Goal: Task Accomplishment & Management: Manage account settings

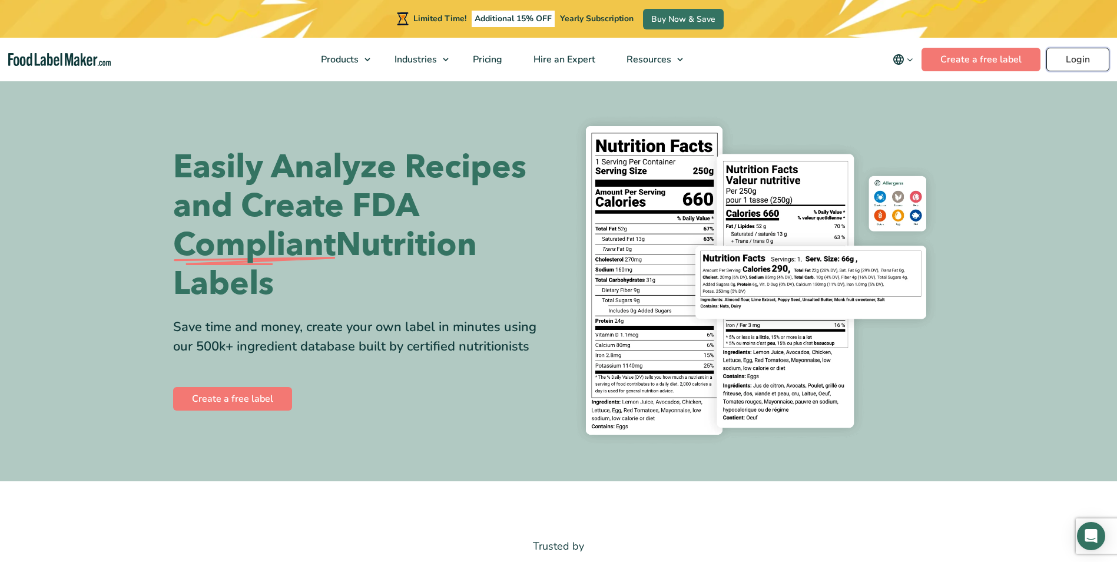
drag, startPoint x: 0, startPoint y: 0, endPoint x: 1066, endPoint y: 56, distance: 1067.6
click at [1066, 56] on link "Login" at bounding box center [1077, 60] width 63 height 24
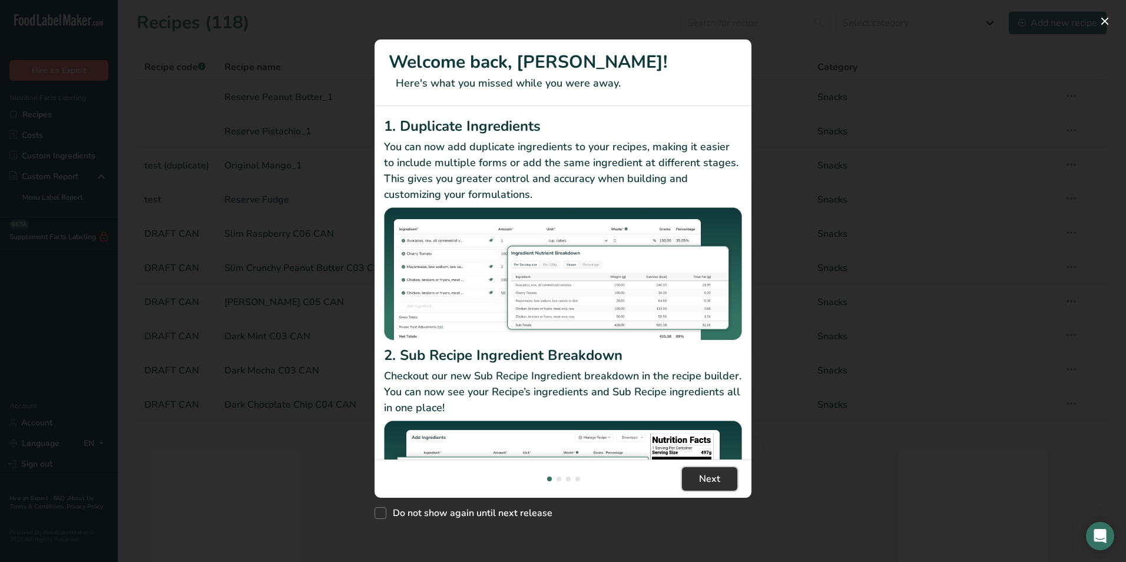
click at [716, 476] on span "Next" at bounding box center [709, 479] width 21 height 14
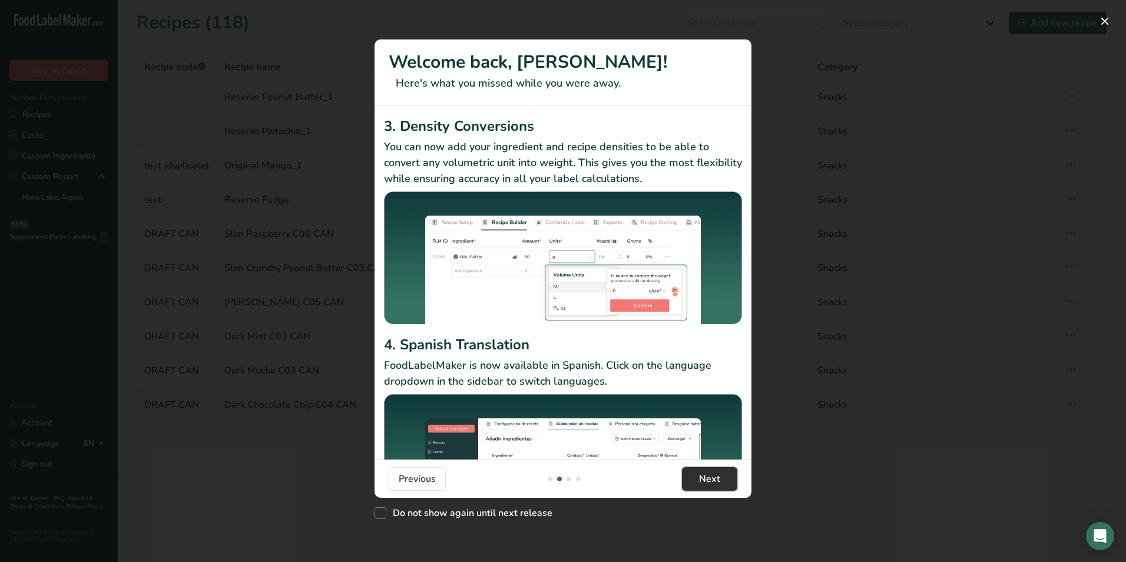
click at [716, 476] on span "Next" at bounding box center [709, 479] width 21 height 14
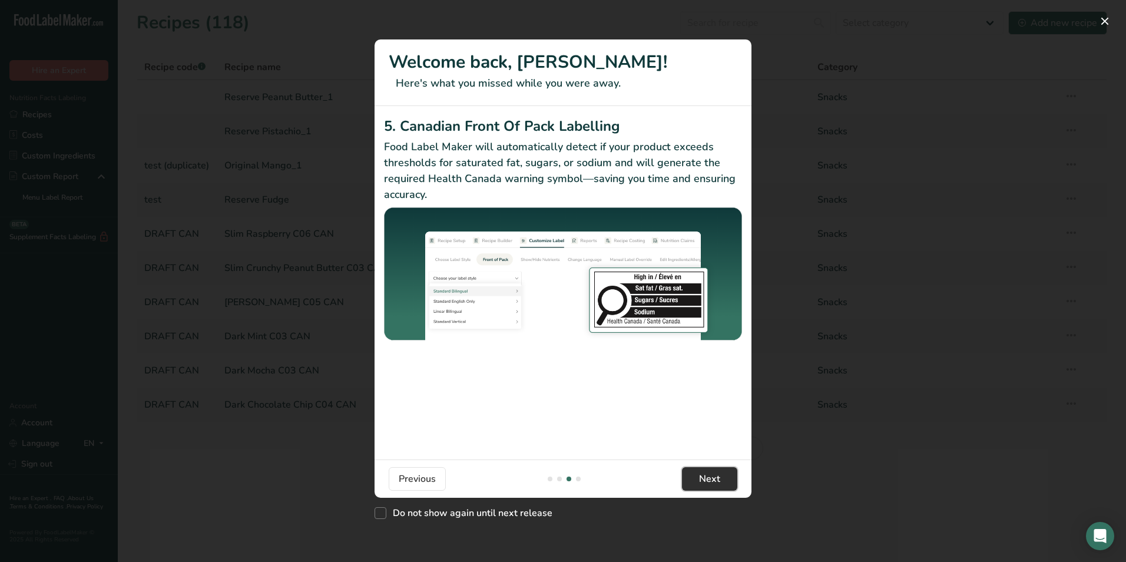
click at [716, 476] on span "Next" at bounding box center [709, 479] width 21 height 14
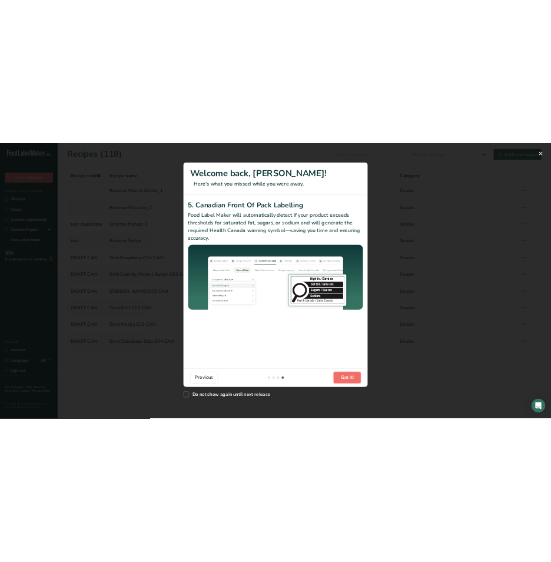
scroll to position [0, 1130]
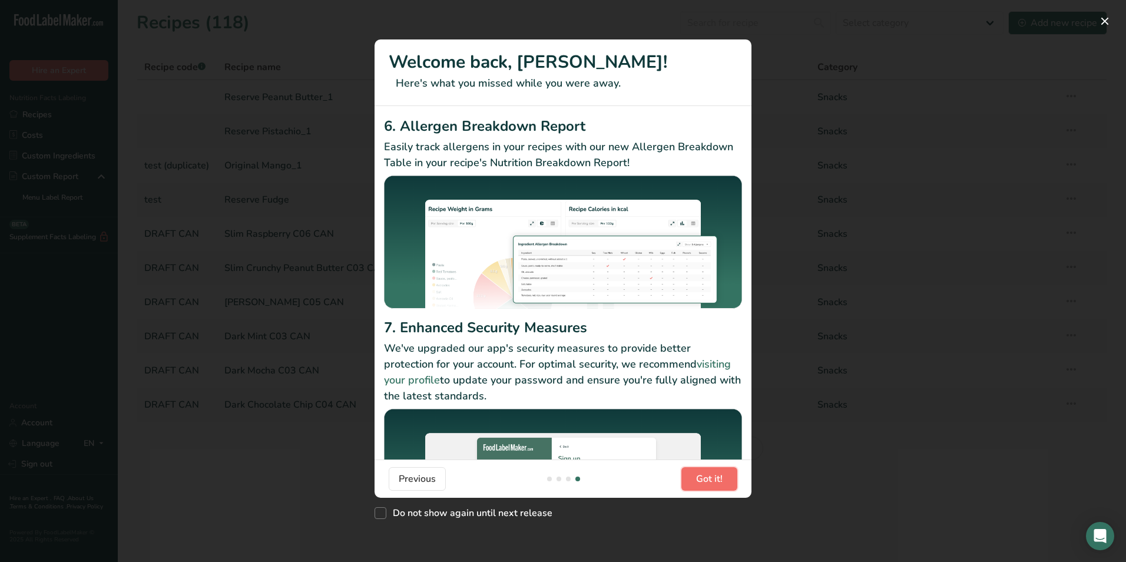
click at [716, 476] on span "Got it!" at bounding box center [709, 479] width 26 height 14
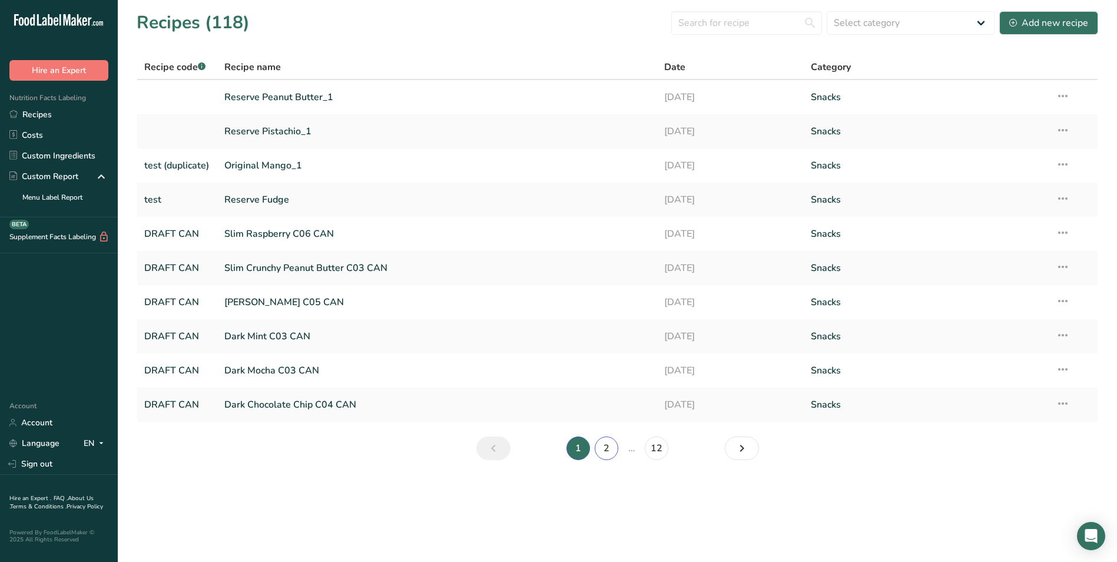
click at [608, 450] on link "2" at bounding box center [607, 448] width 24 height 24
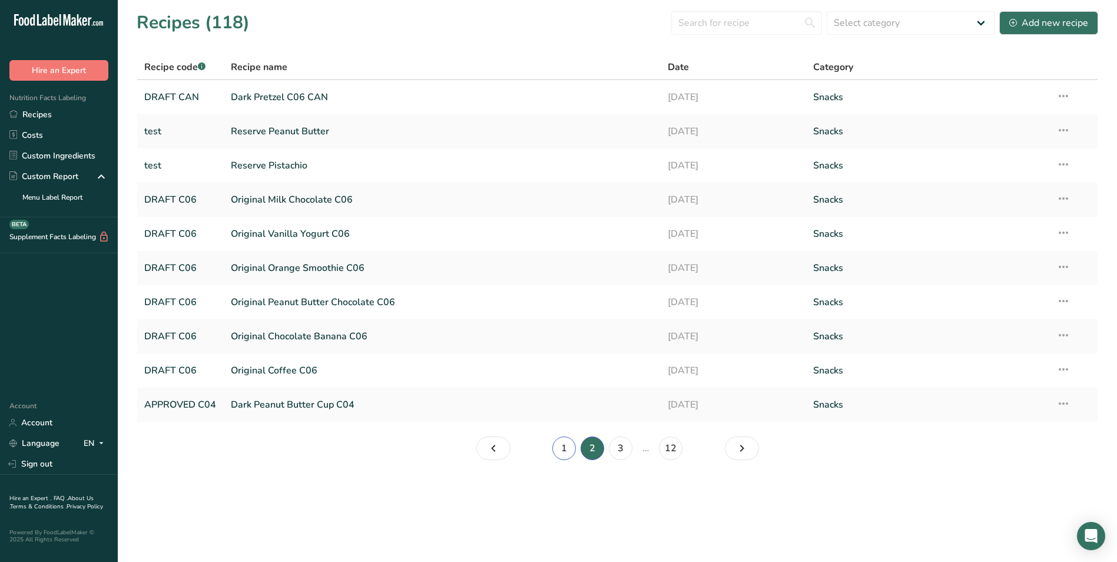
click at [566, 444] on link "1" at bounding box center [564, 448] width 24 height 24
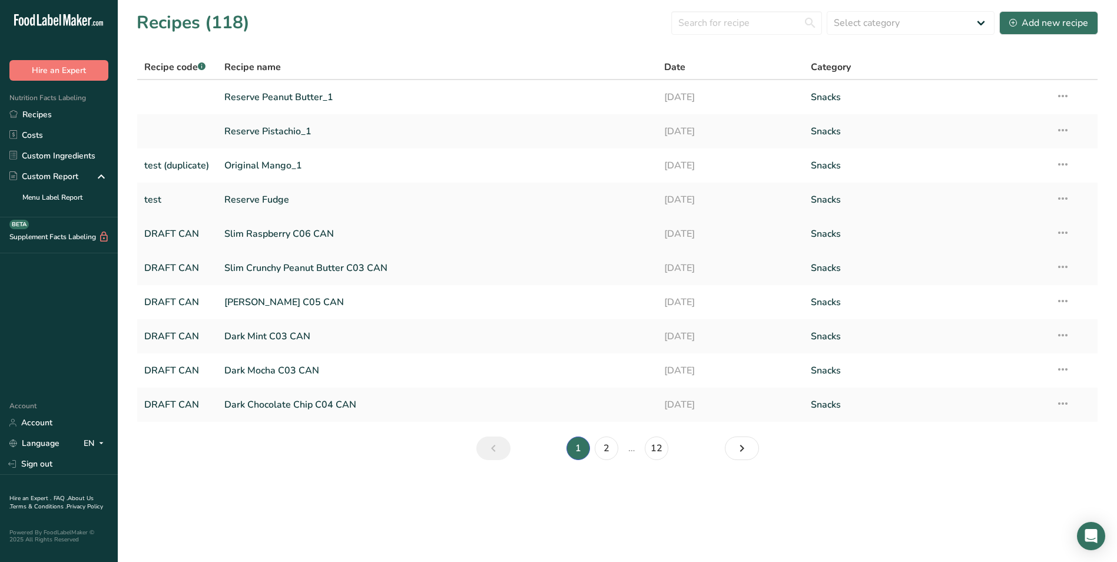
click at [203, 232] on link "DRAFT CAN" at bounding box center [177, 233] width 66 height 25
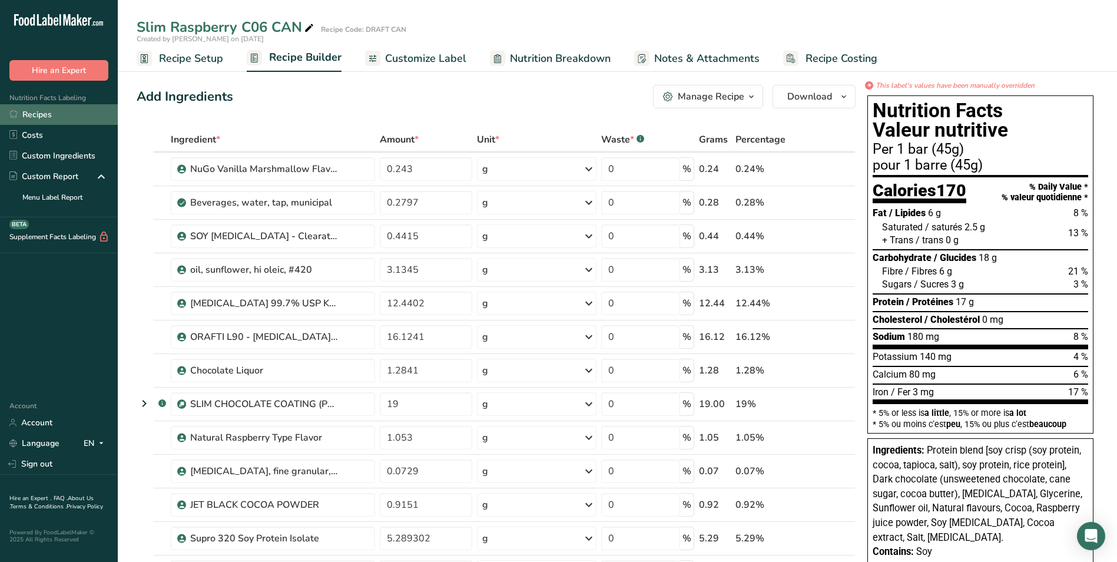
click at [38, 117] on link "Recipes" at bounding box center [59, 114] width 118 height 21
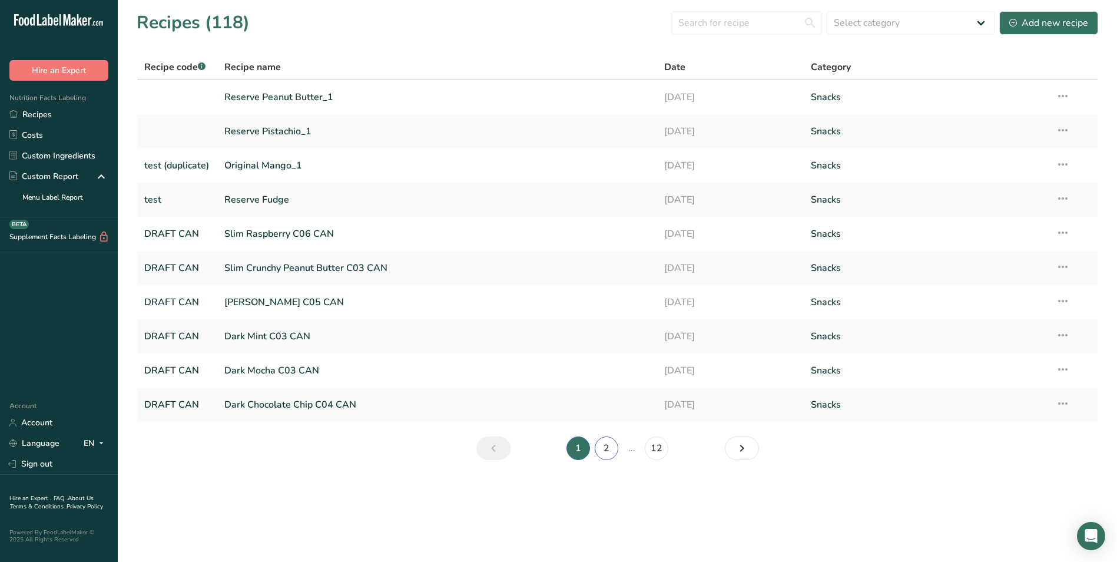
click at [604, 443] on link "2" at bounding box center [607, 448] width 24 height 24
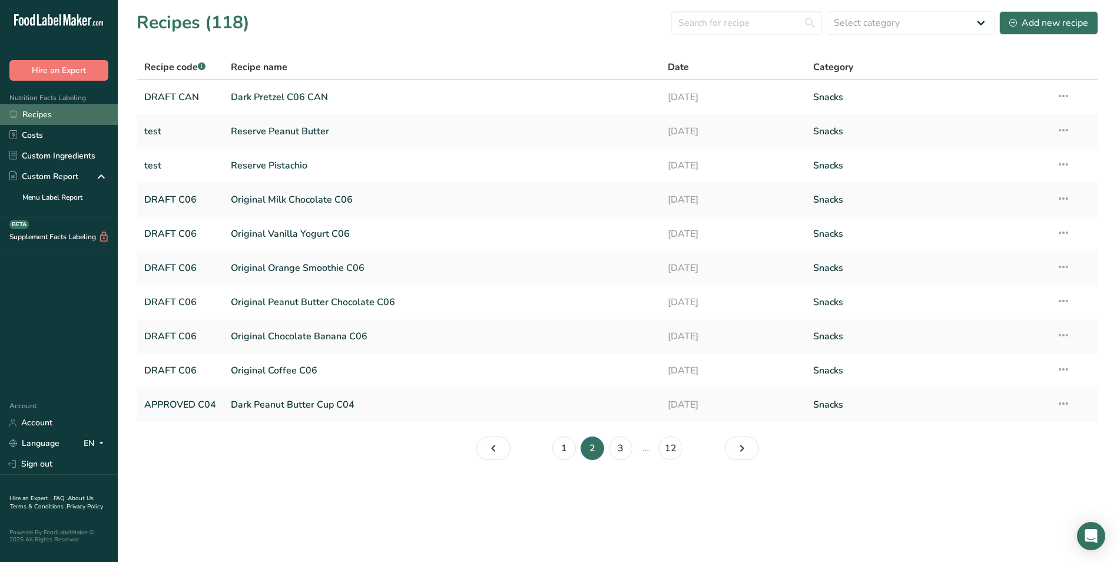
click at [30, 115] on link "Recipes" at bounding box center [59, 114] width 118 height 21
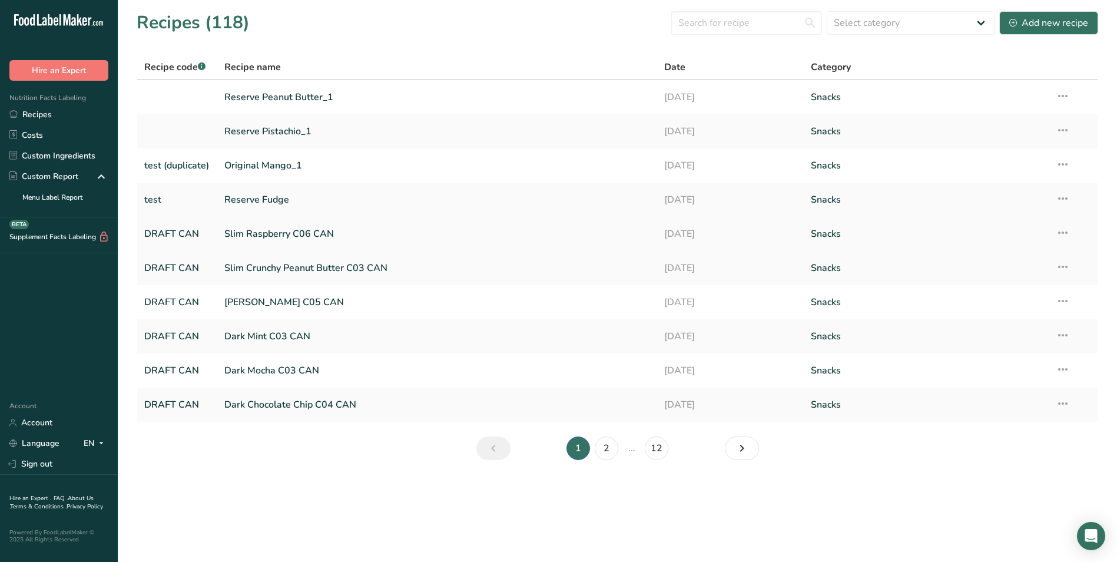
click at [232, 231] on link "Slim Raspberry C06 CAN" at bounding box center [437, 233] width 426 height 25
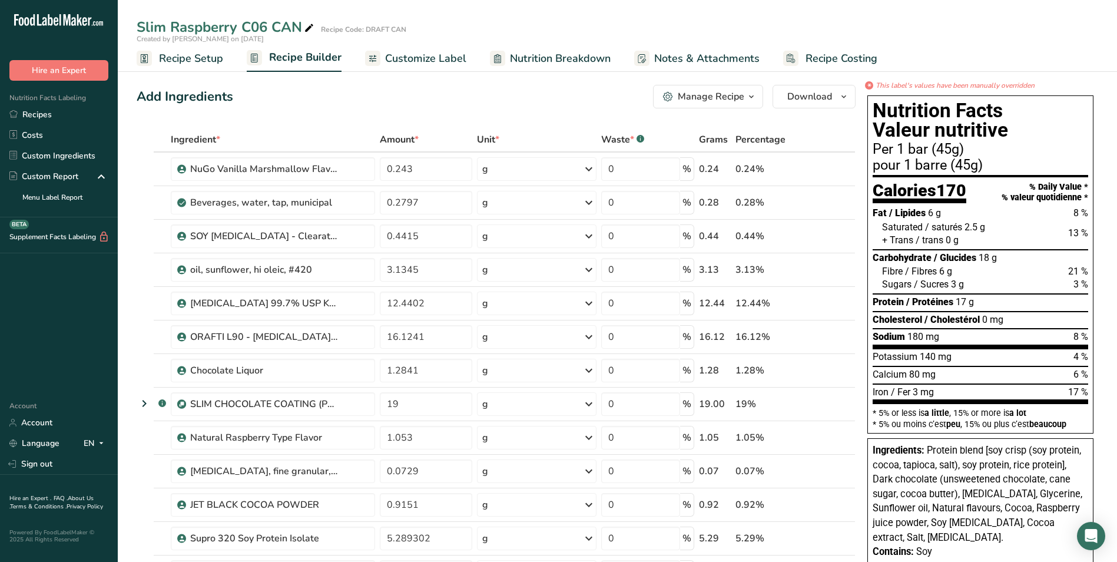
click at [752, 95] on icon "button" at bounding box center [750, 96] width 9 height 15
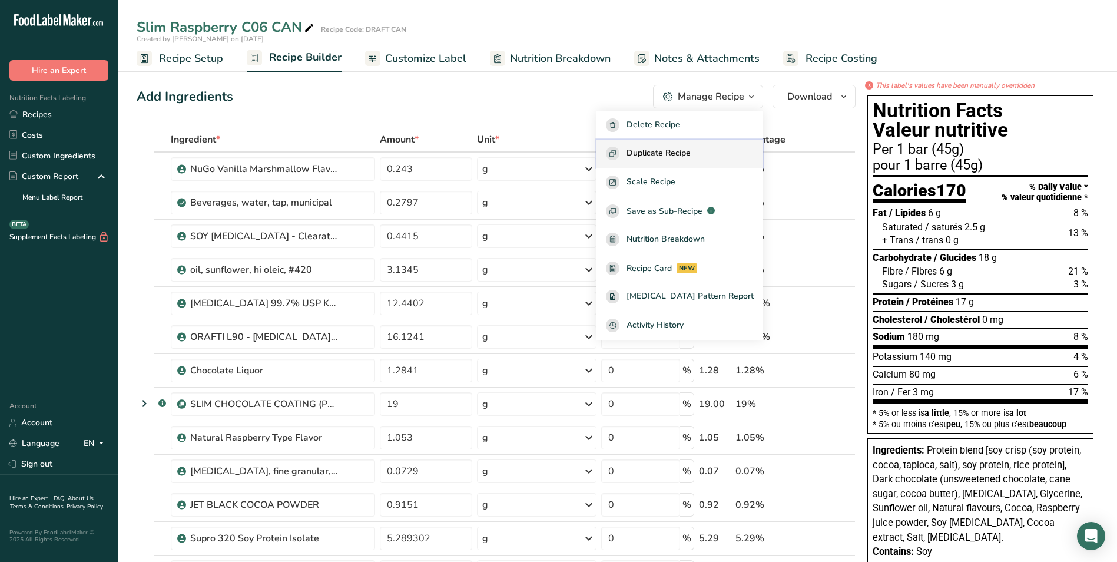
click at [671, 152] on span "Duplicate Recipe" at bounding box center [658, 154] width 64 height 14
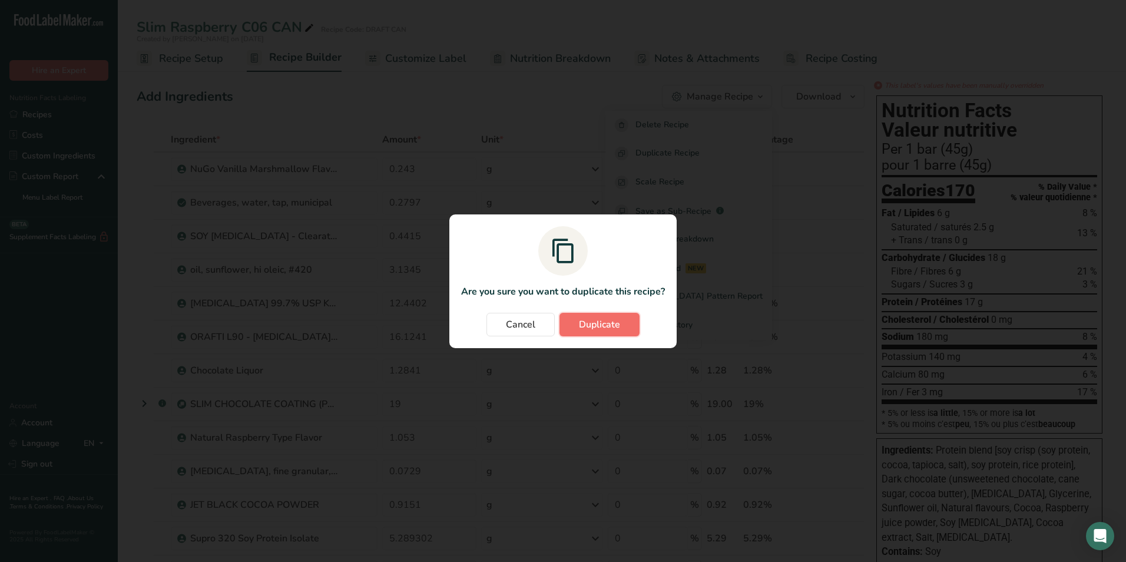
click at [600, 326] on span "Duplicate" at bounding box center [599, 324] width 41 height 14
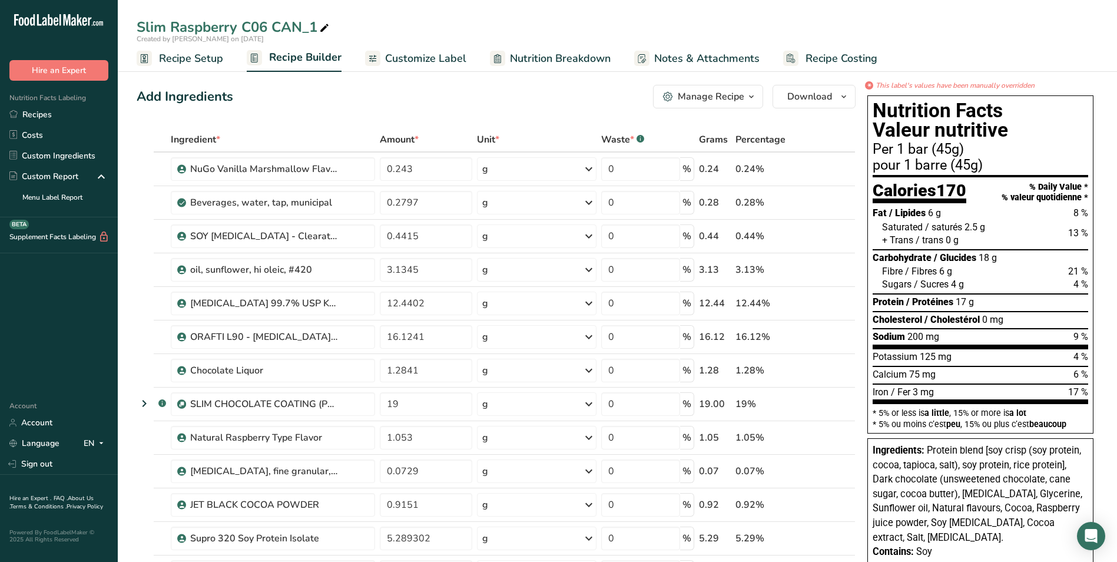
click at [193, 57] on span "Recipe Setup" at bounding box center [191, 59] width 64 height 16
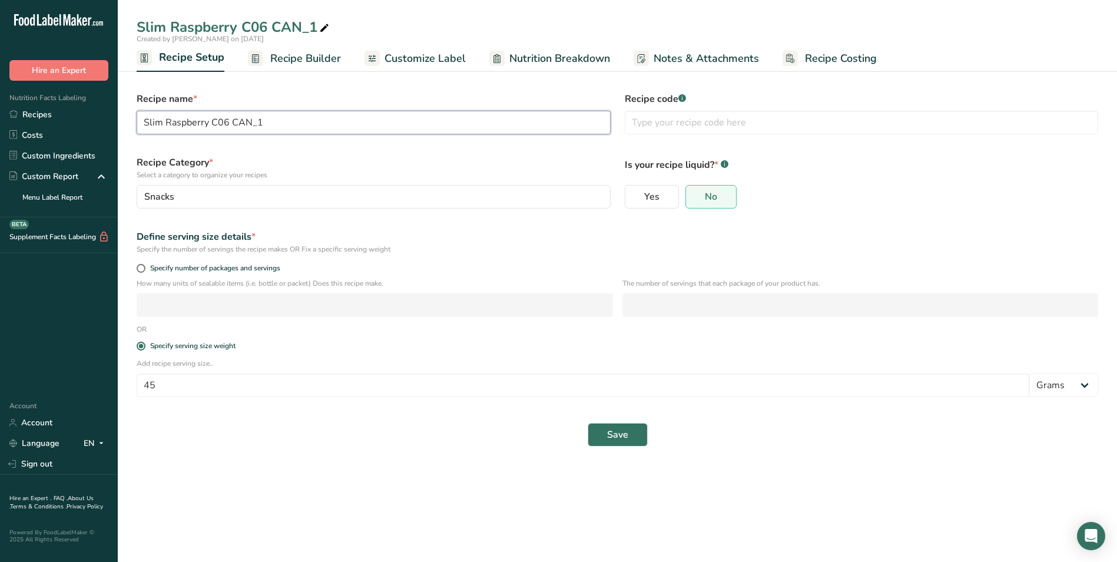
click at [263, 122] on input "Slim Raspberry C06 CAN_1" at bounding box center [374, 123] width 474 height 24
type input "Slim Raspberry C06 CAN"
click at [656, 121] on input "text" at bounding box center [862, 123] width 474 height 24
type input "APPROVED C06 CAN"
click at [623, 430] on span "Save" at bounding box center [617, 434] width 21 height 14
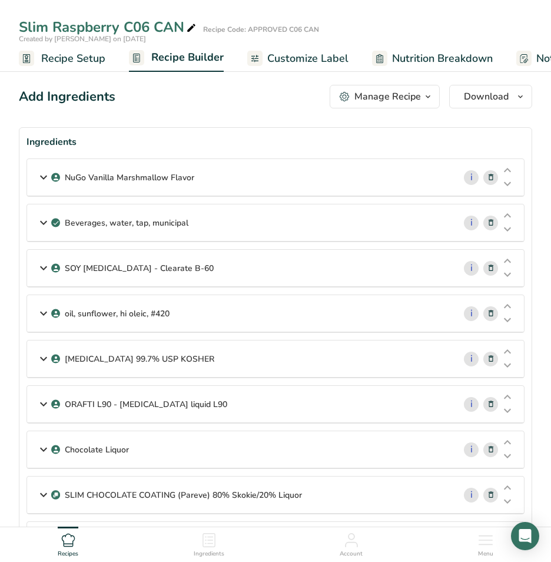
click at [291, 57] on span "Customize Label" at bounding box center [307, 59] width 81 height 16
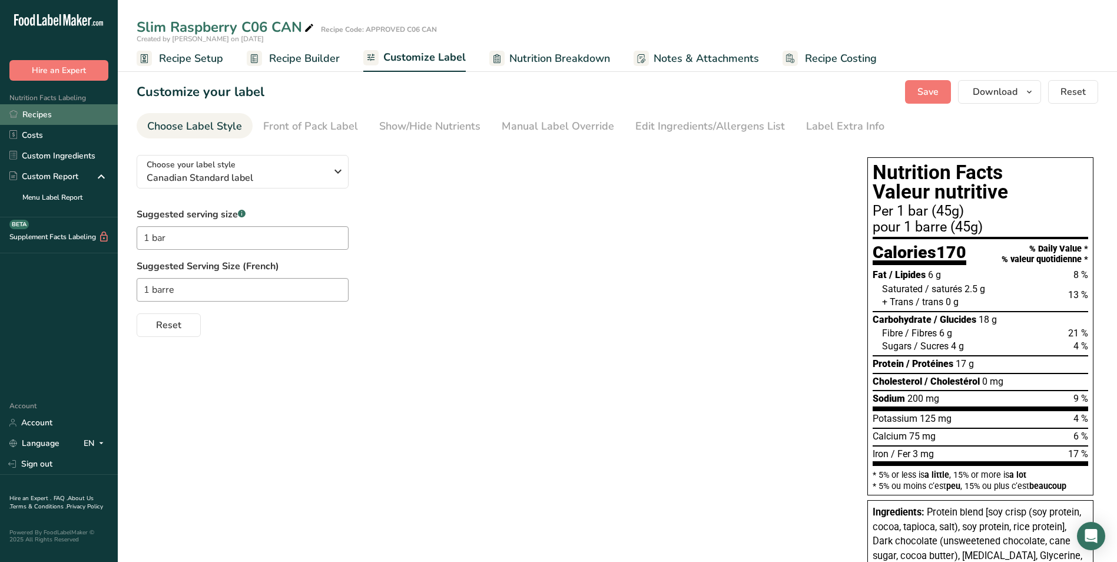
click at [38, 115] on link "Recipes" at bounding box center [59, 114] width 118 height 21
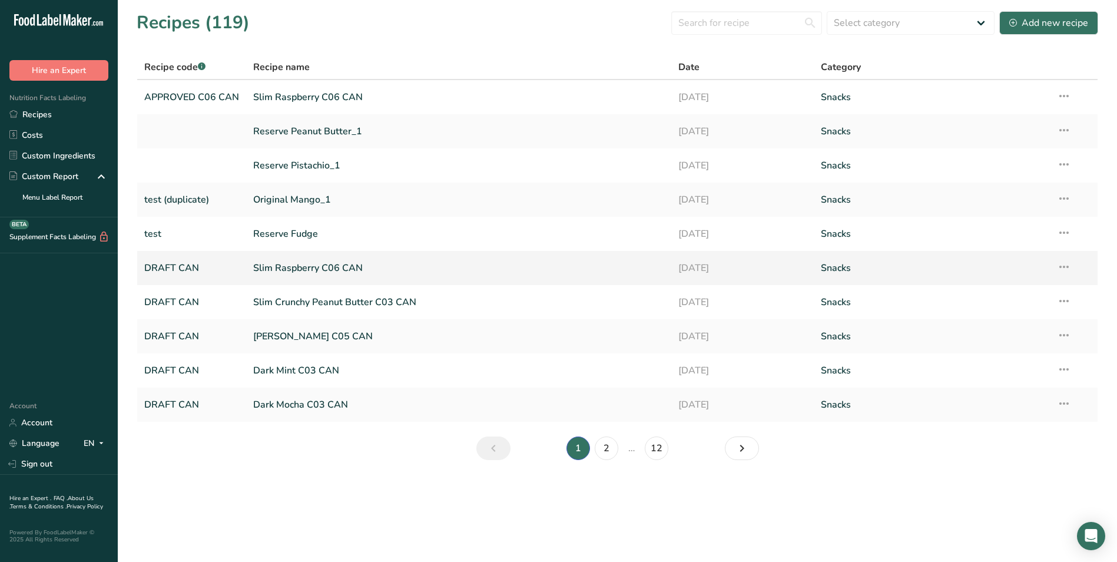
click at [282, 268] on link "Slim Raspberry C06 CAN" at bounding box center [458, 267] width 411 height 25
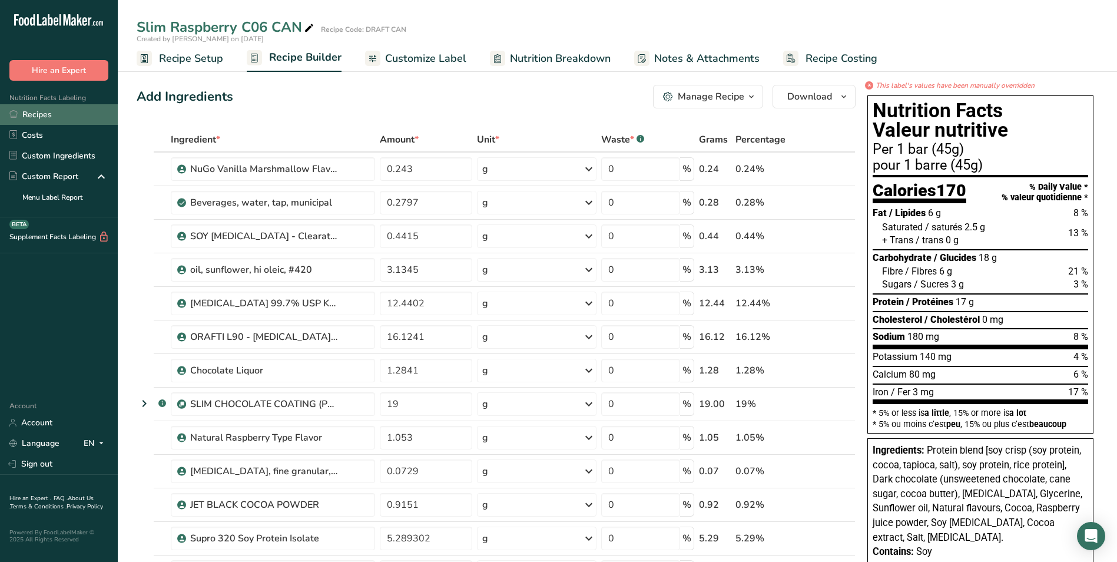
click at [36, 114] on link "Recipes" at bounding box center [59, 114] width 118 height 21
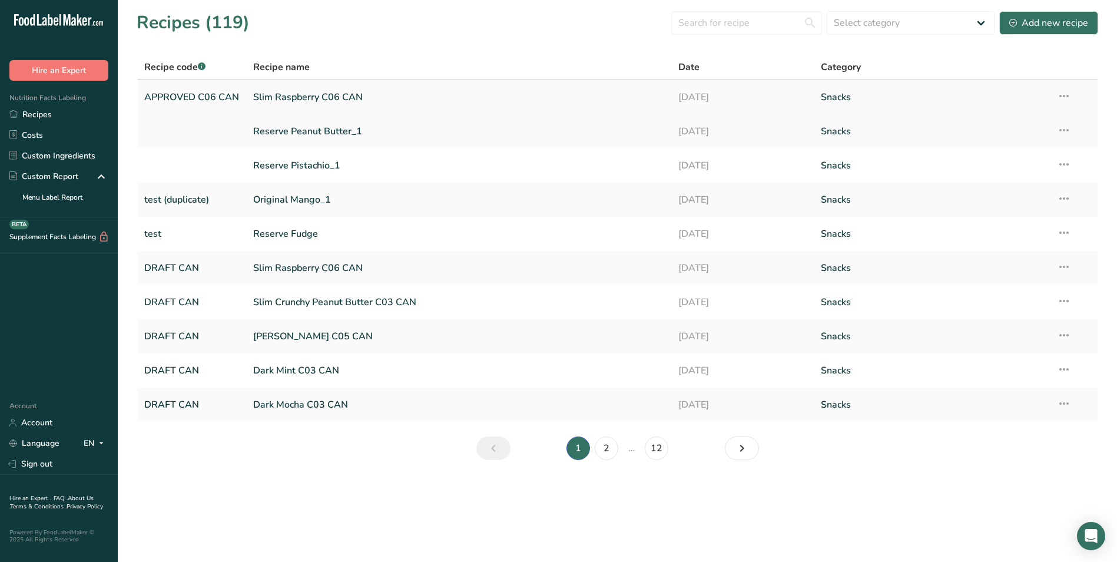
click at [275, 98] on link "Slim Raspberry C06 CAN" at bounding box center [458, 97] width 411 height 25
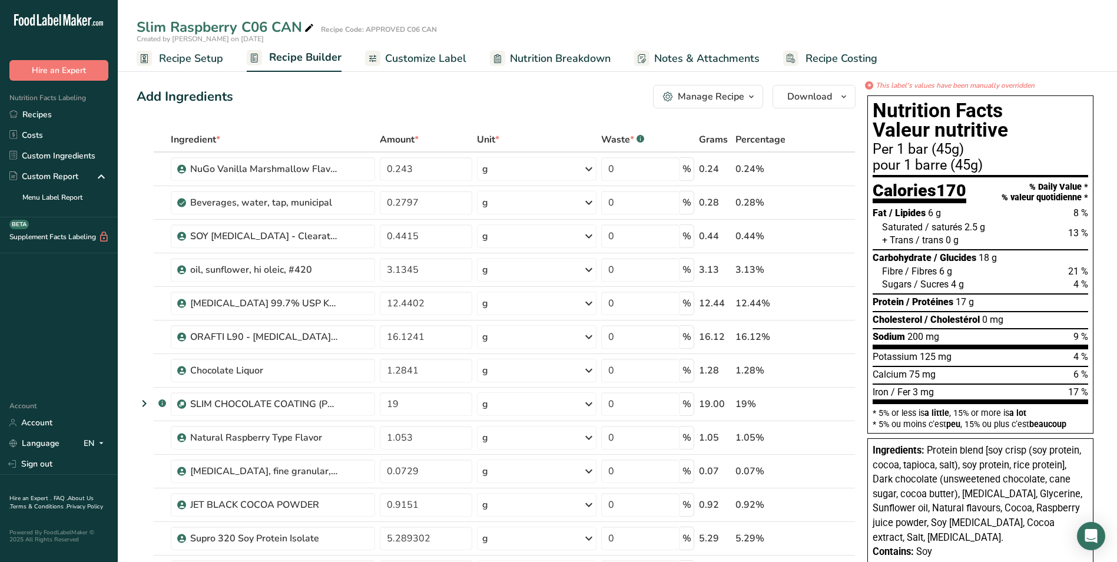
click at [426, 60] on span "Customize Label" at bounding box center [425, 59] width 81 height 16
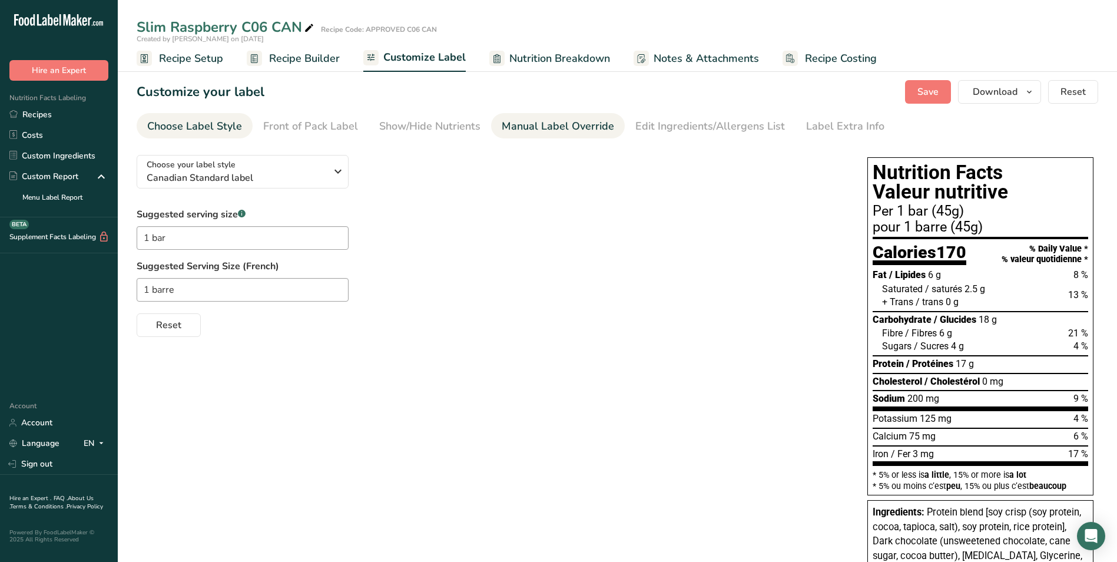
click at [550, 127] on div "Manual Label Override" at bounding box center [558, 126] width 112 height 16
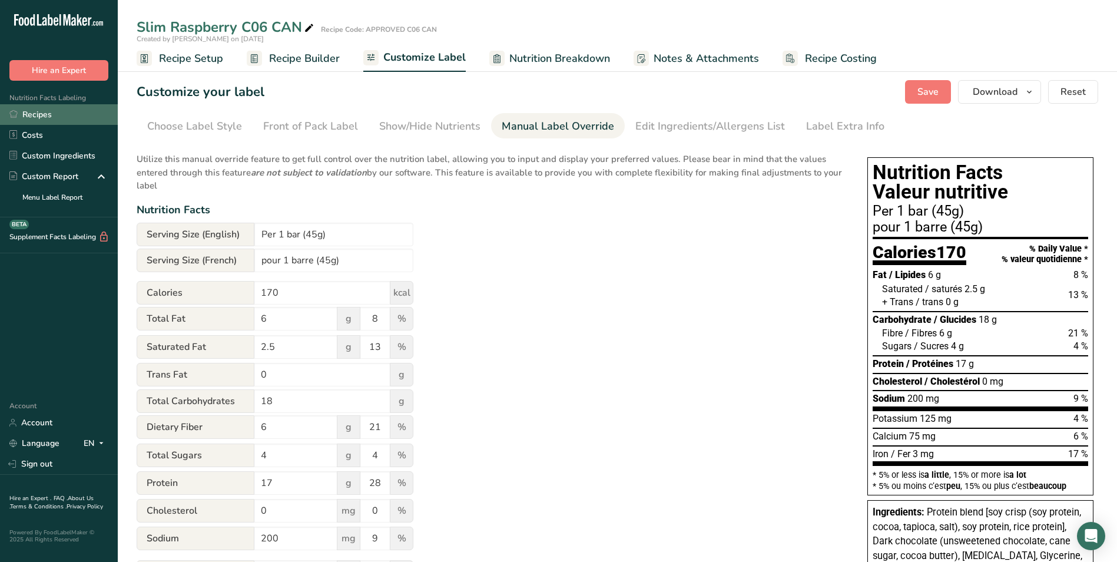
click at [37, 114] on link "Recipes" at bounding box center [59, 114] width 118 height 21
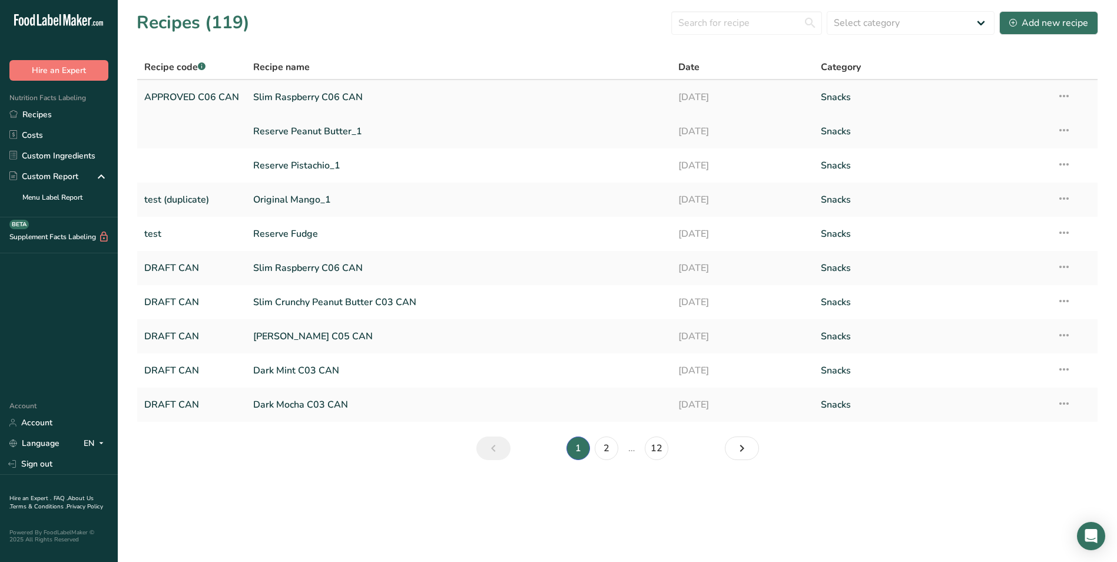
click at [1064, 95] on icon at bounding box center [1064, 95] width 14 height 21
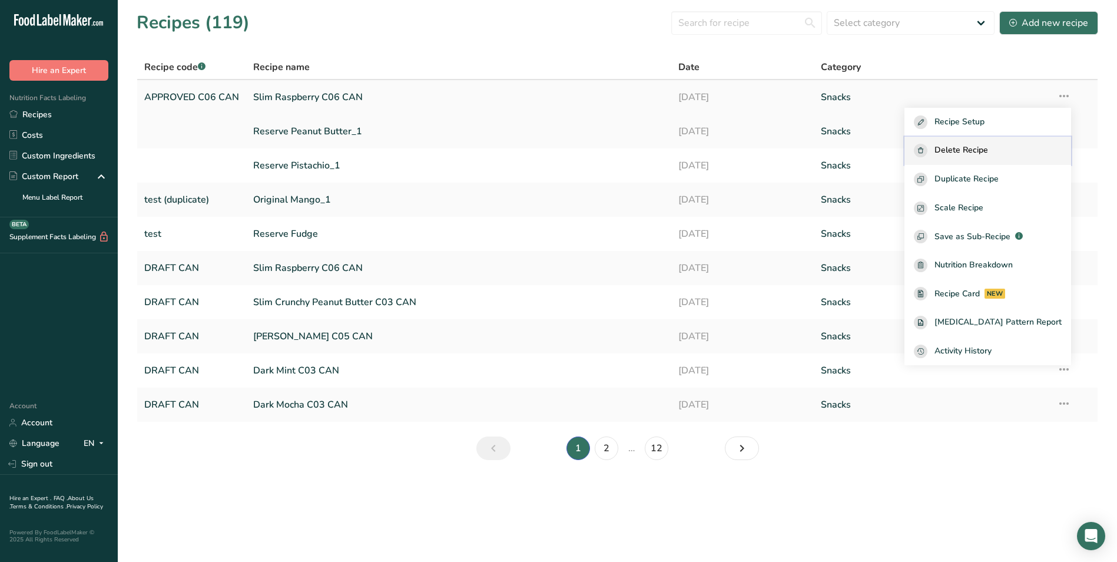
click at [968, 150] on span "Delete Recipe" at bounding box center [961, 151] width 54 height 14
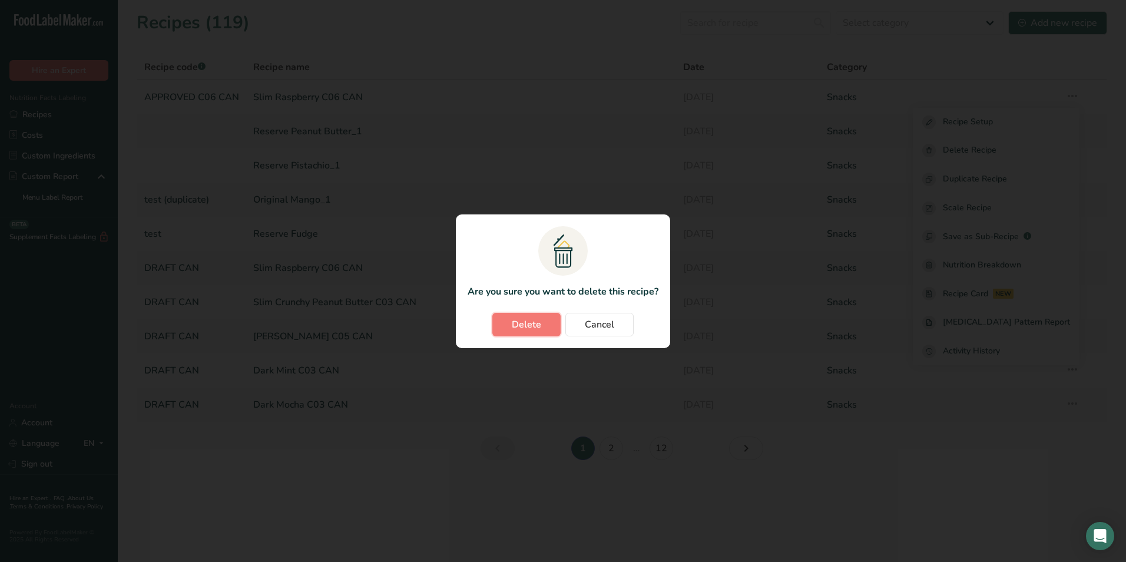
click at [544, 326] on button "Delete" at bounding box center [526, 325] width 68 height 24
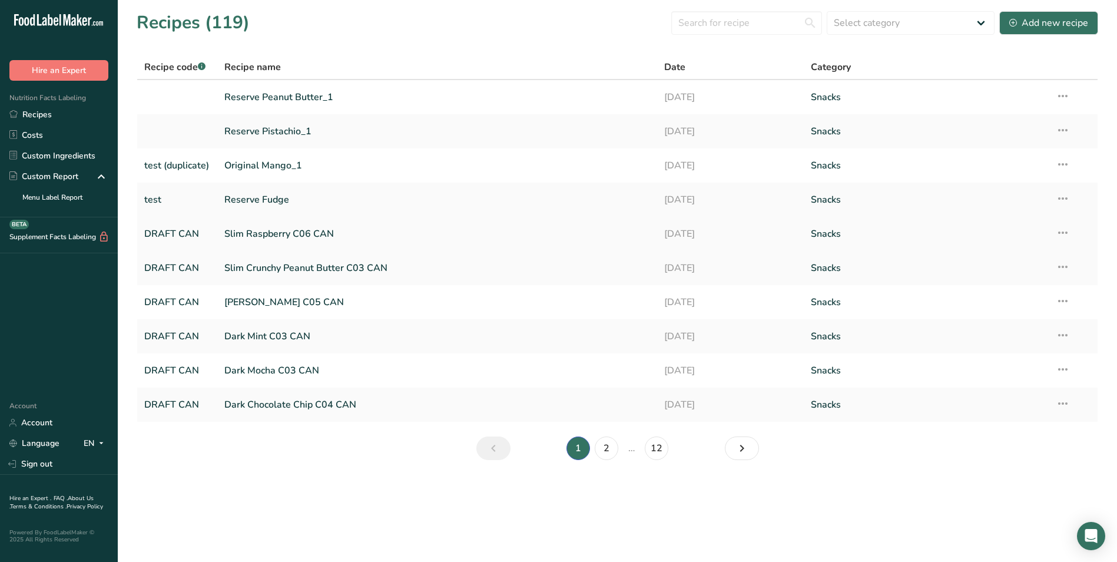
click at [167, 233] on link "DRAFT CAN" at bounding box center [177, 233] width 66 height 25
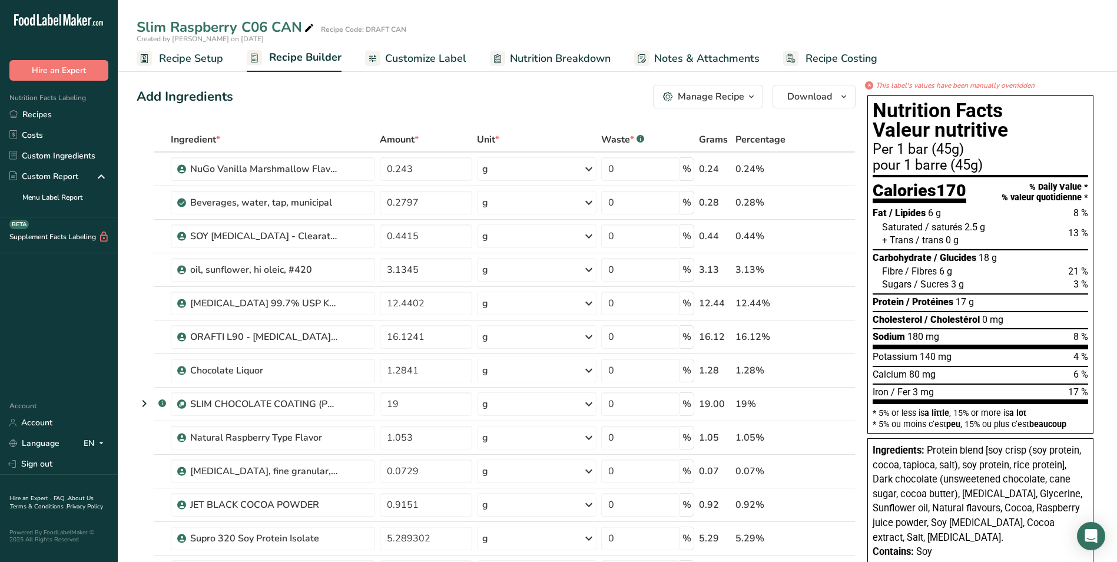
click at [180, 57] on span "Recipe Setup" at bounding box center [191, 59] width 64 height 16
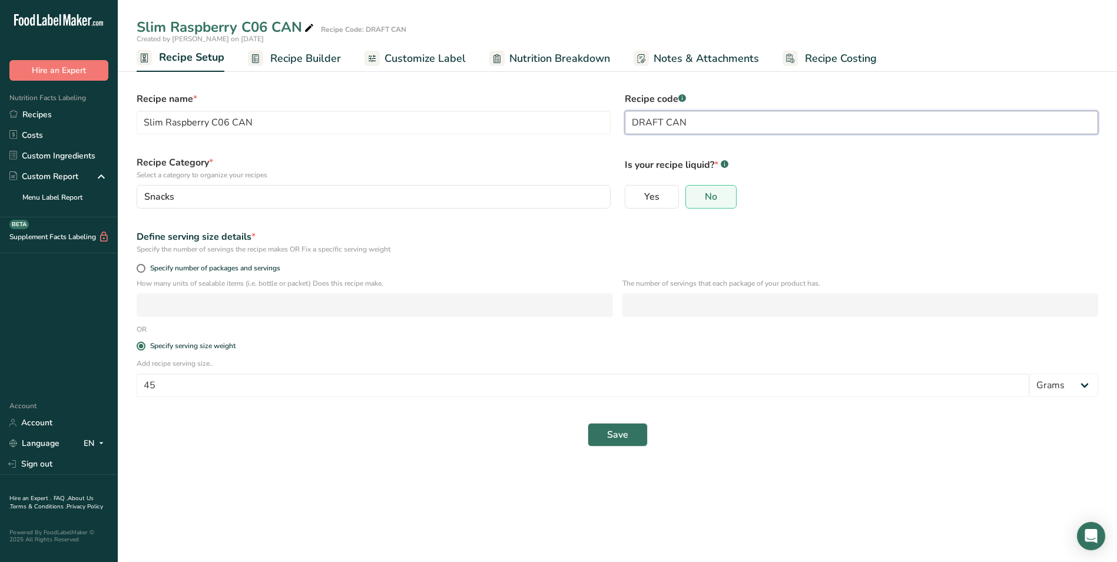
click at [661, 120] on input "DRAFT CAN" at bounding box center [862, 123] width 474 height 24
type input "APPROVED C06 CAN"
click at [618, 430] on span "Save" at bounding box center [617, 434] width 21 height 14
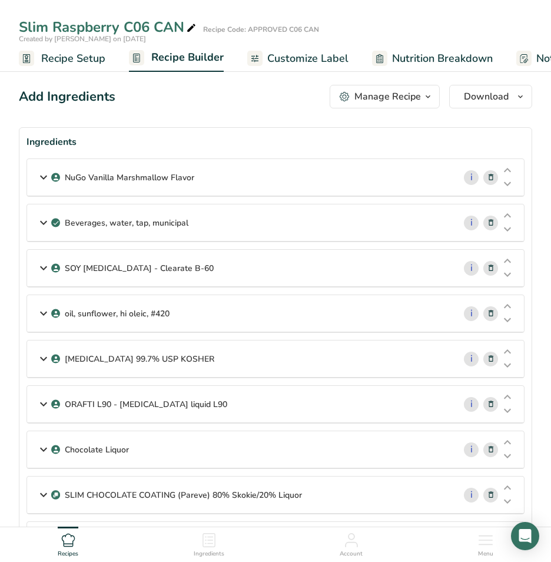
click at [298, 55] on span "Customize Label" at bounding box center [307, 59] width 81 height 16
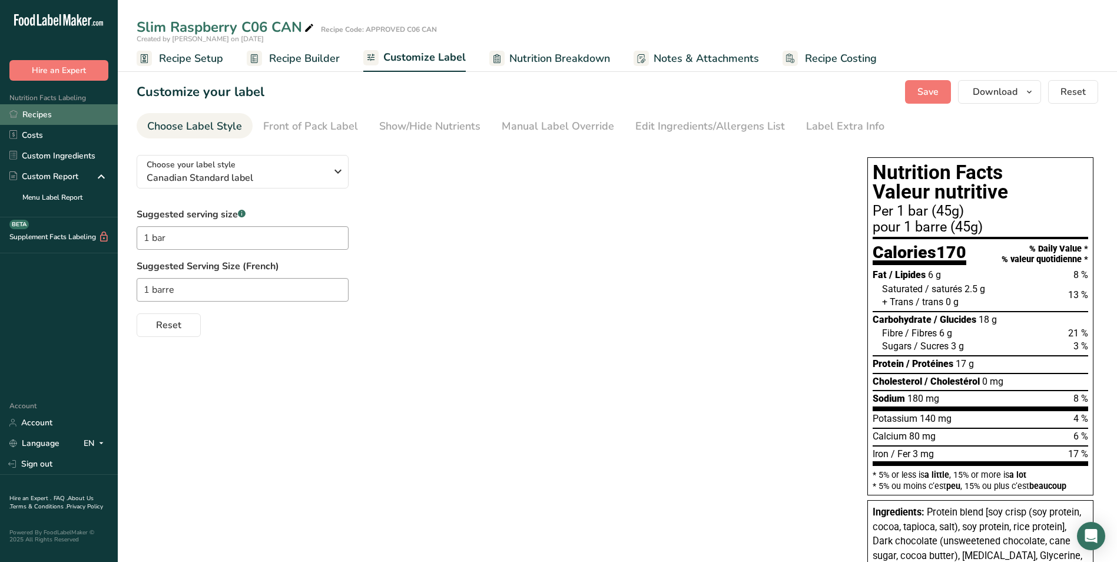
click at [40, 115] on link "Recipes" at bounding box center [59, 114] width 118 height 21
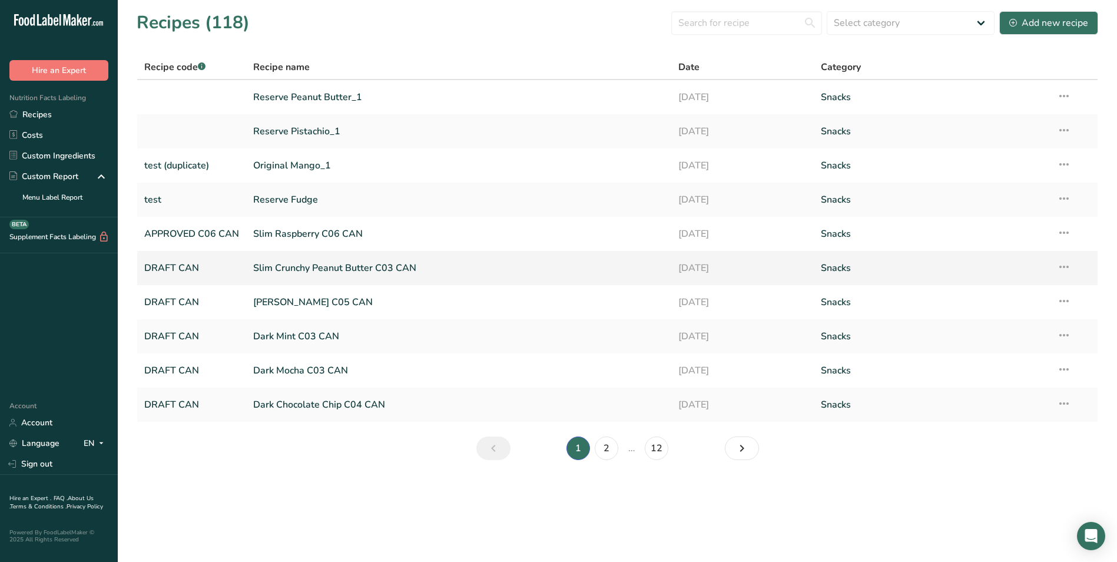
click at [189, 267] on link "DRAFT CAN" at bounding box center [191, 267] width 95 height 25
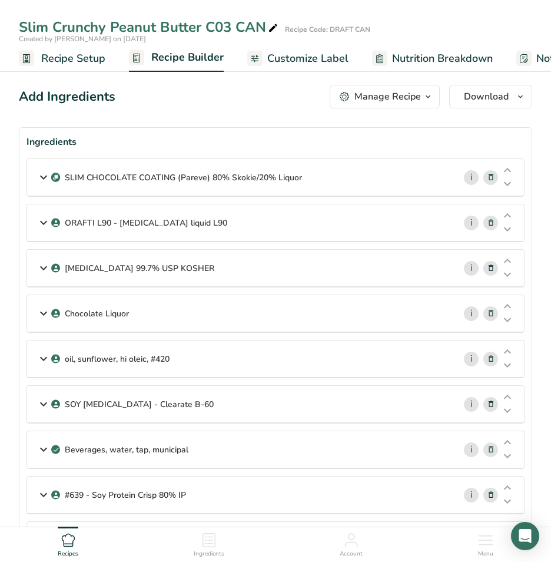
click at [297, 59] on span "Customize Label" at bounding box center [307, 59] width 81 height 16
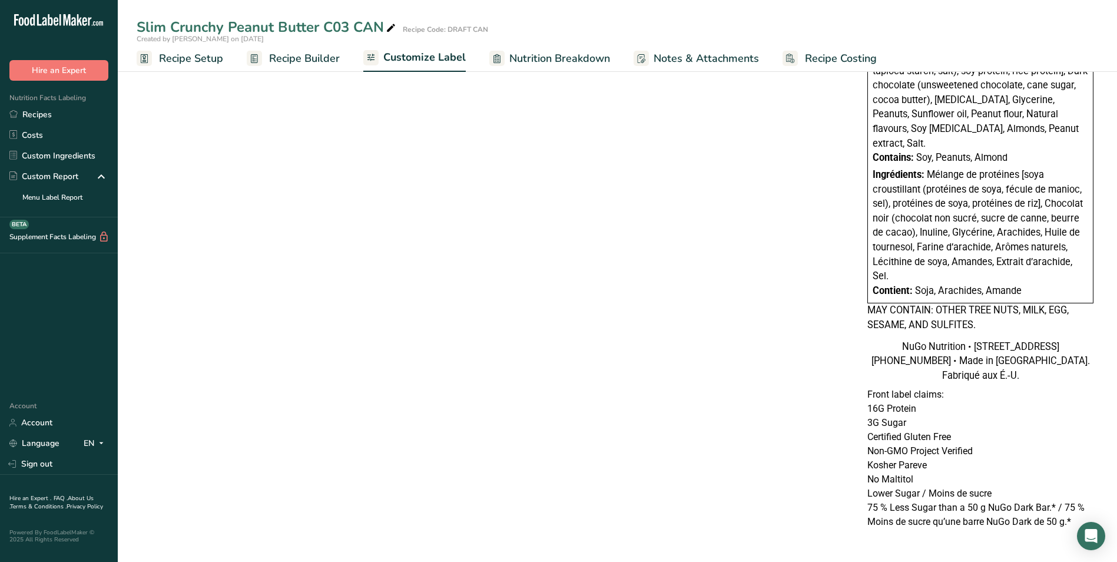
click at [194, 59] on span "Recipe Setup" at bounding box center [191, 59] width 64 height 16
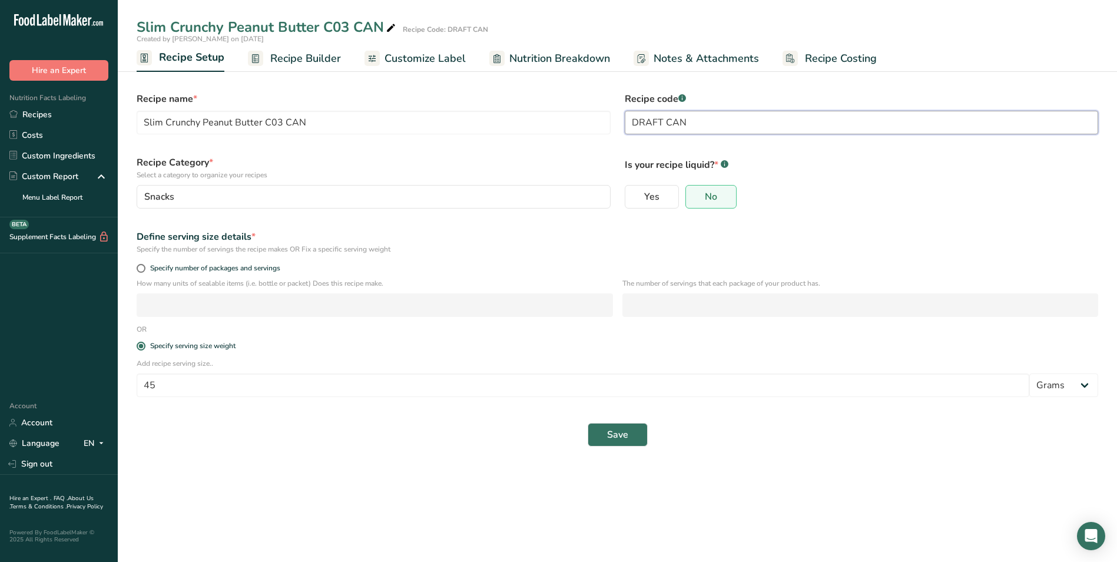
click at [661, 120] on input "DRAFT CAN" at bounding box center [862, 123] width 474 height 24
type input "APPROVED C03 CAN"
click at [618, 434] on span "Save" at bounding box center [617, 434] width 21 height 14
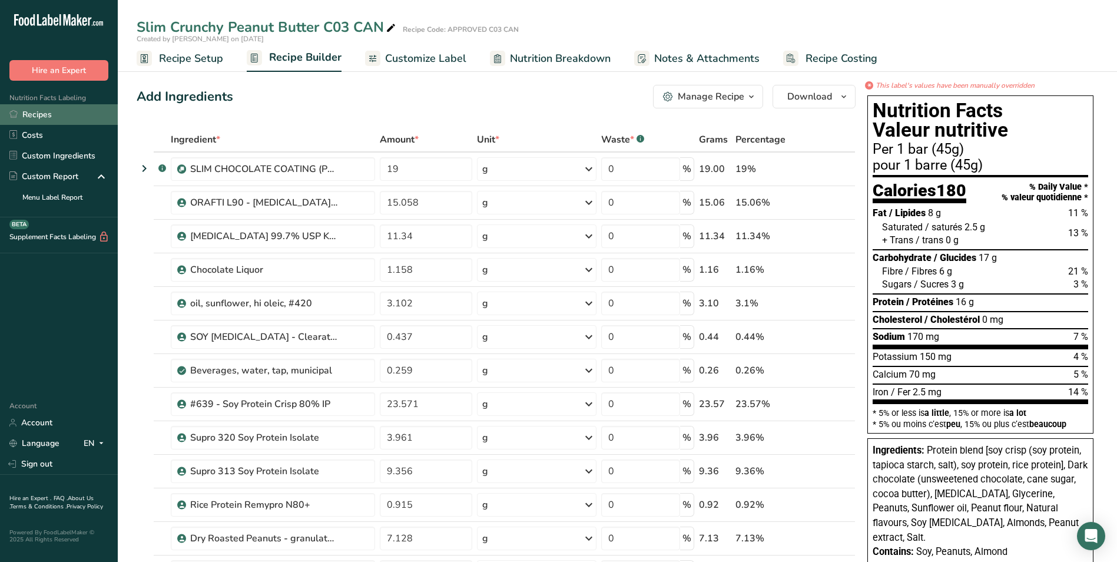
click at [32, 115] on link "Recipes" at bounding box center [59, 114] width 118 height 21
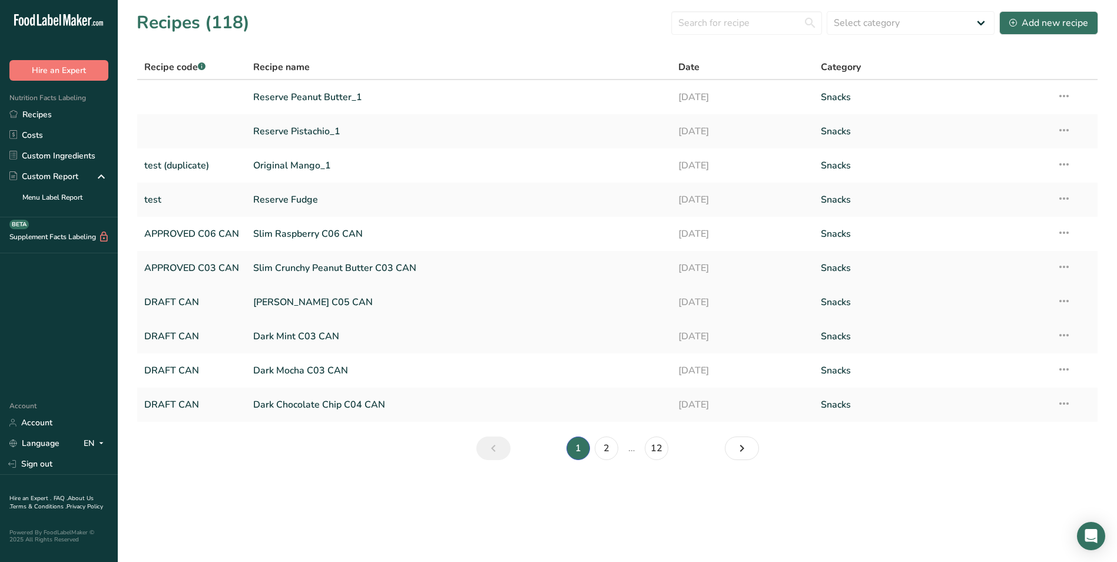
click at [285, 304] on link "[PERSON_NAME] C05 CAN" at bounding box center [458, 302] width 411 height 25
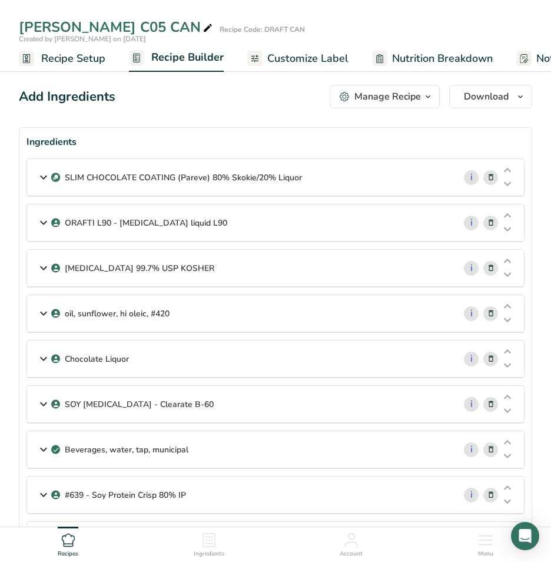
click at [300, 58] on span "Customize Label" at bounding box center [307, 59] width 81 height 16
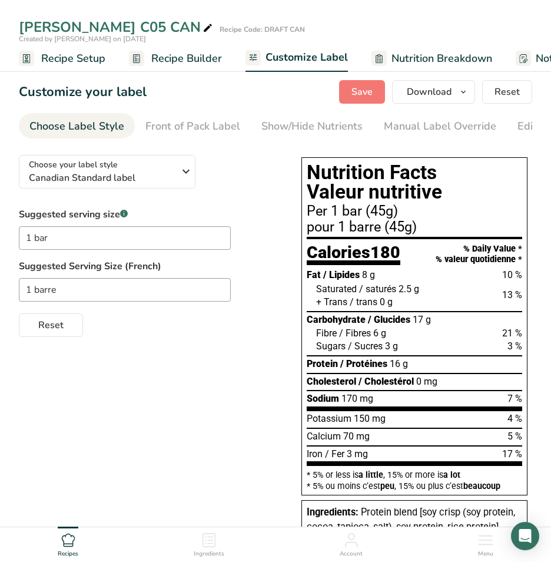
click at [78, 58] on span "Recipe Setup" at bounding box center [73, 59] width 64 height 16
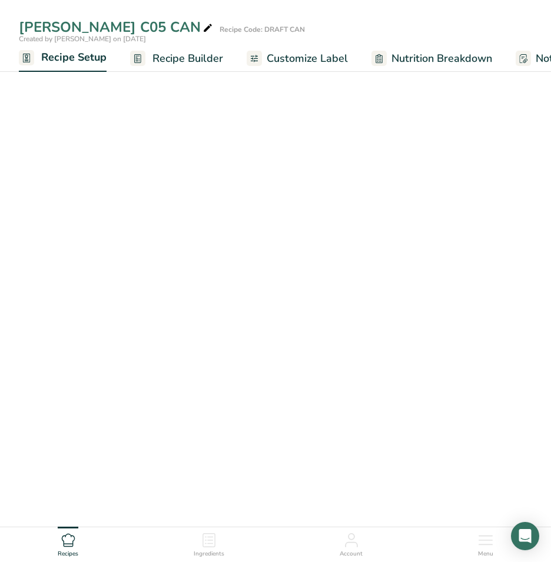
scroll to position [0, 4]
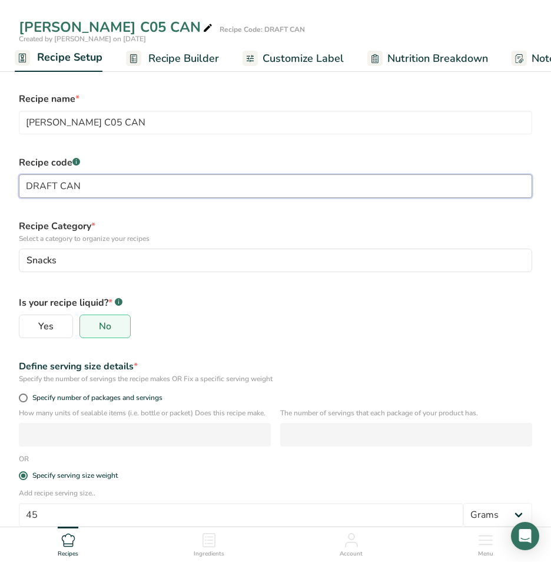
click at [59, 186] on input "DRAFT CAN" at bounding box center [275, 186] width 513 height 24
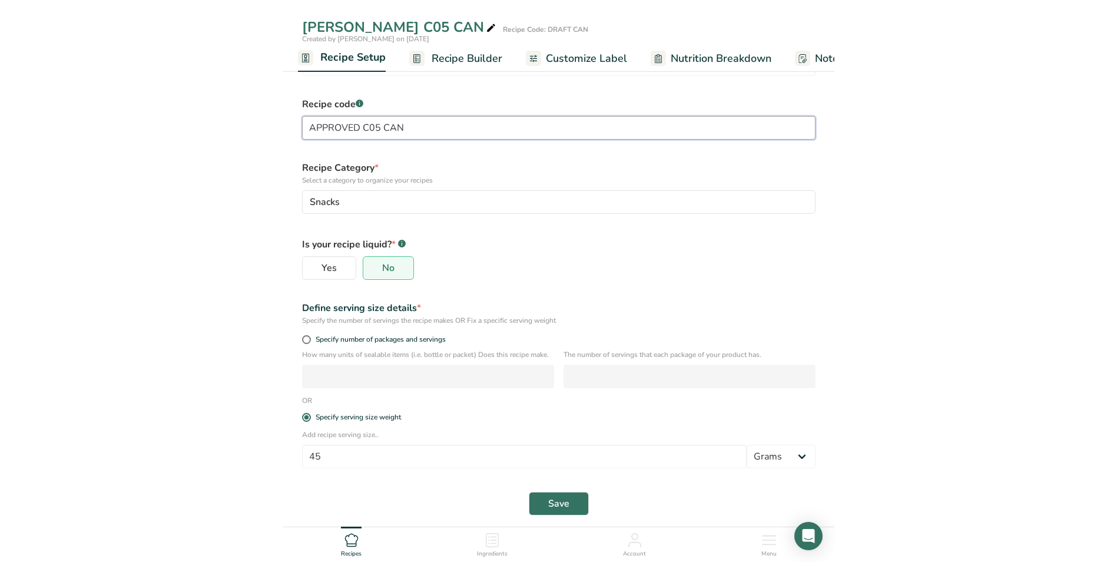
scroll to position [66, 0]
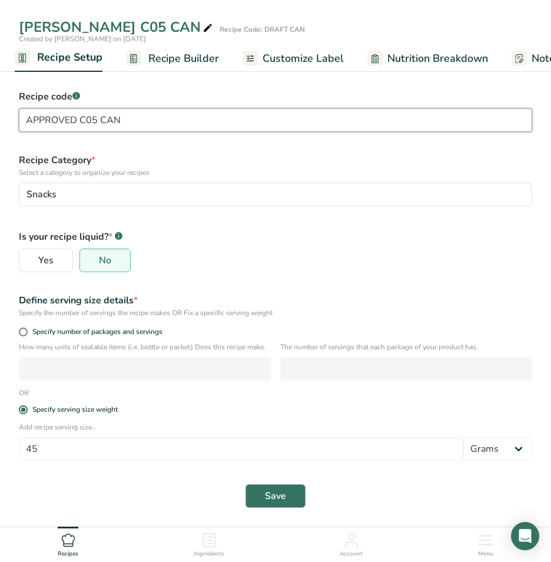
type input "APPROVED C05 CAN"
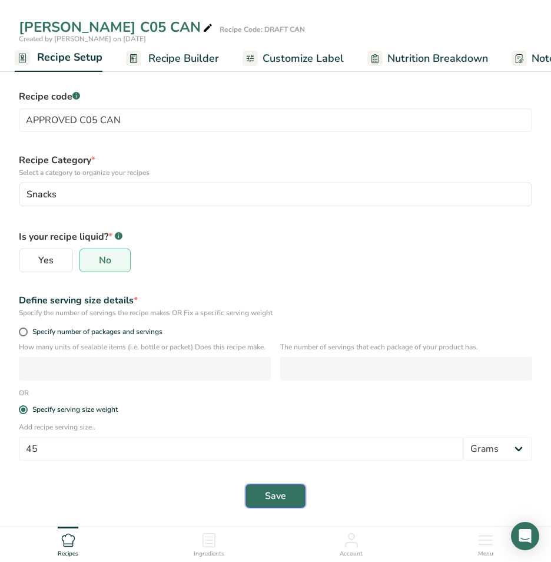
click at [280, 495] on span "Save" at bounding box center [275, 496] width 21 height 14
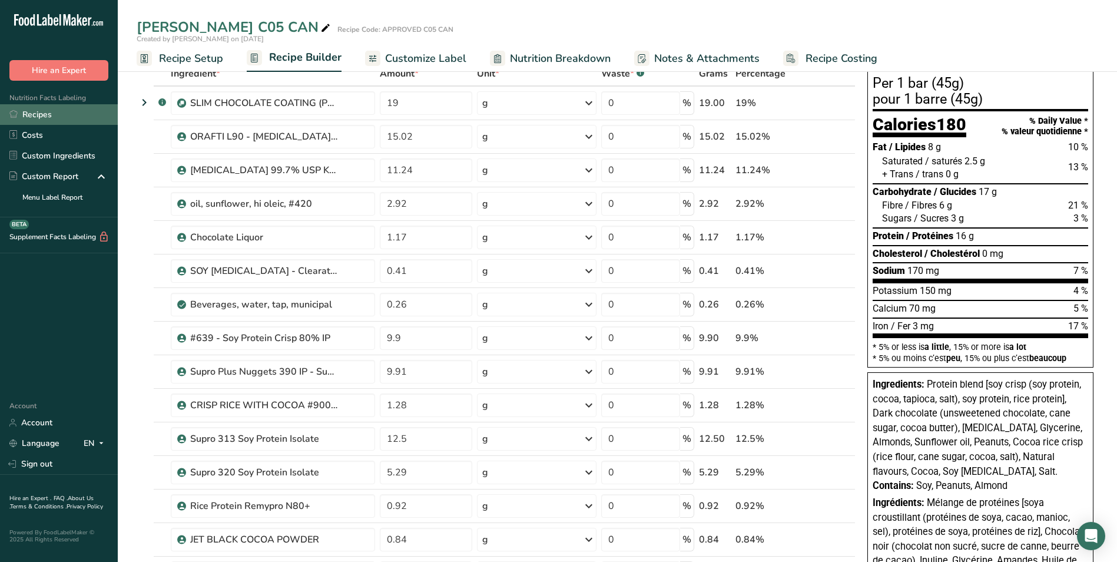
click at [37, 114] on link "Recipes" at bounding box center [59, 114] width 118 height 21
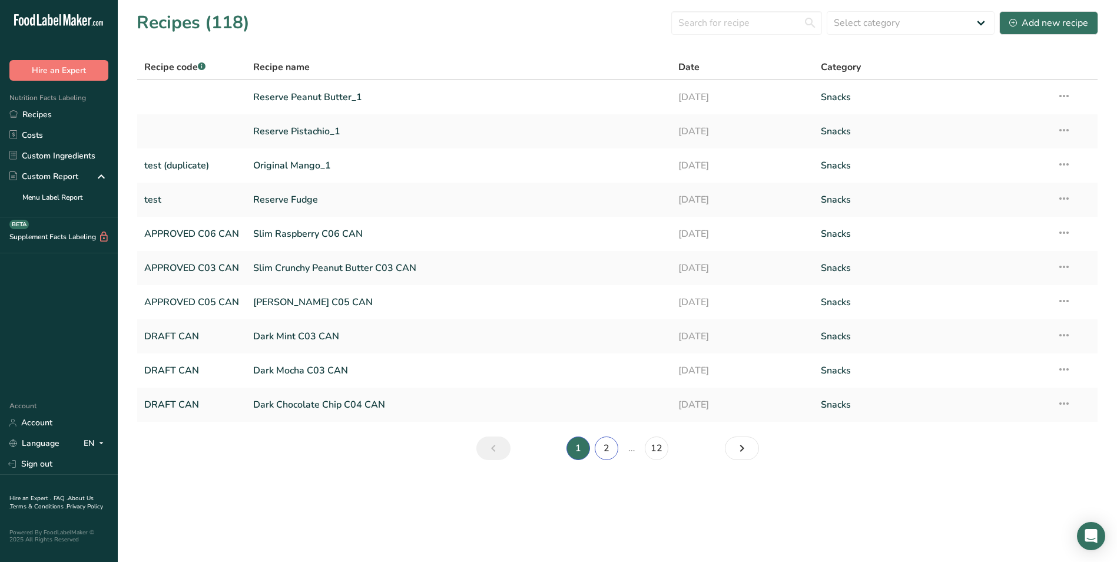
click at [605, 447] on link "2" at bounding box center [607, 448] width 24 height 24
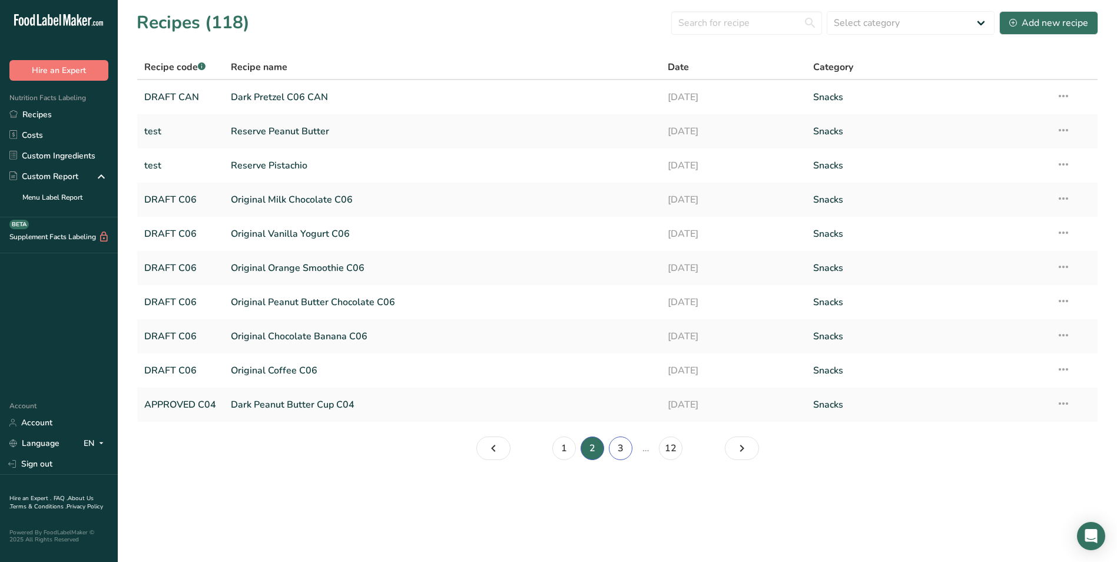
click at [622, 449] on link "3" at bounding box center [621, 448] width 24 height 24
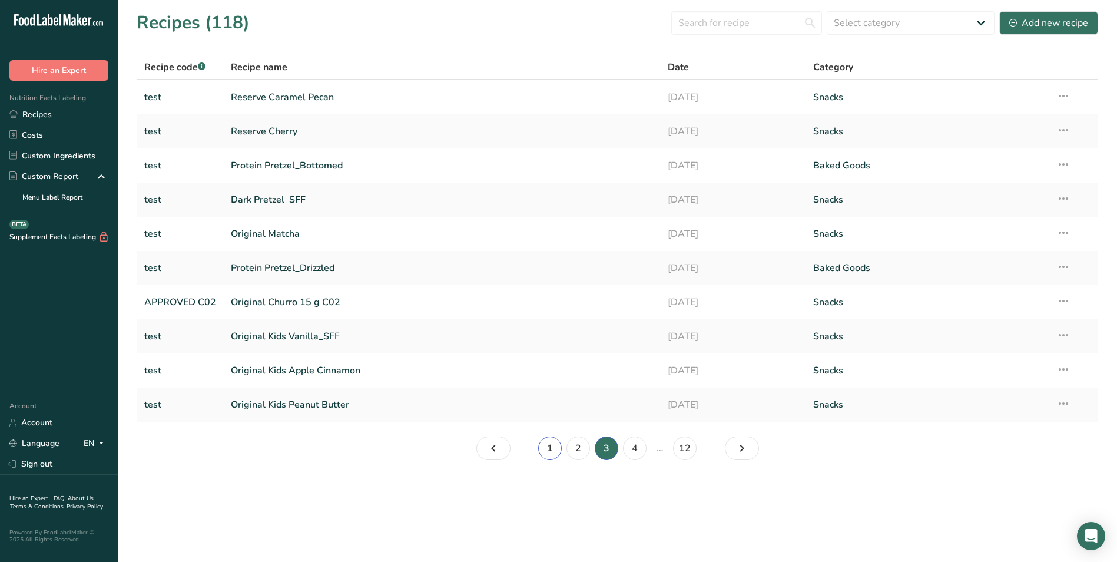
drag, startPoint x: 622, startPoint y: 449, endPoint x: 546, endPoint y: 448, distance: 75.9
click at [546, 448] on link "1" at bounding box center [550, 448] width 24 height 24
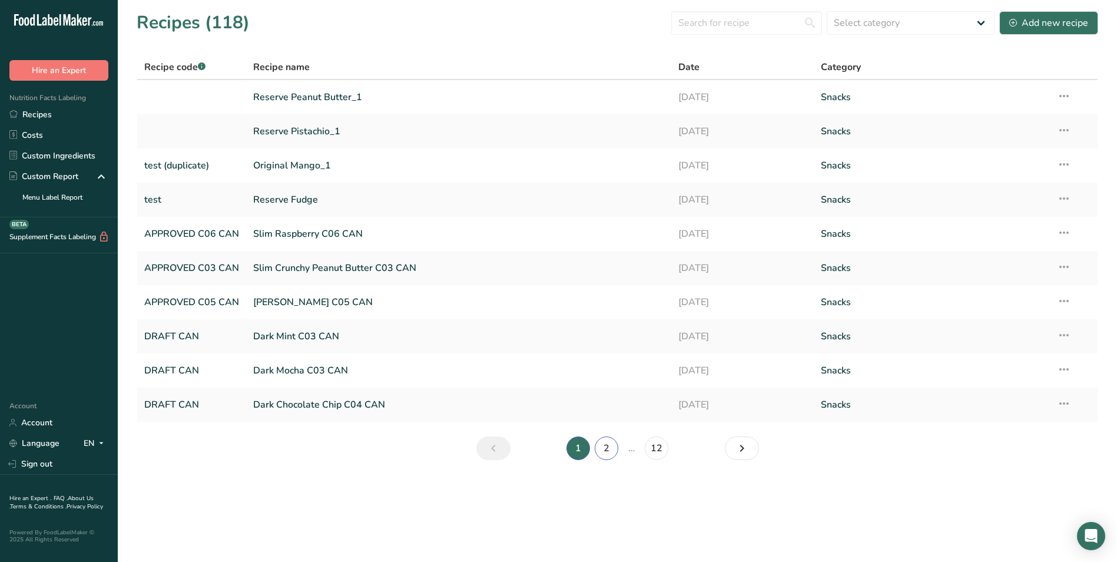
click at [603, 447] on link "2" at bounding box center [607, 448] width 24 height 24
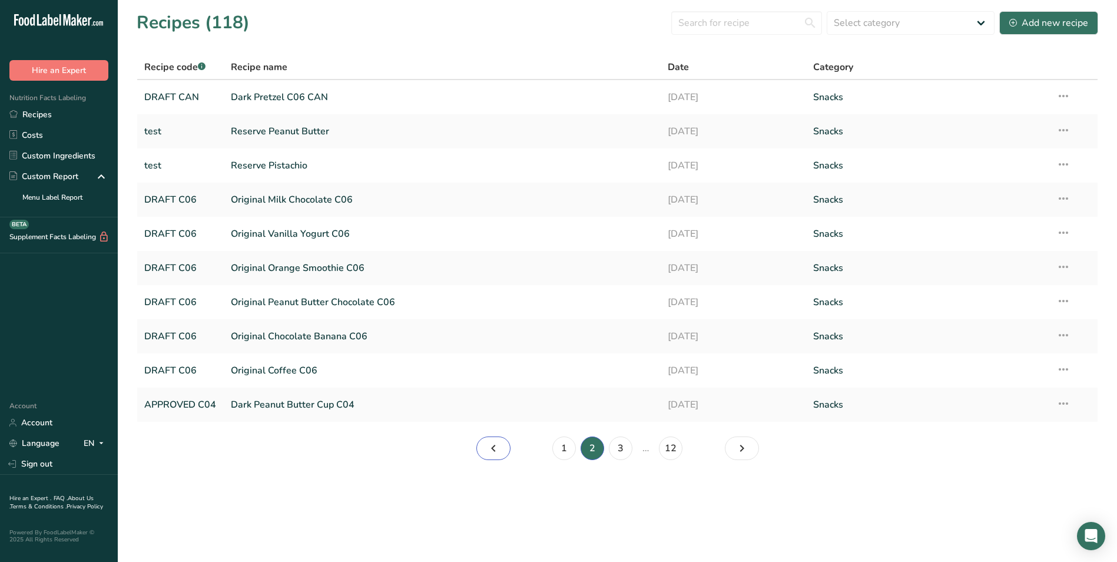
click at [496, 450] on icon "Page 1." at bounding box center [493, 447] width 14 height 21
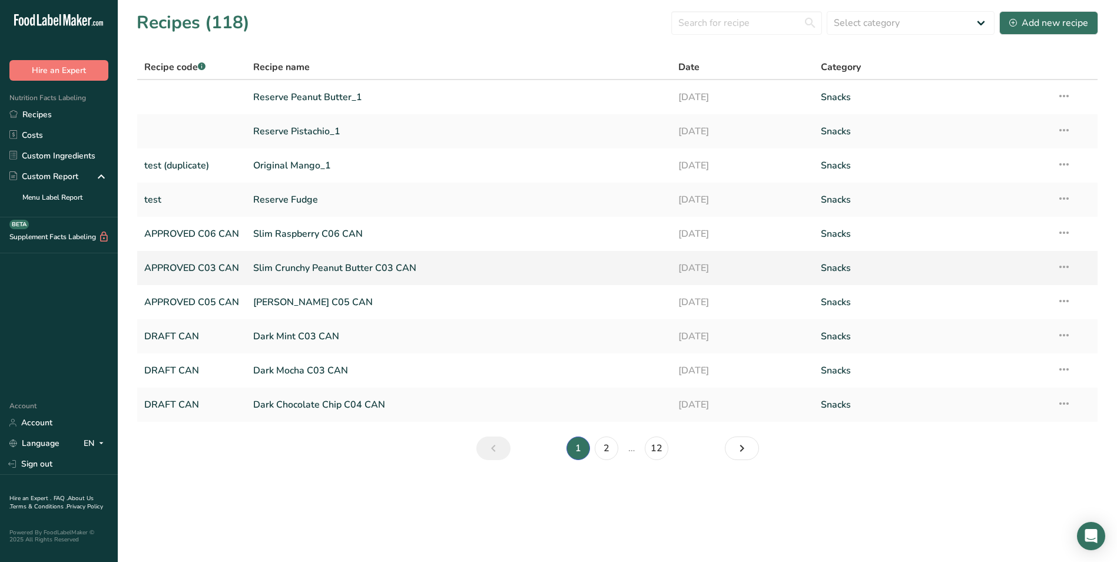
click at [220, 266] on link "APPROVED C03 CAN" at bounding box center [191, 267] width 95 height 25
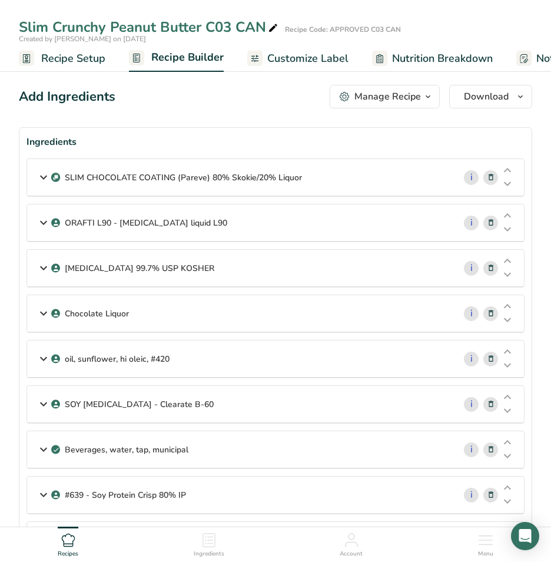
click at [290, 59] on span "Customize Label" at bounding box center [307, 59] width 81 height 16
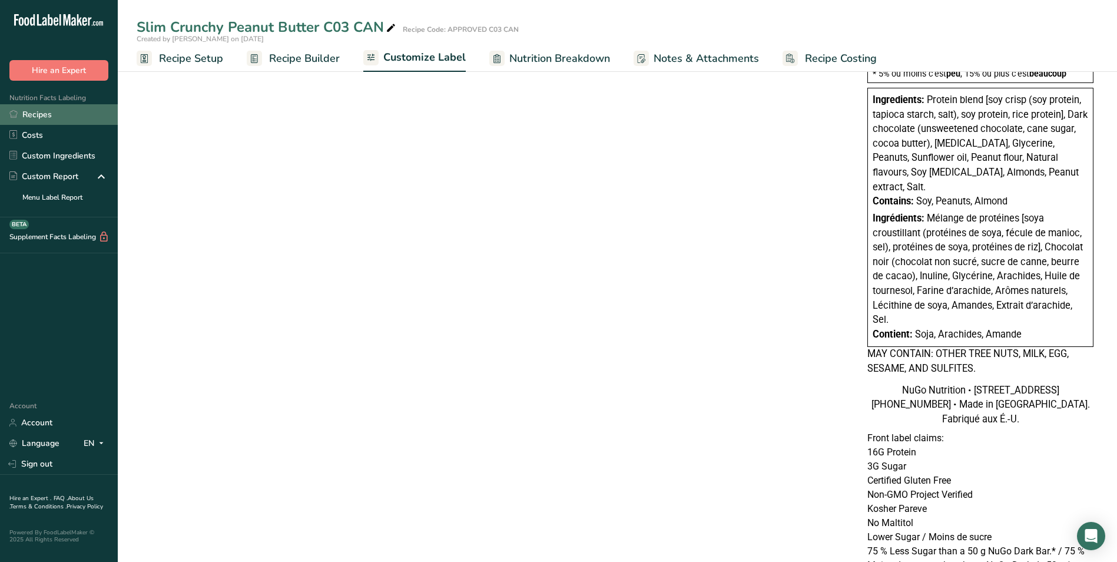
click at [38, 115] on link "Recipes" at bounding box center [59, 114] width 118 height 21
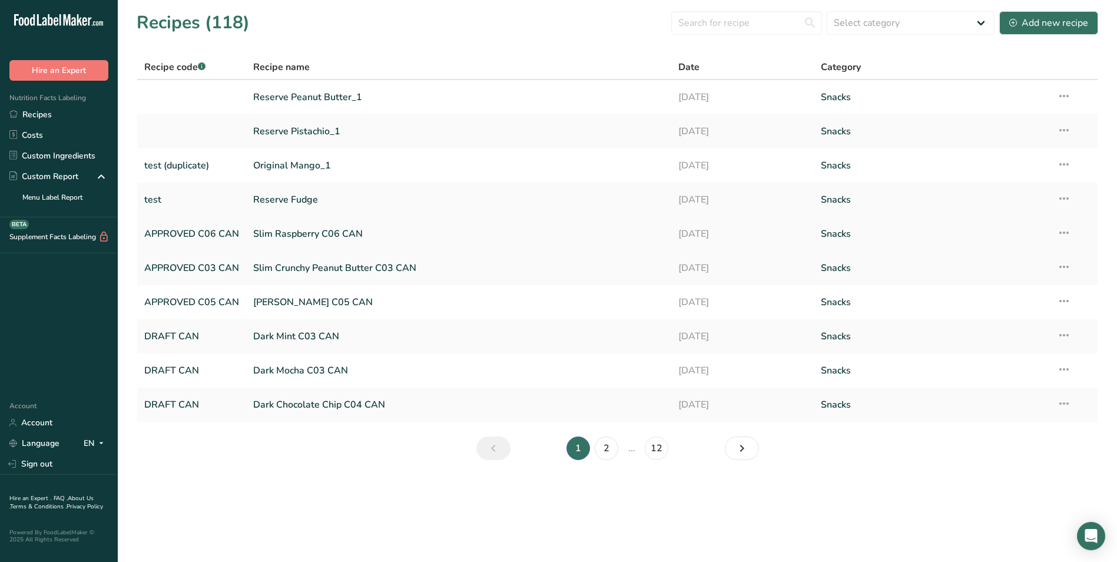
click at [299, 230] on link "Slim Raspberry C06 CAN" at bounding box center [458, 233] width 411 height 25
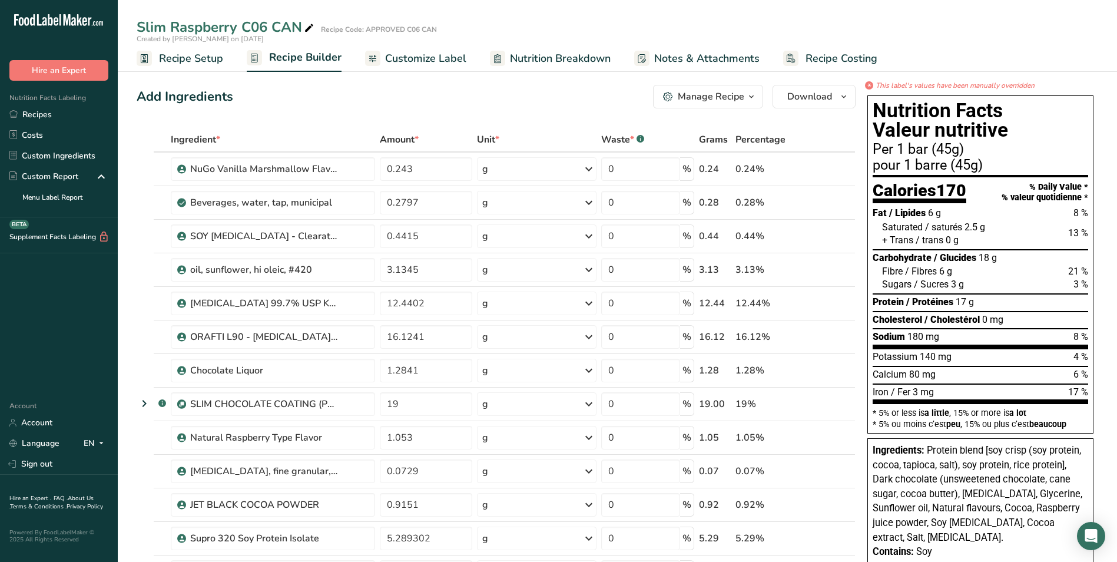
click at [446, 61] on span "Customize Label" at bounding box center [425, 59] width 81 height 16
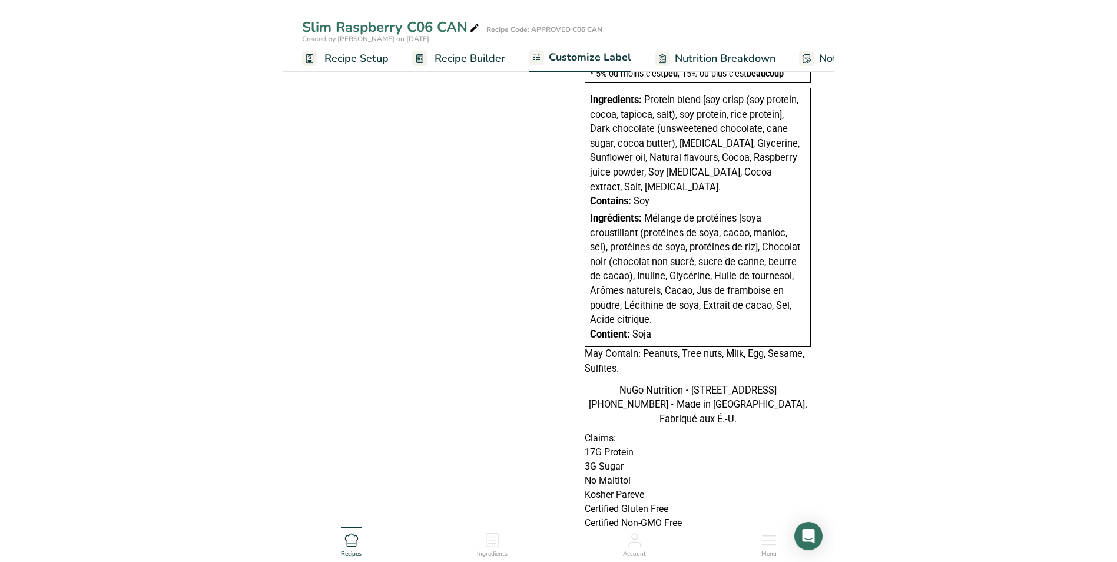
scroll to position [353, 0]
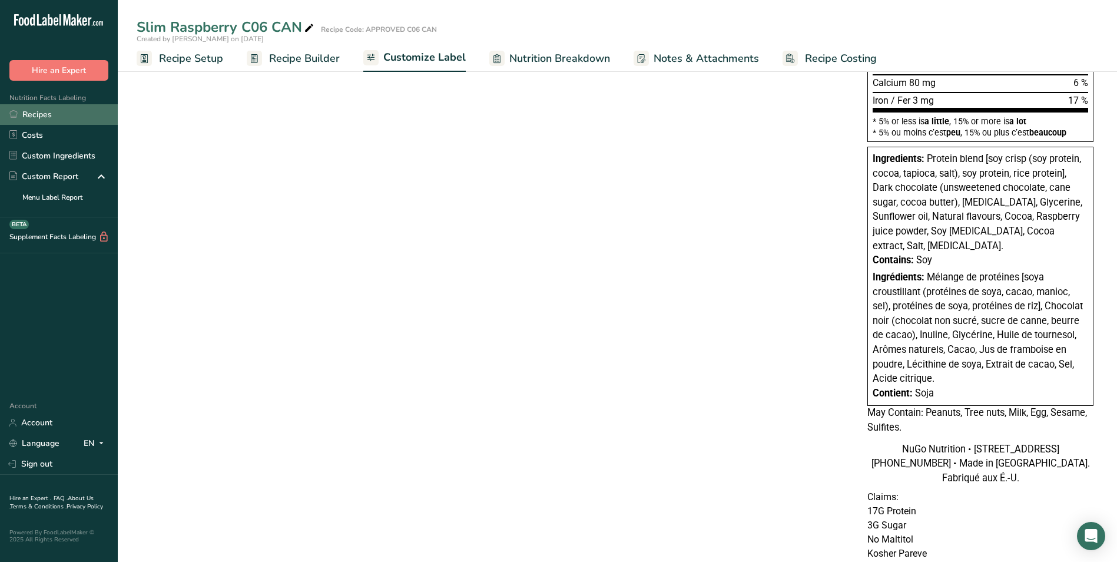
click at [36, 111] on link "Recipes" at bounding box center [59, 114] width 118 height 21
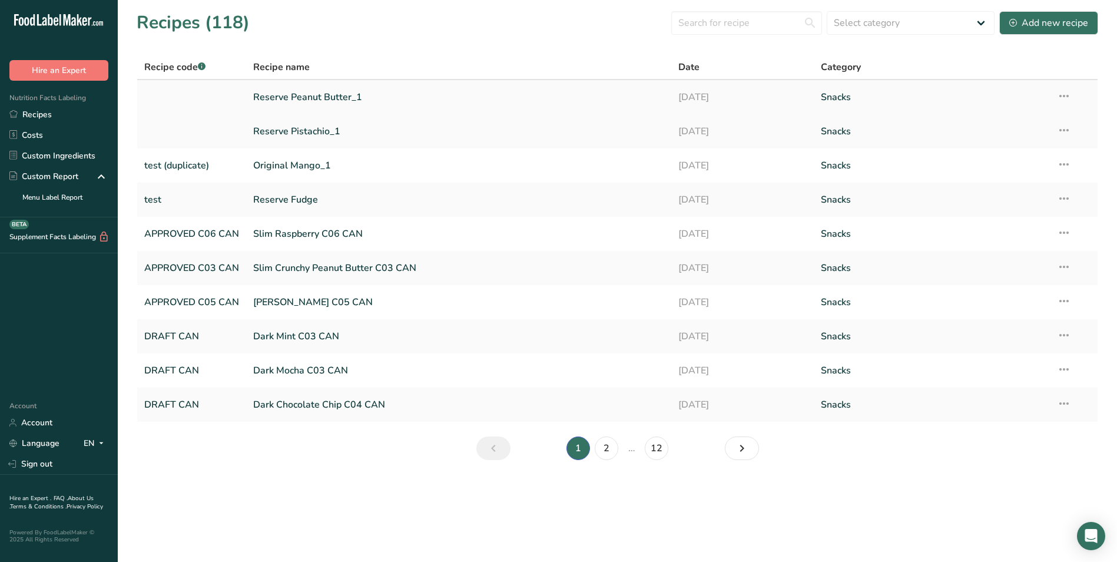
click at [275, 97] on link "Reserve Peanut Butter_1" at bounding box center [458, 97] width 411 height 25
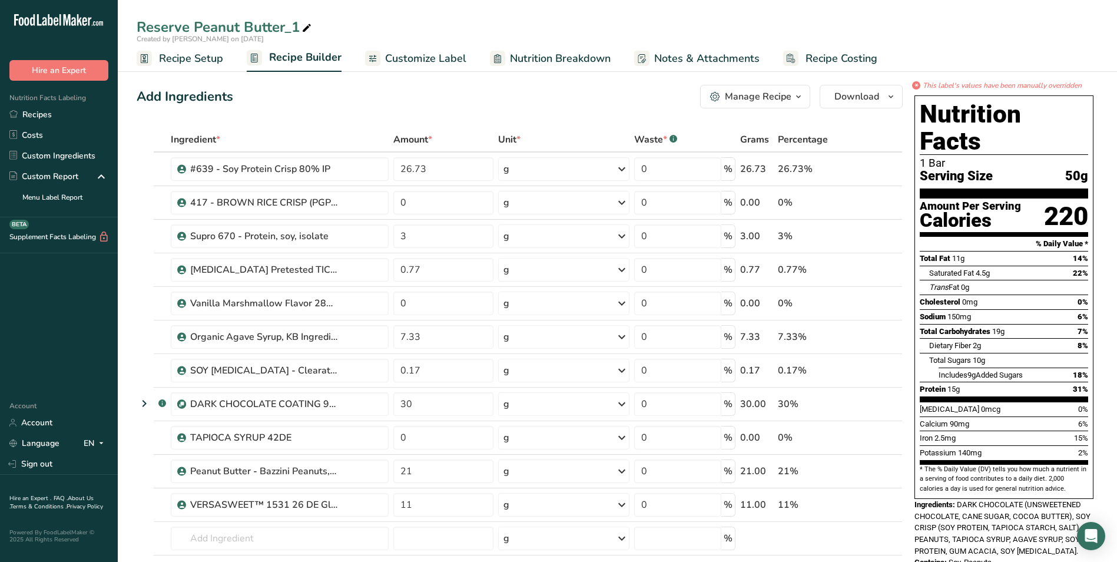
click at [439, 56] on span "Customize Label" at bounding box center [425, 59] width 81 height 16
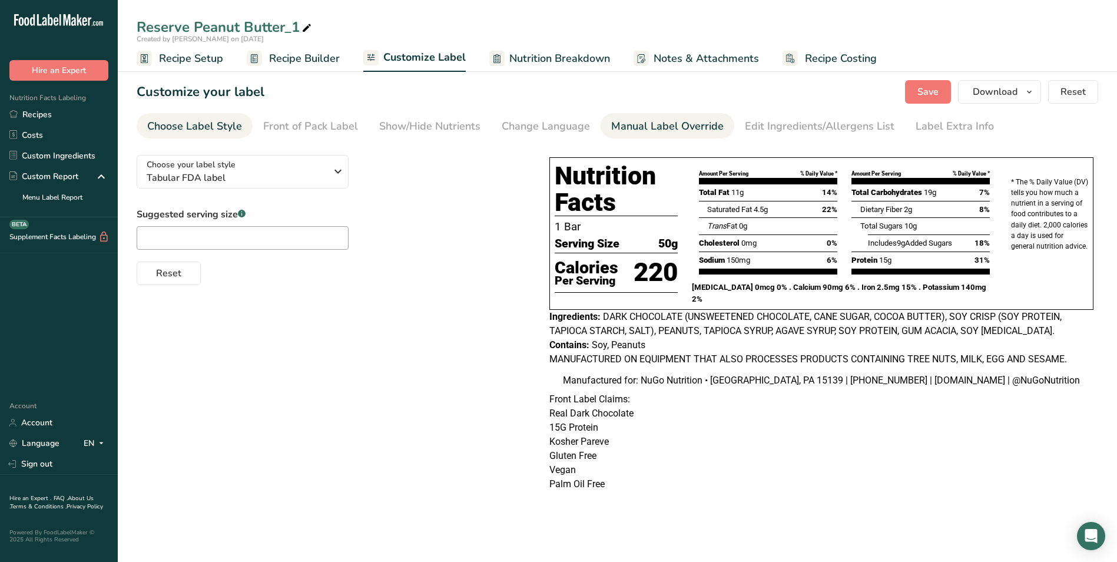
click at [632, 127] on div "Manual Label Override" at bounding box center [667, 126] width 112 height 16
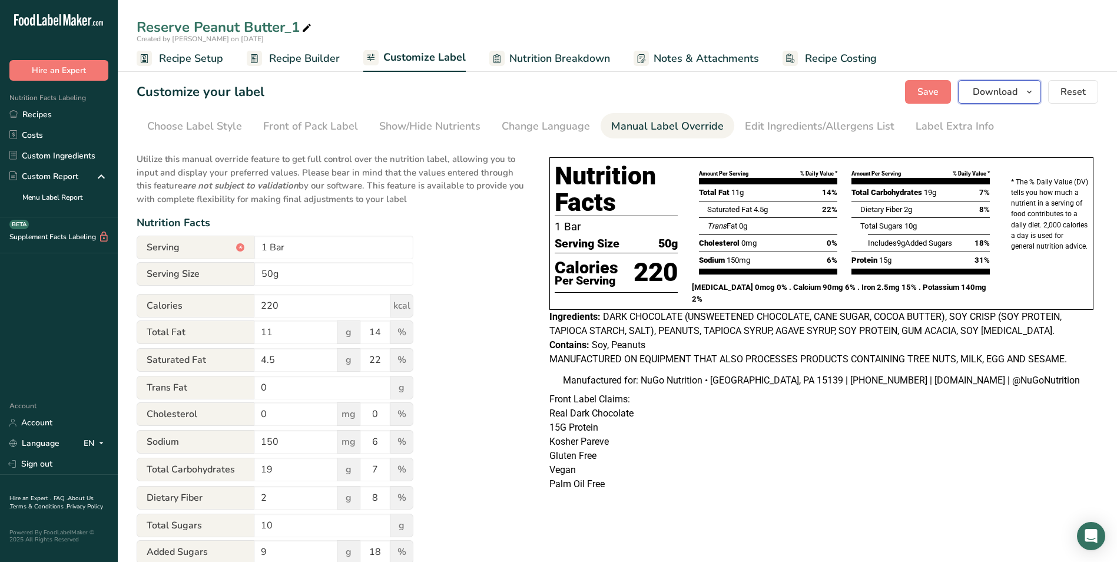
click at [1030, 91] on icon "button" at bounding box center [1028, 92] width 9 height 15
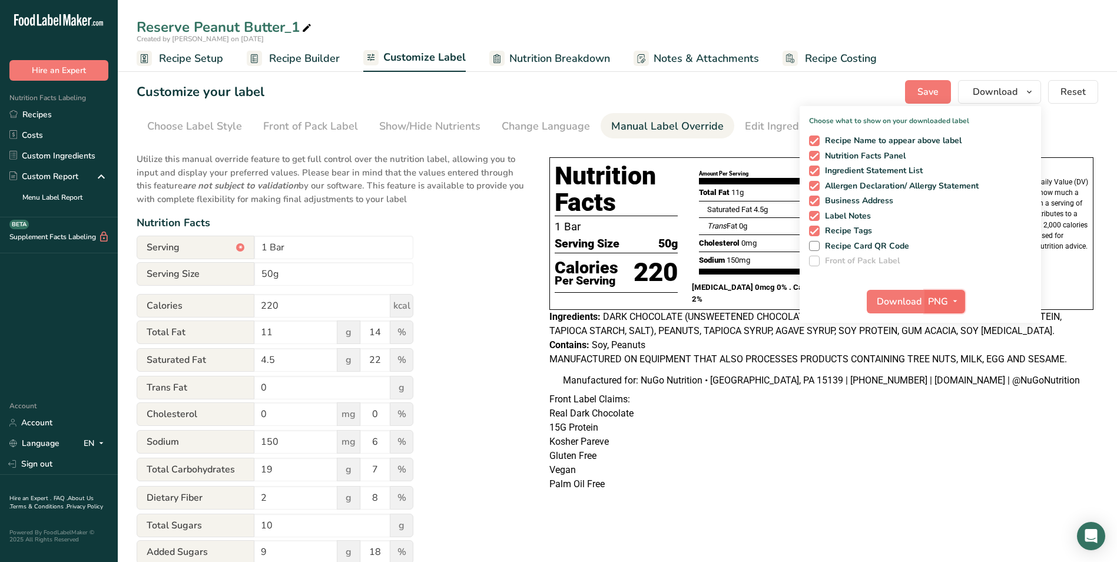
click at [957, 300] on icon "button" at bounding box center [954, 301] width 9 height 15
click at [946, 379] on link "PDF" at bounding box center [946, 383] width 38 height 19
click at [909, 300] on span "Download" at bounding box center [899, 301] width 45 height 14
click at [871, 449] on p "Kosher Pareve" at bounding box center [821, 441] width 544 height 14
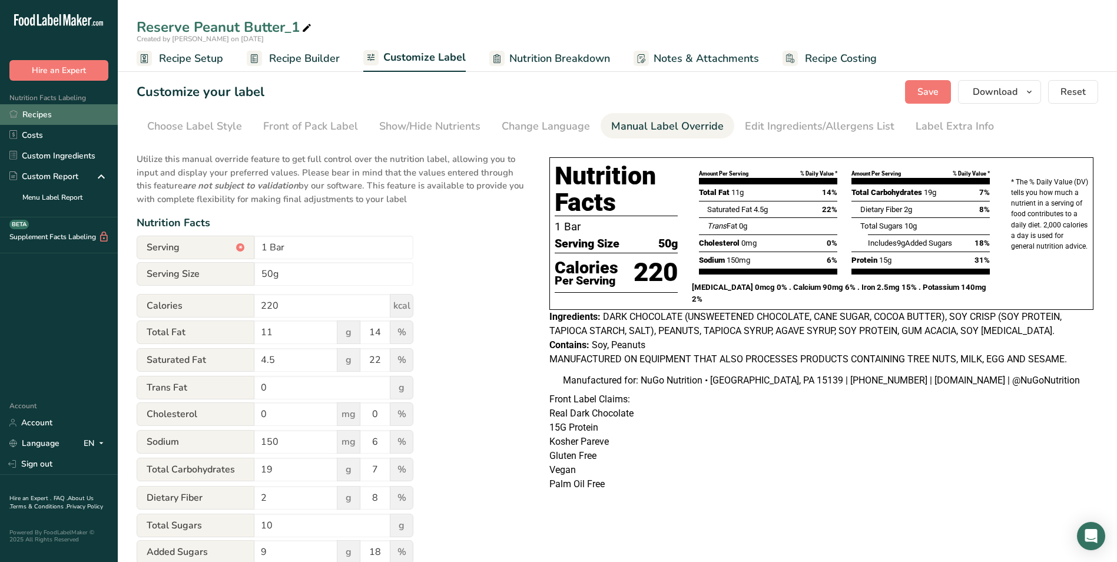
click at [38, 113] on link "Recipes" at bounding box center [59, 114] width 118 height 21
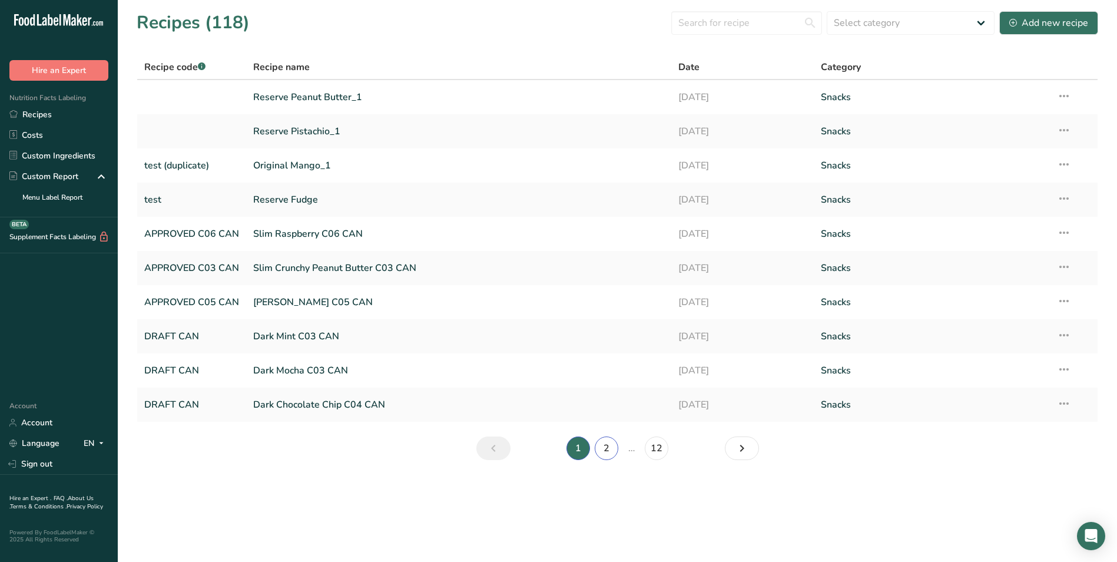
click at [611, 450] on link "2" at bounding box center [607, 448] width 24 height 24
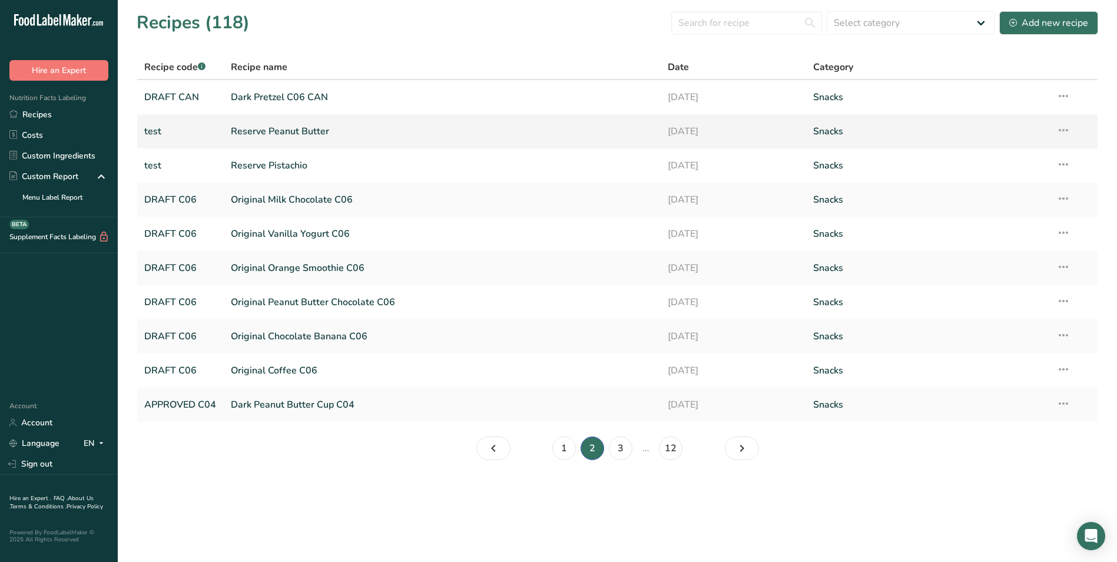
click at [300, 130] on link "Reserve Peanut Butter" at bounding box center [442, 131] width 423 height 25
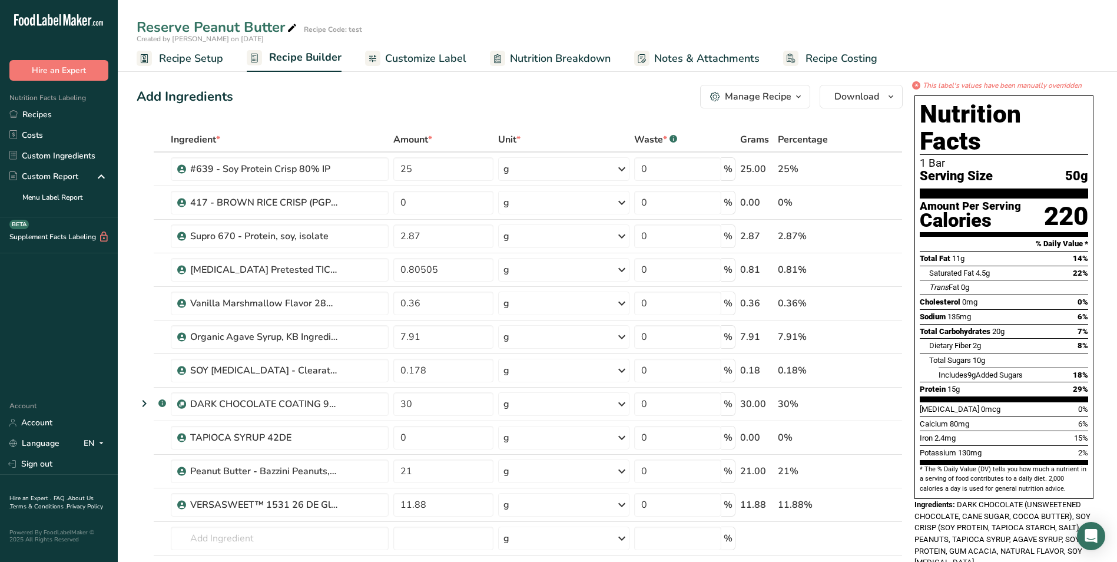
click at [535, 58] on span "Nutrition Breakdown" at bounding box center [560, 59] width 101 height 16
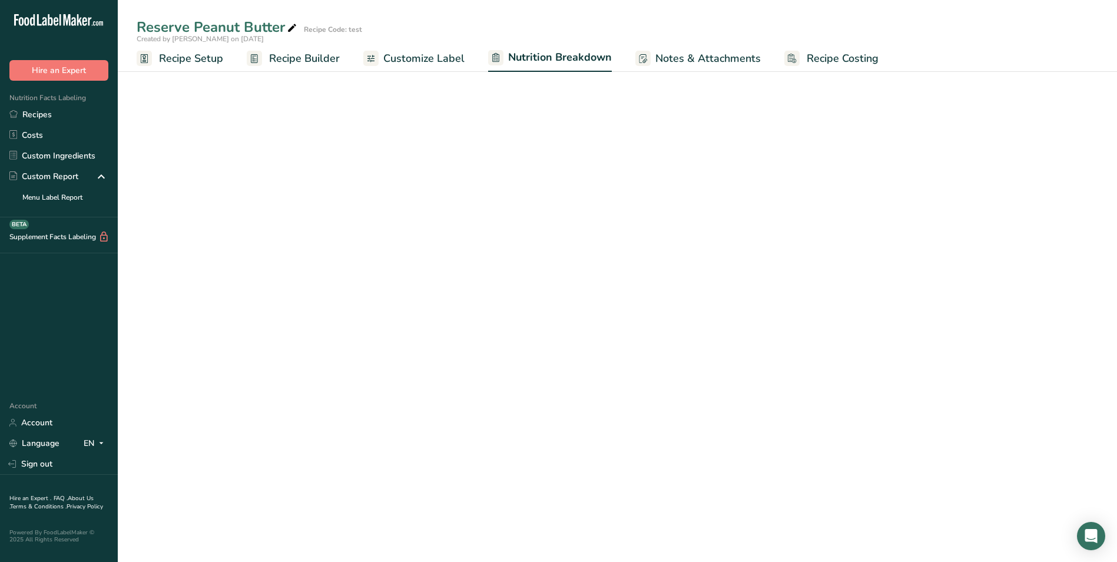
select select "Calories"
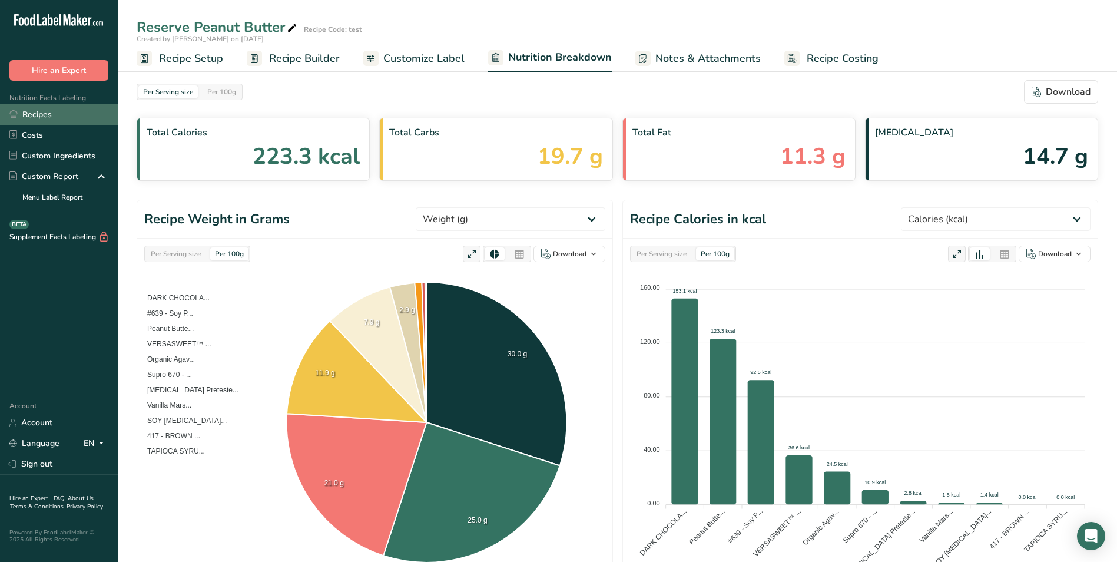
click at [28, 114] on link "Recipes" at bounding box center [59, 114] width 118 height 21
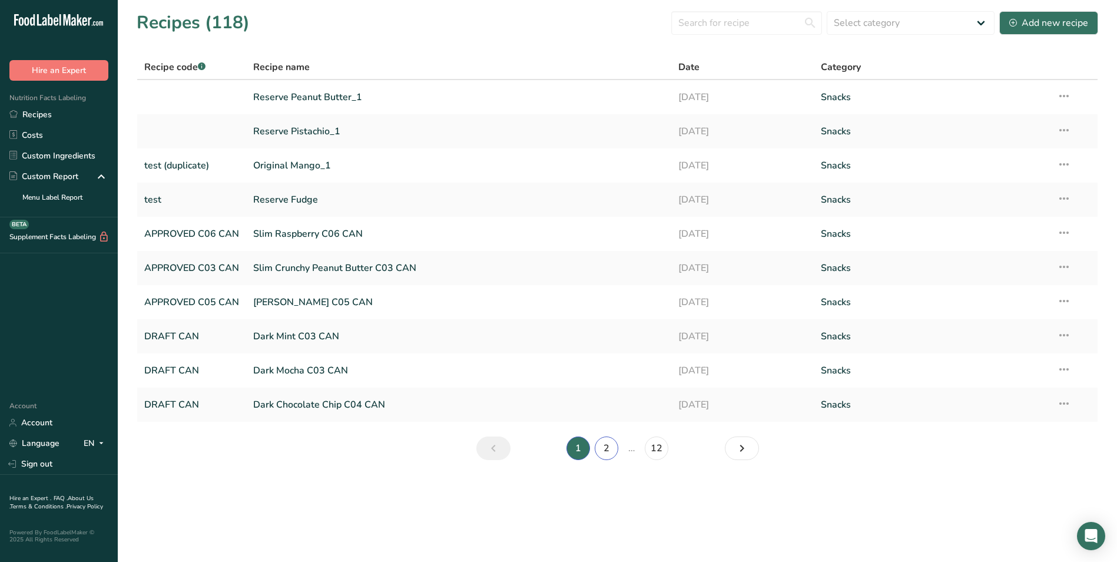
click at [609, 448] on link "2" at bounding box center [607, 448] width 24 height 24
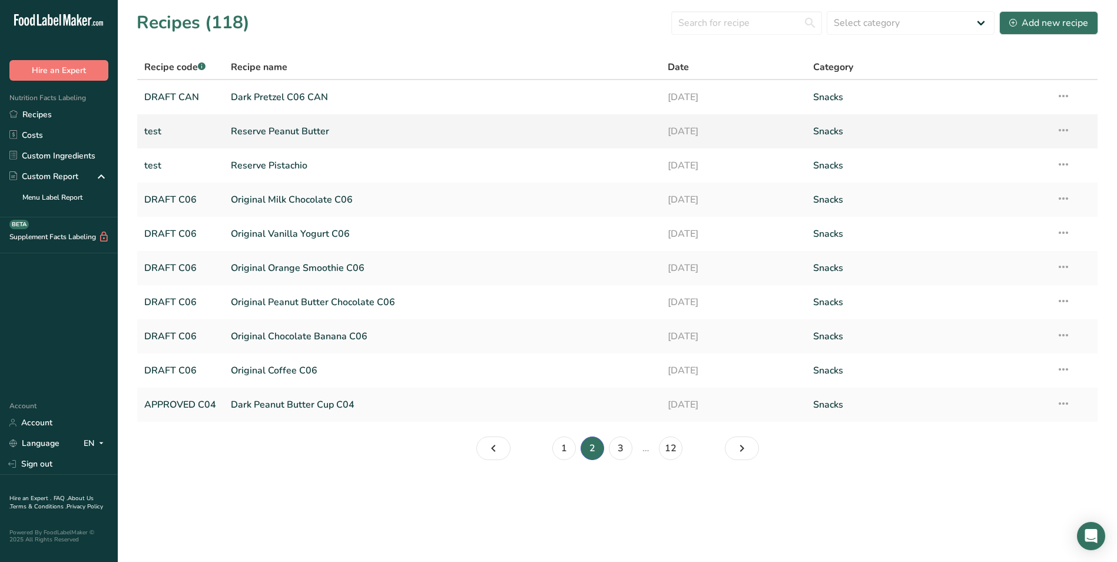
click at [1061, 130] on icon at bounding box center [1063, 130] width 14 height 21
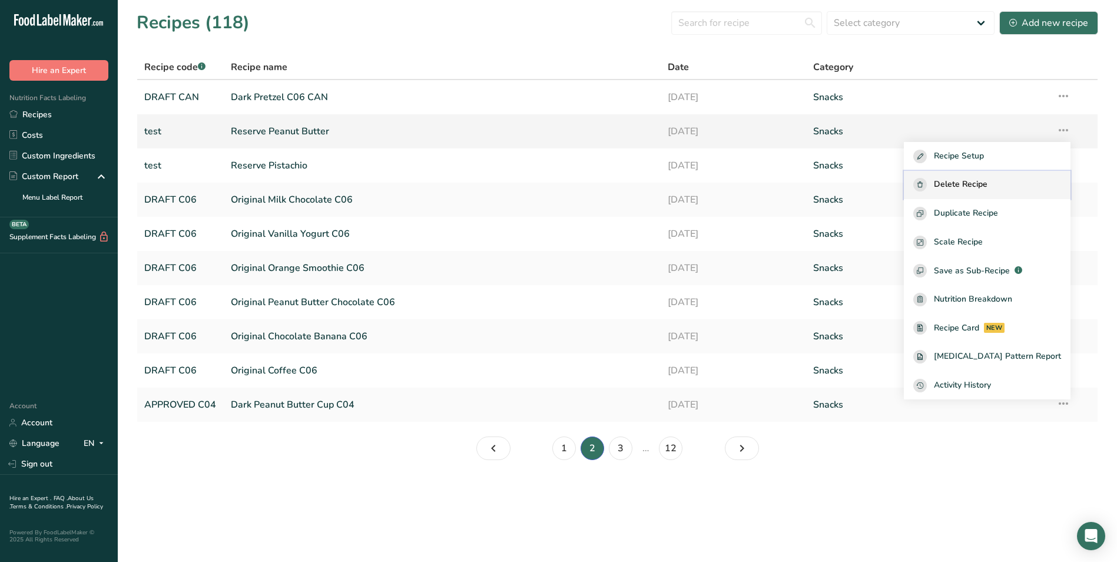
click at [977, 182] on span "Delete Recipe" at bounding box center [961, 185] width 54 height 14
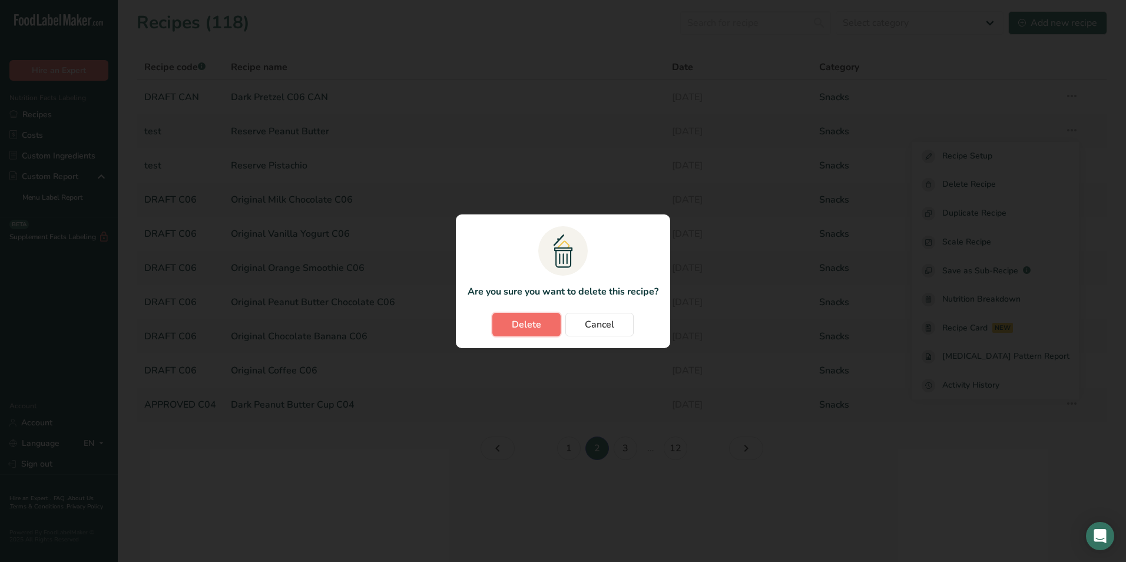
click at [535, 320] on span "Delete" at bounding box center [526, 324] width 29 height 14
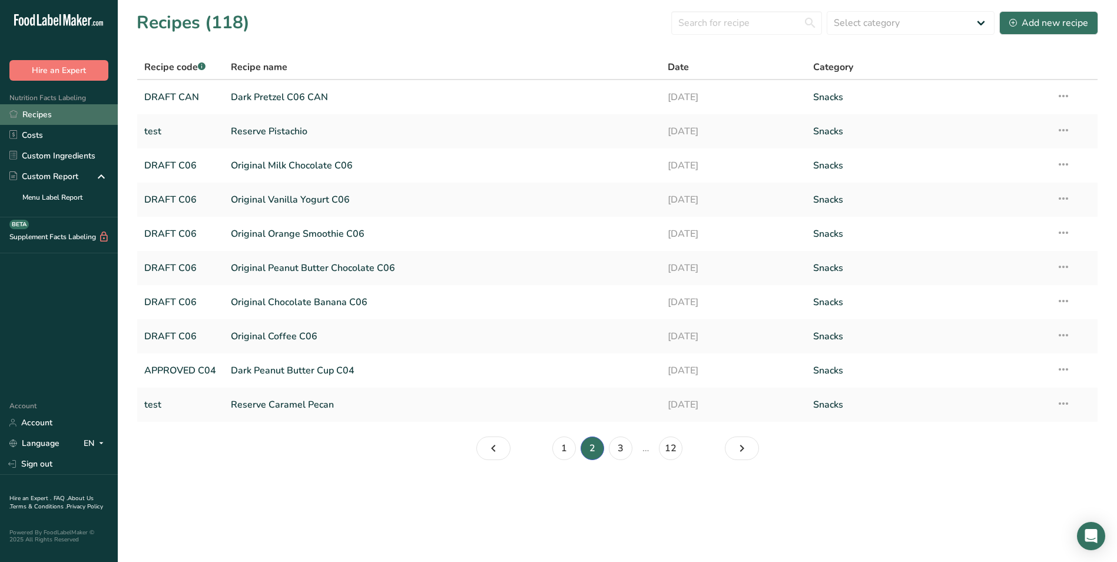
click at [34, 115] on link "Recipes" at bounding box center [59, 114] width 118 height 21
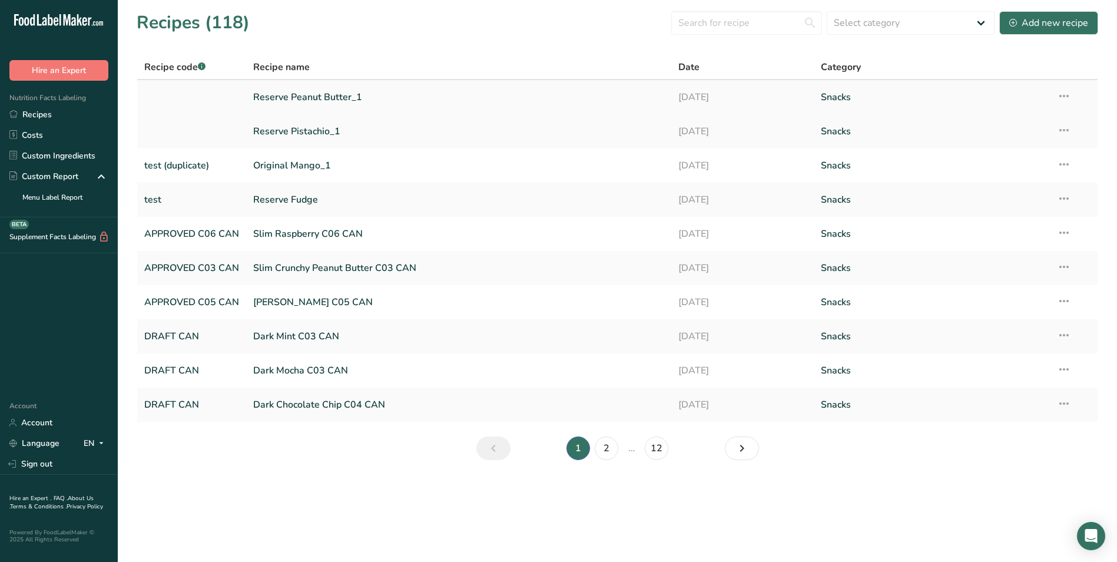
click at [286, 95] on link "Reserve Peanut Butter_1" at bounding box center [458, 97] width 411 height 25
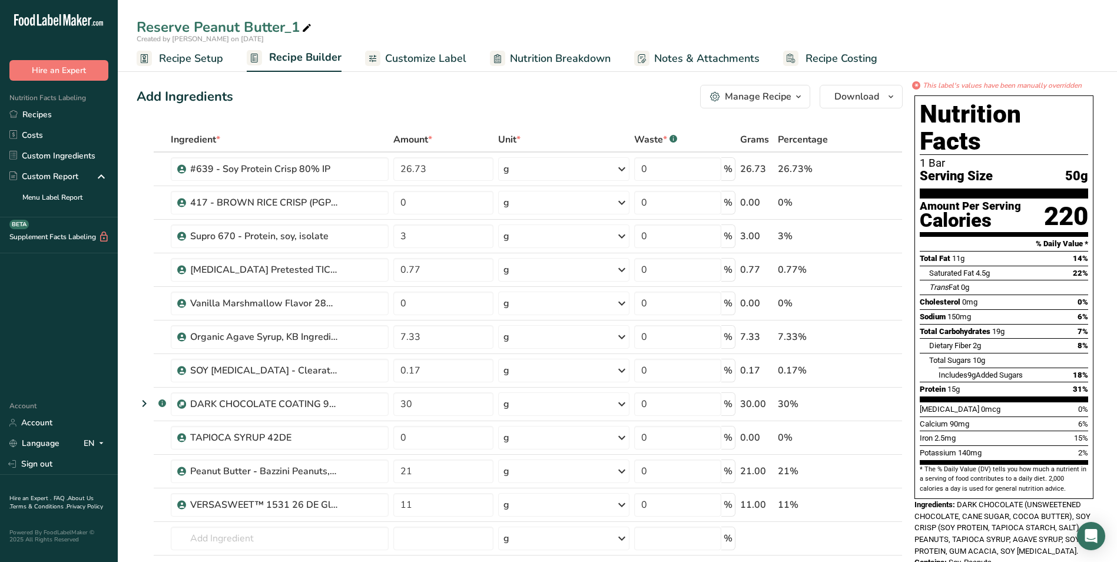
click at [207, 61] on span "Recipe Setup" at bounding box center [191, 59] width 64 height 16
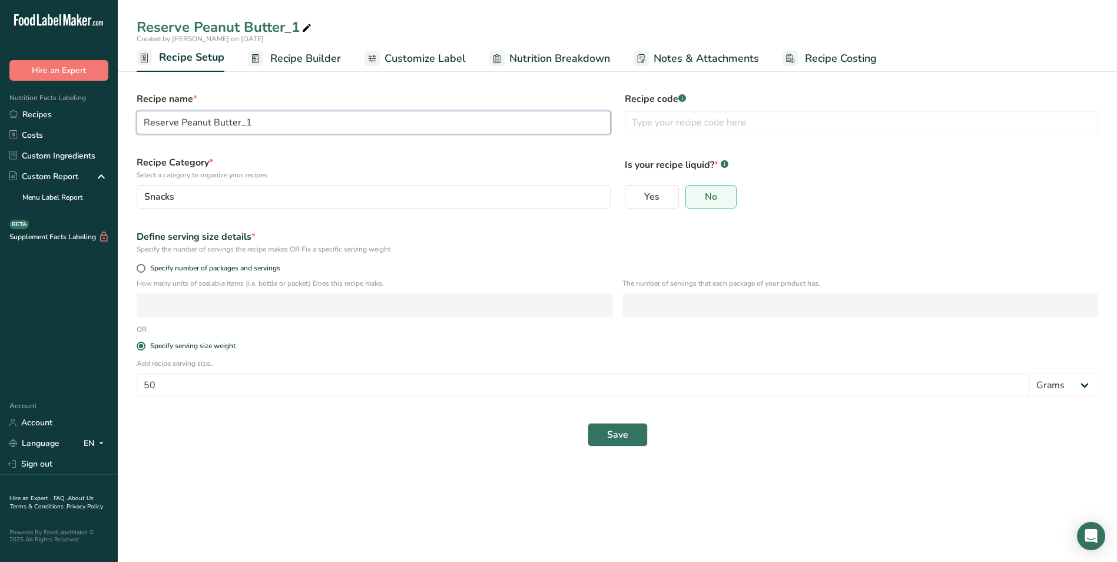
click at [253, 122] on input "Reserve Peanut Butter_1" at bounding box center [374, 123] width 474 height 24
type input "Reserve Peanut Butter"
click at [713, 120] on input "text" at bounding box center [862, 123] width 474 height 24
type input "test"
click at [613, 433] on span "Save" at bounding box center [617, 434] width 21 height 14
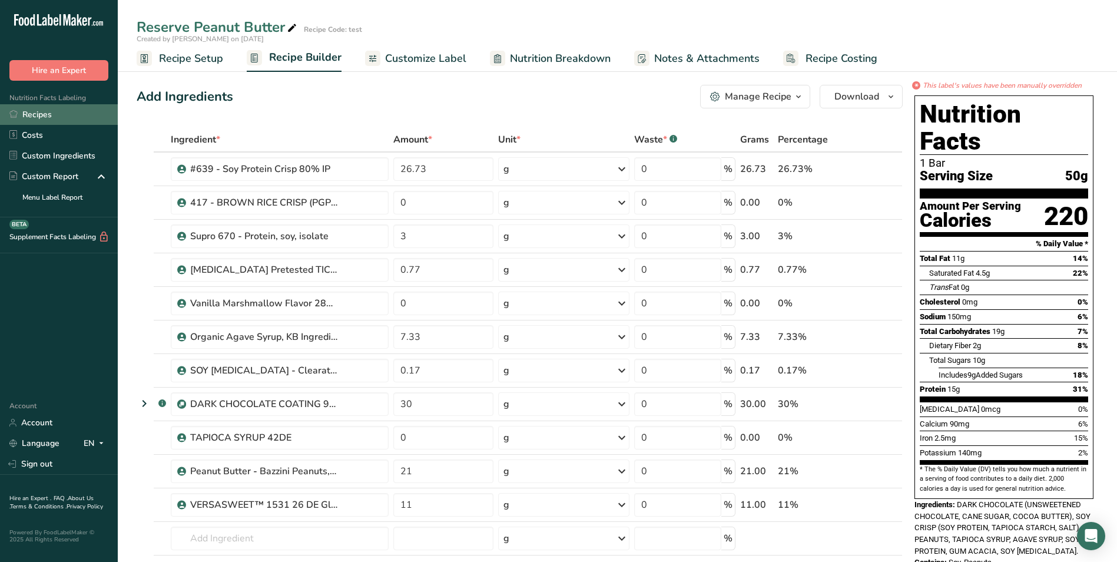
click at [39, 111] on link "Recipes" at bounding box center [59, 114] width 118 height 21
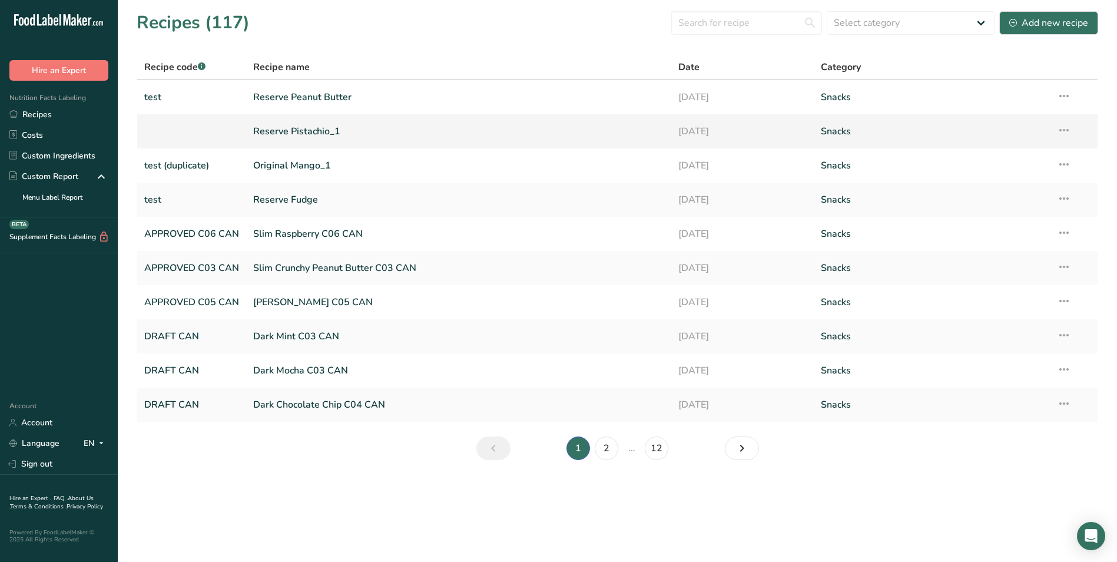
click at [276, 132] on link "Reserve Pistachio_1" at bounding box center [458, 131] width 411 height 25
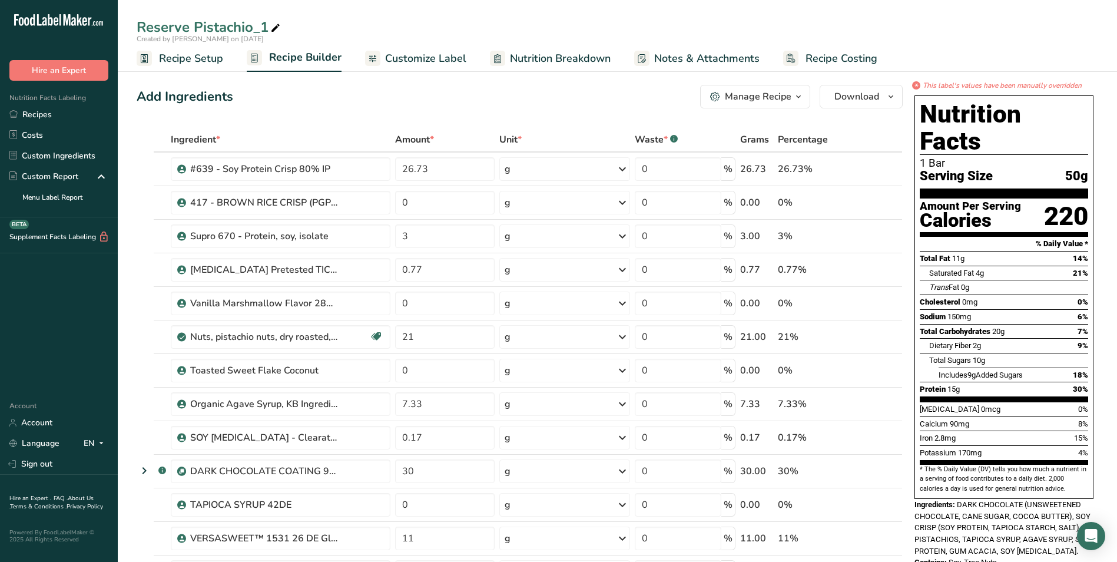
click at [571, 59] on span "Nutrition Breakdown" at bounding box center [560, 59] width 101 height 16
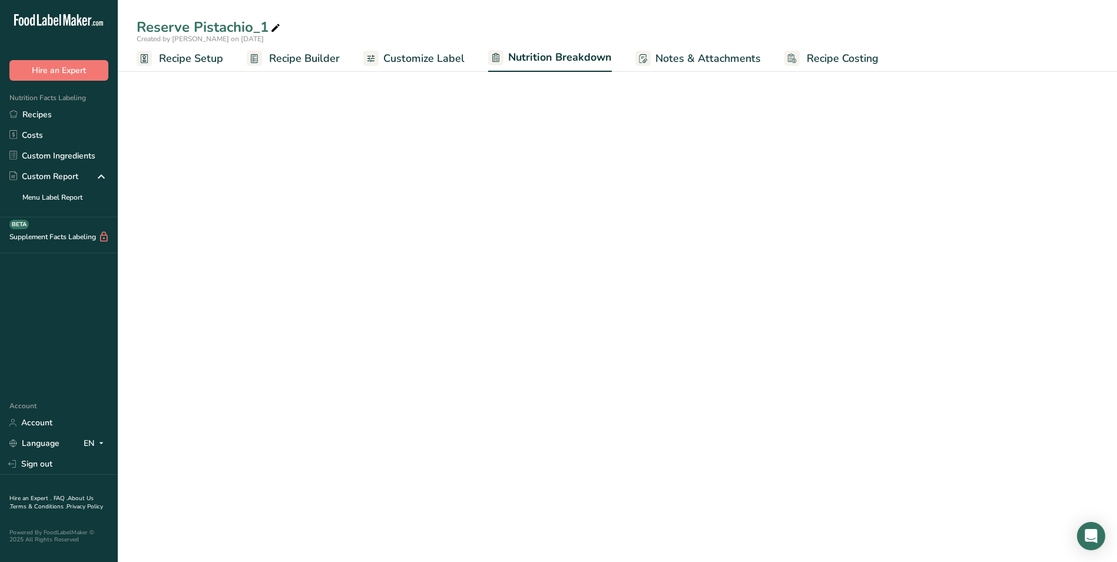
select select "Calories"
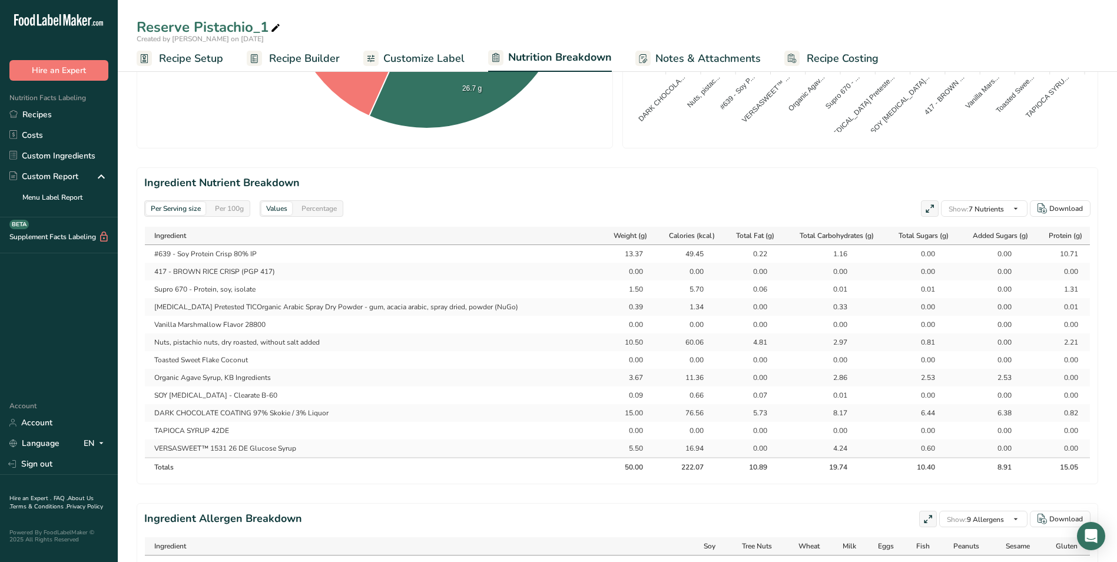
scroll to position [412, 0]
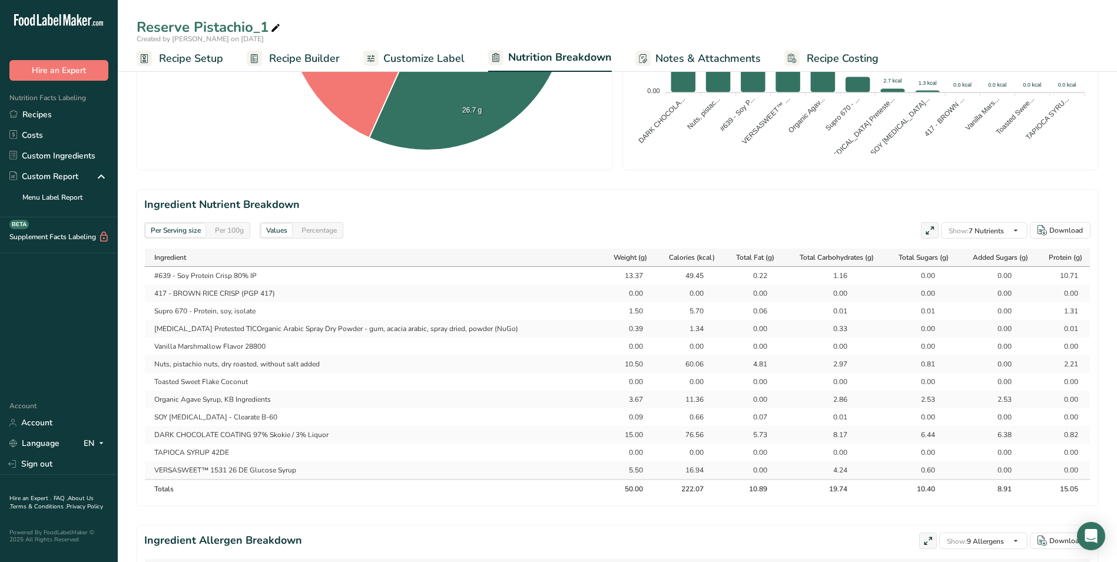
click at [195, 59] on span "Recipe Setup" at bounding box center [191, 59] width 64 height 16
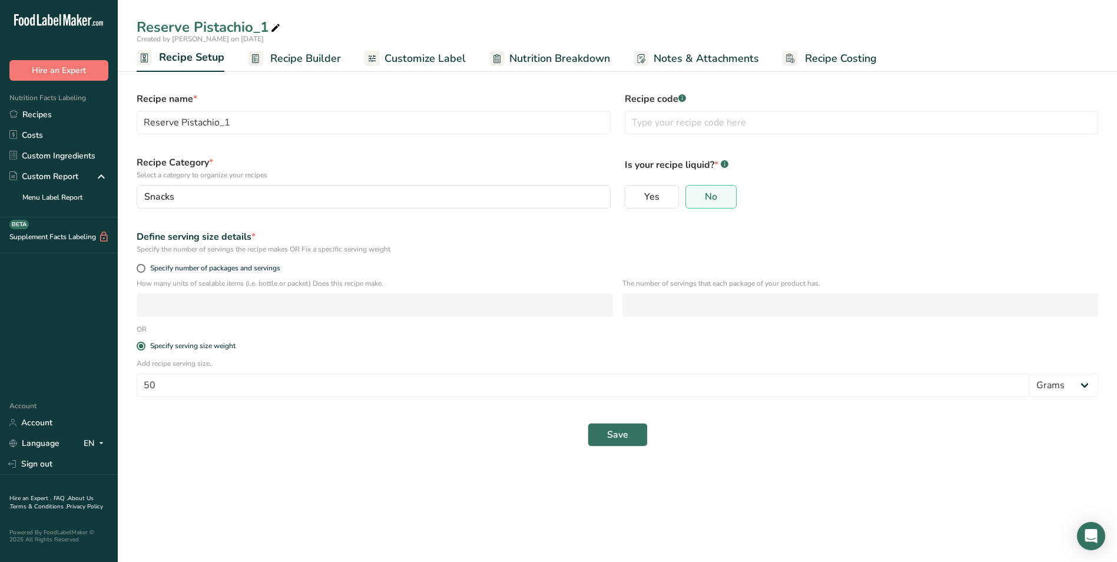
click at [397, 57] on span "Customize Label" at bounding box center [424, 59] width 81 height 16
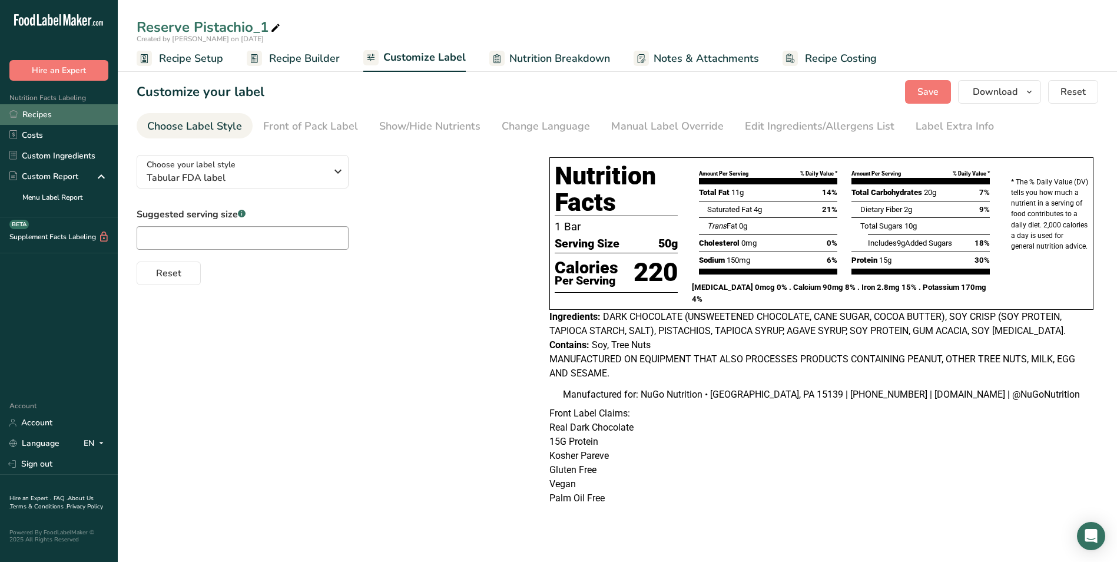
click at [45, 112] on link "Recipes" at bounding box center [59, 114] width 118 height 21
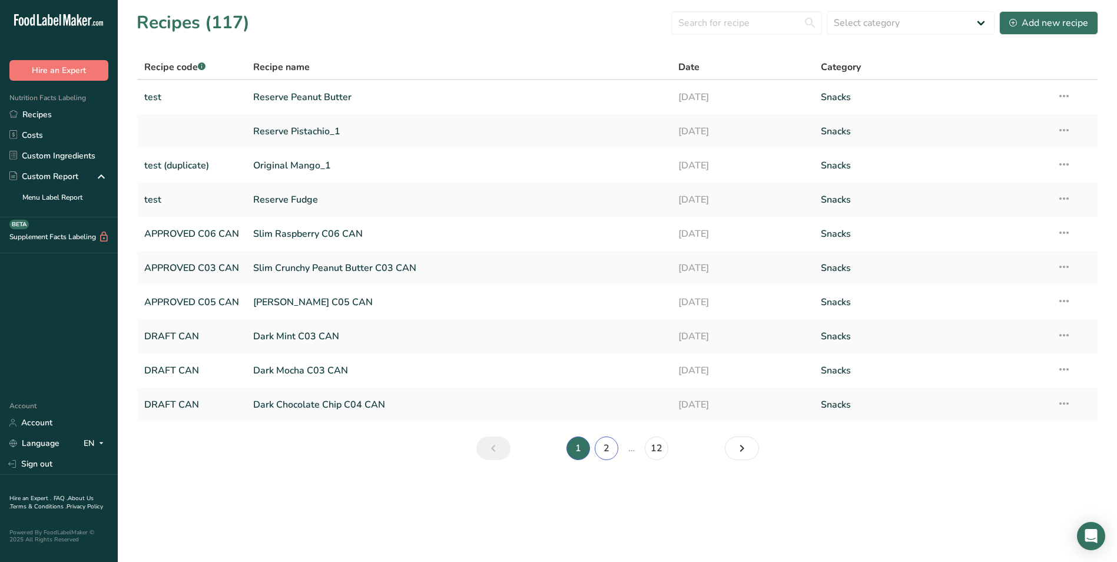
click at [612, 448] on link "2" at bounding box center [607, 448] width 24 height 24
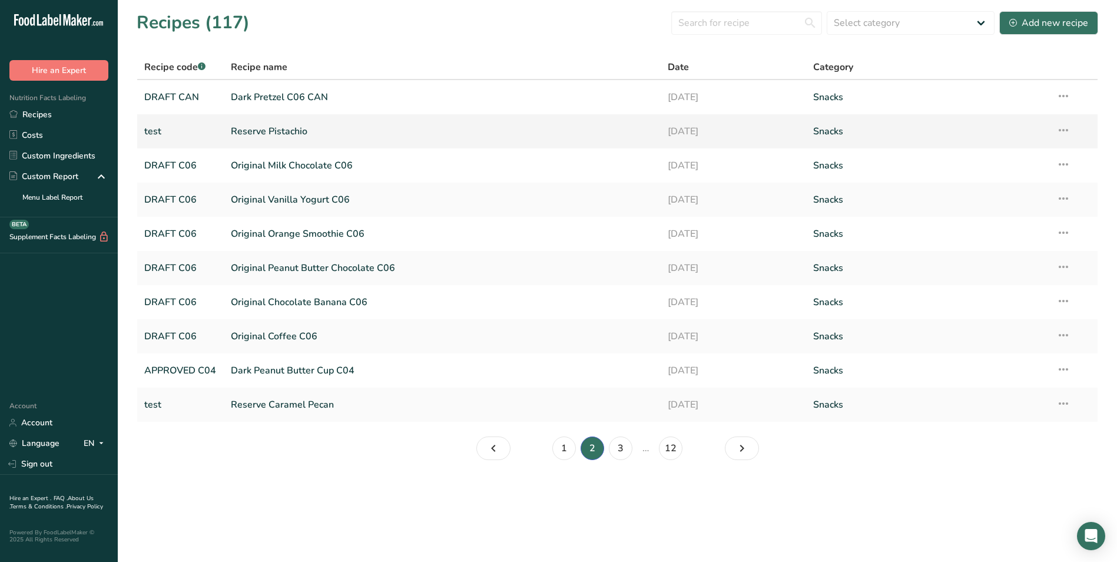
click at [1066, 130] on icon at bounding box center [1063, 130] width 14 height 21
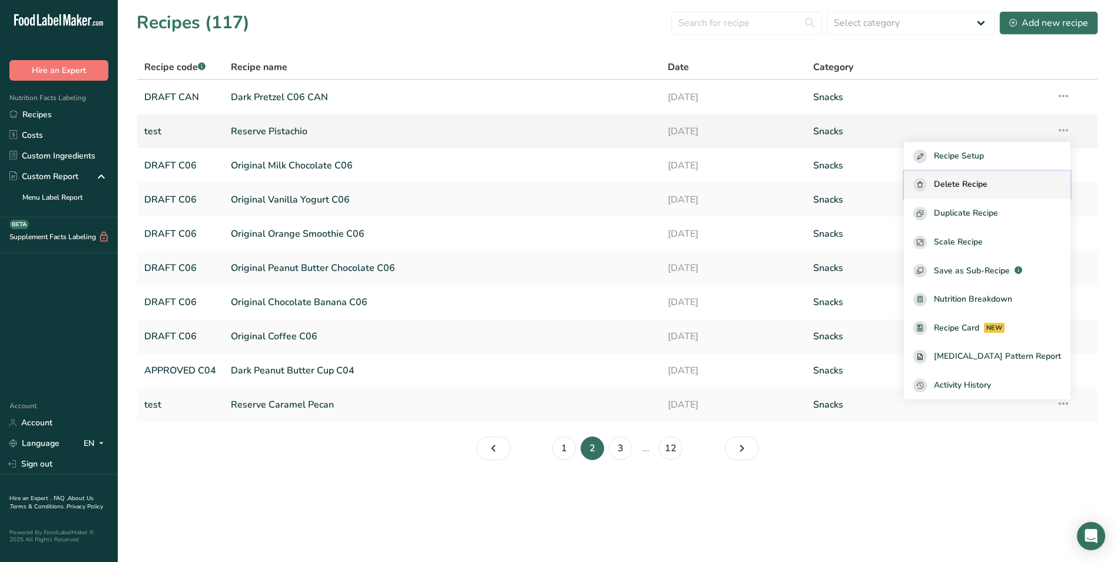
click at [975, 184] on span "Delete Recipe" at bounding box center [961, 185] width 54 height 14
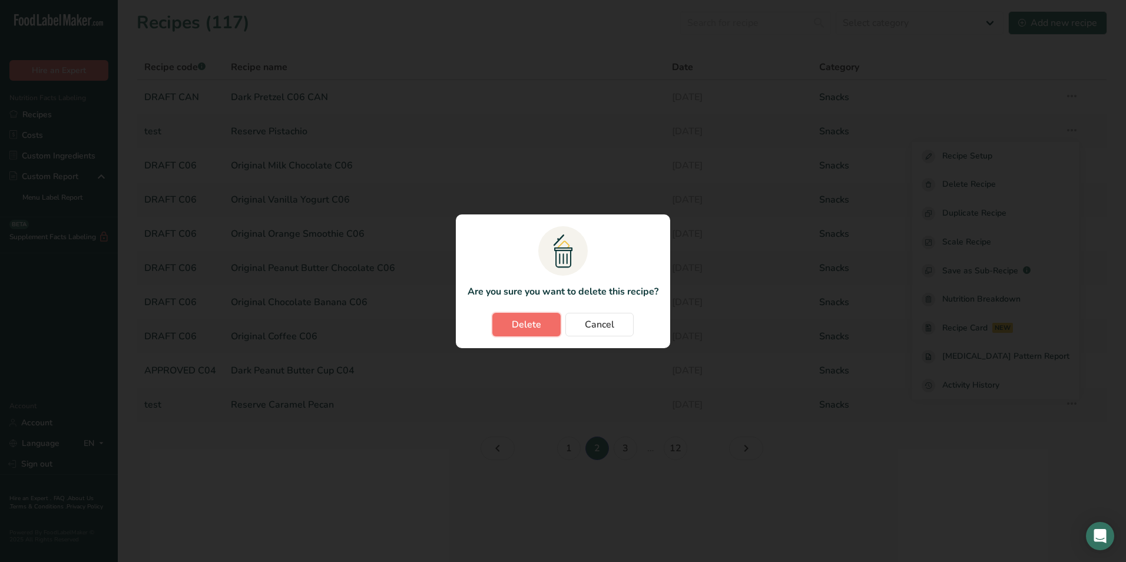
click at [530, 322] on span "Delete" at bounding box center [526, 324] width 29 height 14
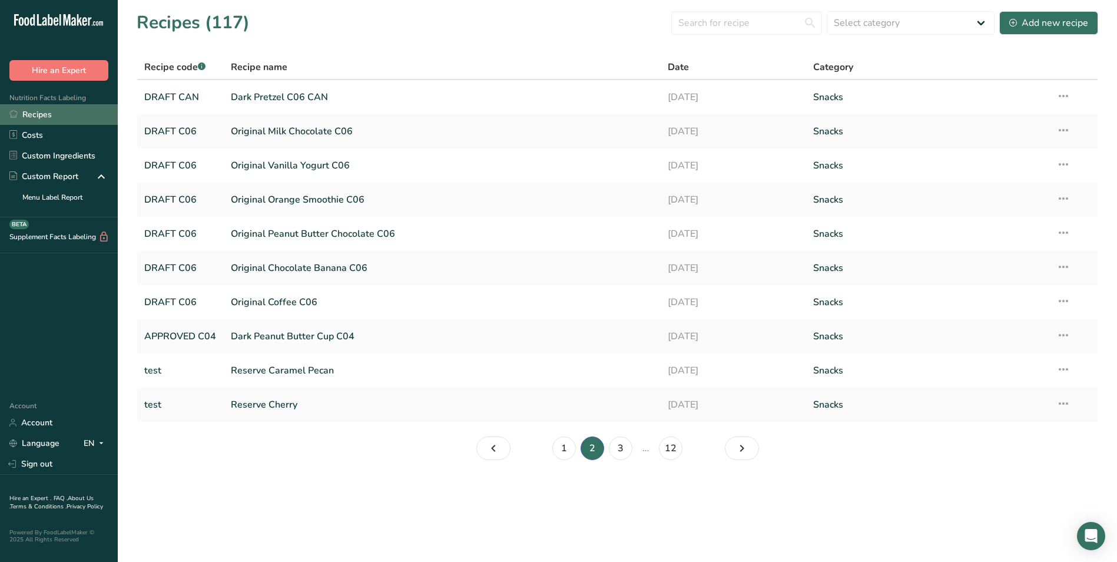
click at [36, 112] on link "Recipes" at bounding box center [59, 114] width 118 height 21
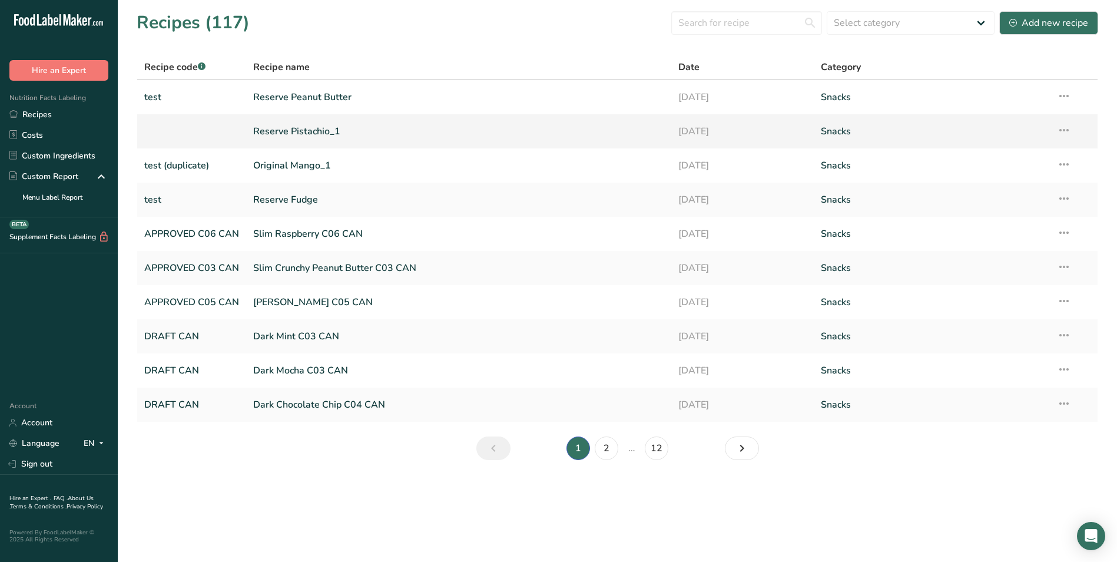
click at [268, 127] on link "Reserve Pistachio_1" at bounding box center [458, 131] width 411 height 25
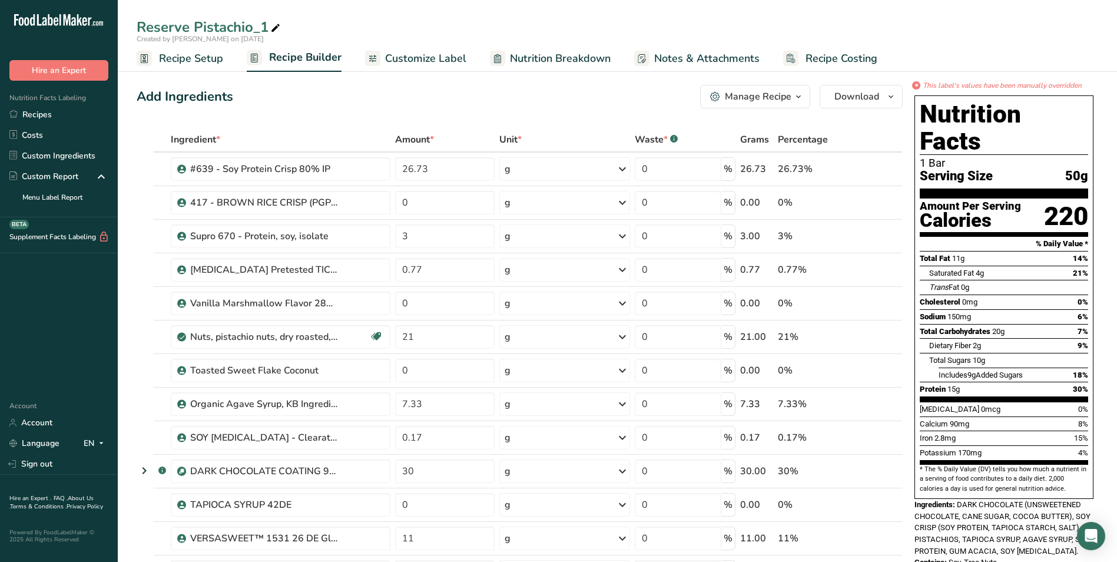
click at [172, 55] on span "Recipe Setup" at bounding box center [191, 59] width 64 height 16
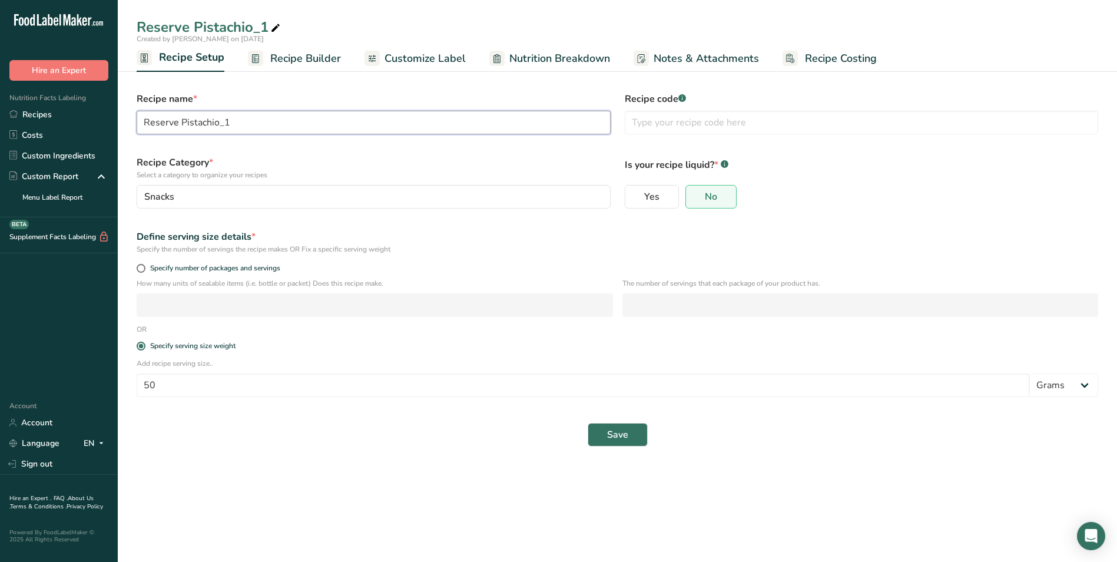
click at [233, 122] on input "Reserve Pistachio_1" at bounding box center [374, 123] width 474 height 24
type input "Reserve Pistachio"
click at [645, 118] on input "text" at bounding box center [862, 123] width 474 height 24
type input "test"
click at [619, 433] on span "Save" at bounding box center [617, 434] width 21 height 14
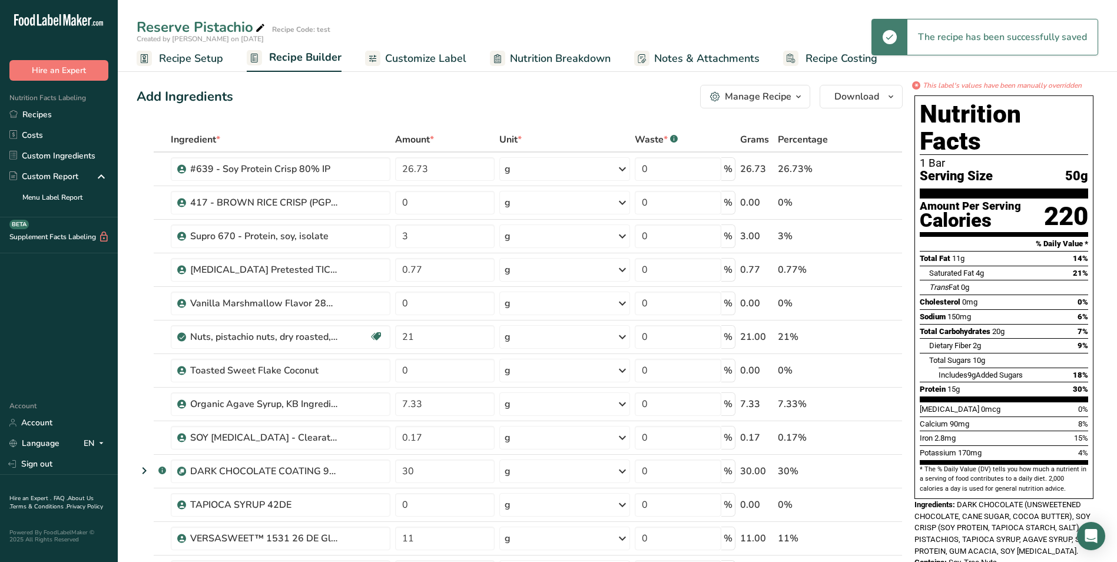
click at [436, 60] on span "Customize Label" at bounding box center [425, 59] width 81 height 16
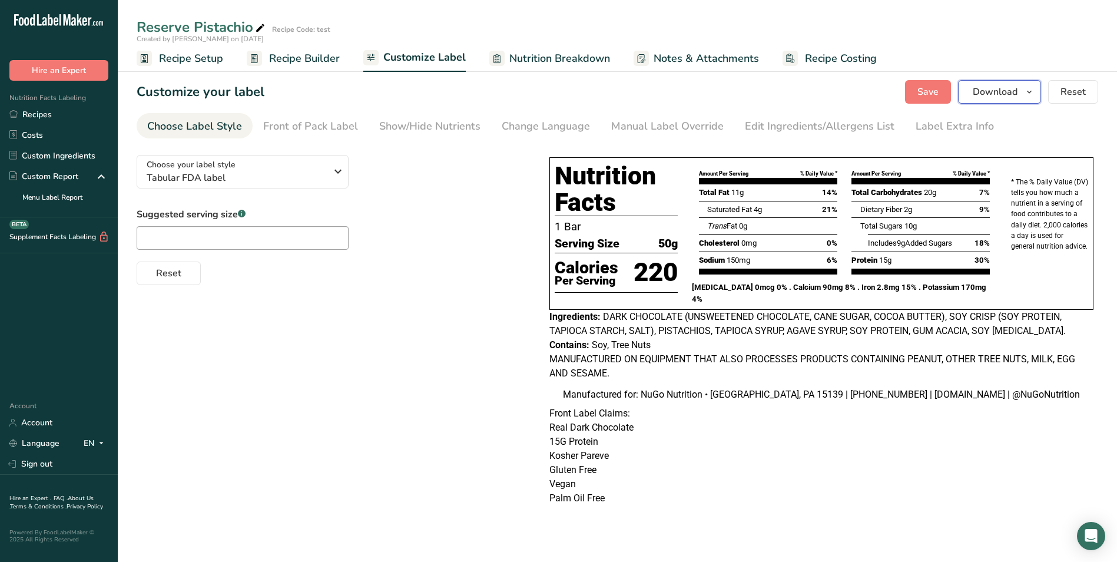
click at [1017, 93] on span "Download" at bounding box center [995, 92] width 45 height 14
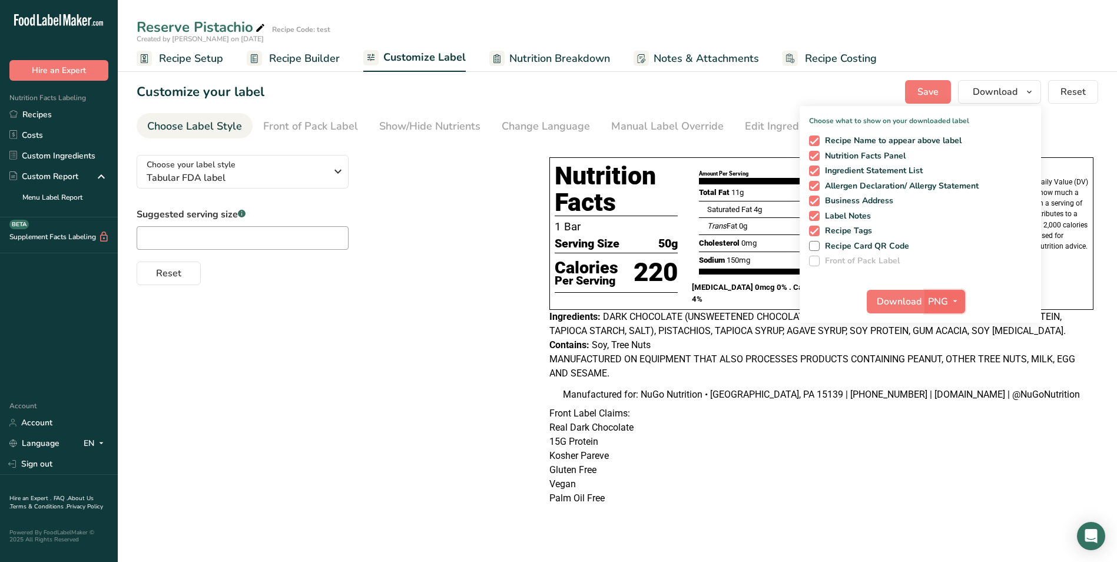
click at [945, 296] on span "PNG" at bounding box center [938, 301] width 20 height 14
click at [945, 383] on link "PDF" at bounding box center [946, 383] width 38 height 19
click at [887, 304] on span "Download" at bounding box center [899, 301] width 45 height 14
click at [39, 111] on link "Recipes" at bounding box center [59, 114] width 118 height 21
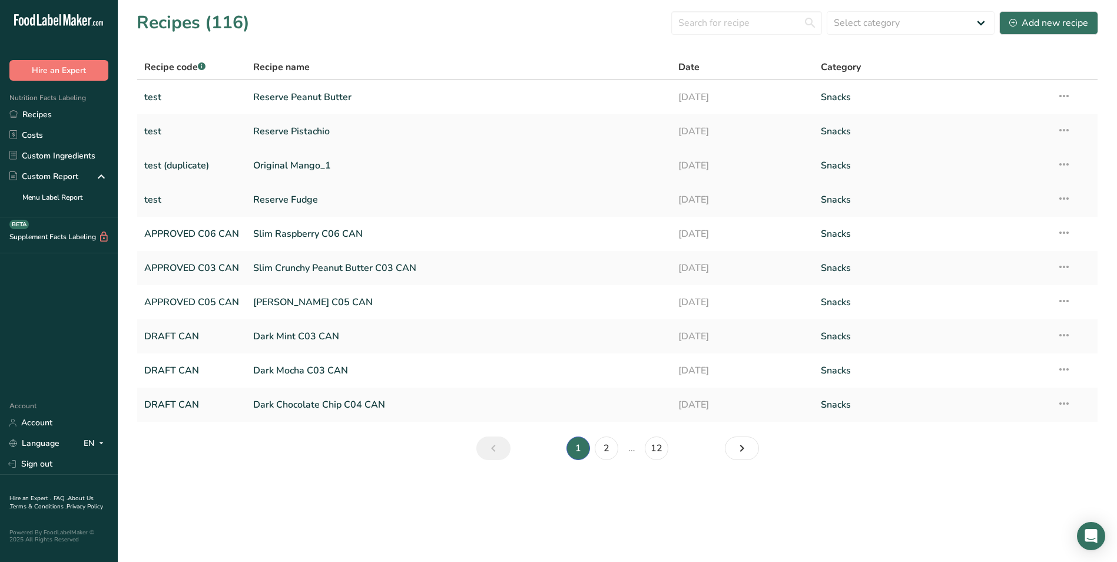
click at [191, 162] on link "test (duplicate)" at bounding box center [191, 165] width 95 height 25
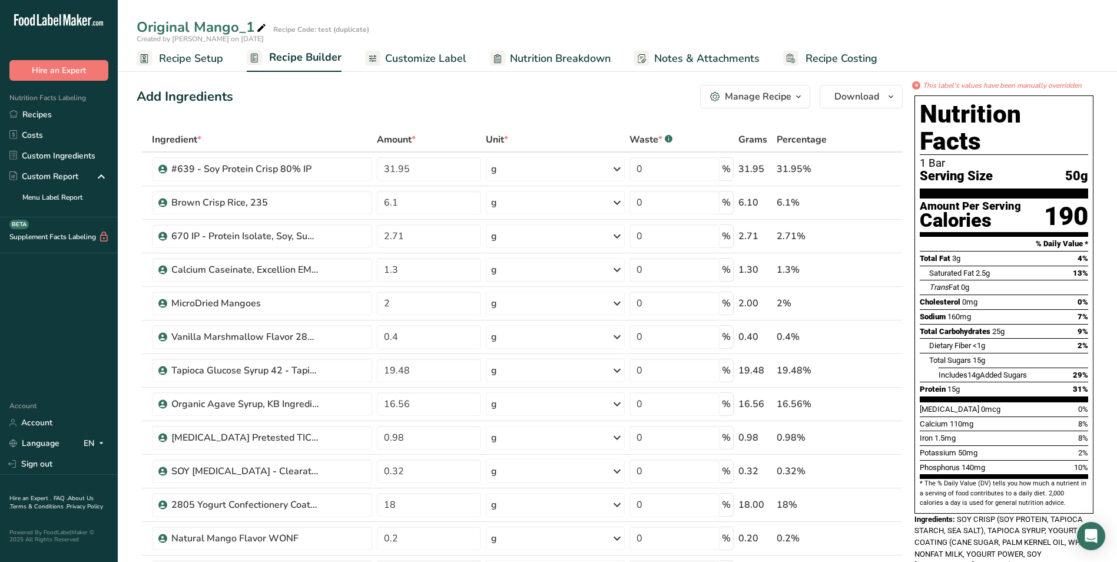
click at [190, 60] on span "Recipe Setup" at bounding box center [191, 59] width 64 height 16
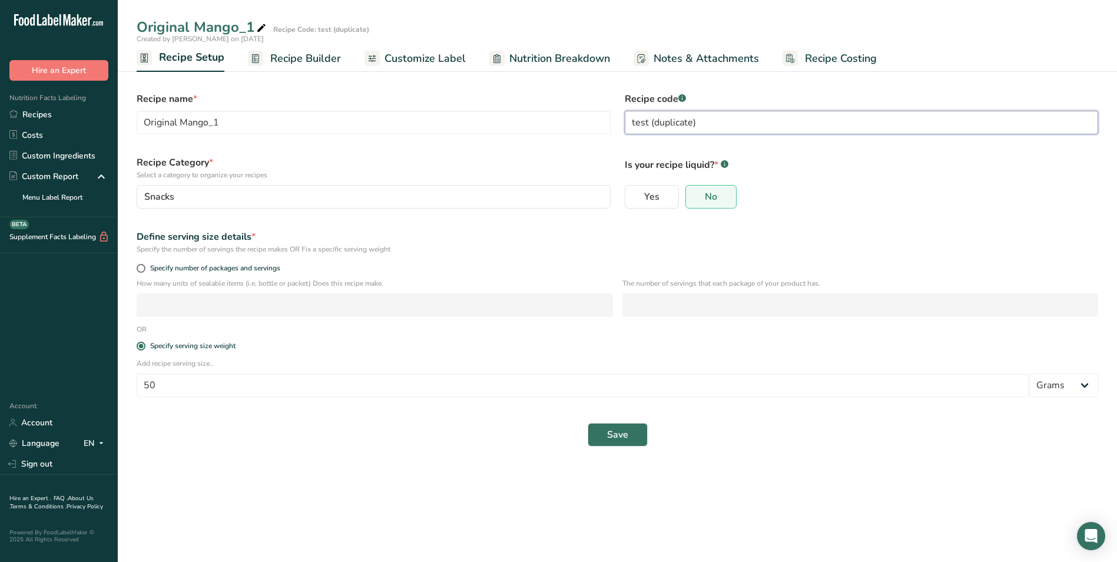
click at [701, 120] on input "test (duplicate)" at bounding box center [862, 123] width 474 height 24
type input "test"
click at [221, 122] on input "Original Mango_1" at bounding box center [374, 123] width 474 height 24
type input "Original Mango"
click at [615, 431] on span "Save" at bounding box center [617, 434] width 21 height 14
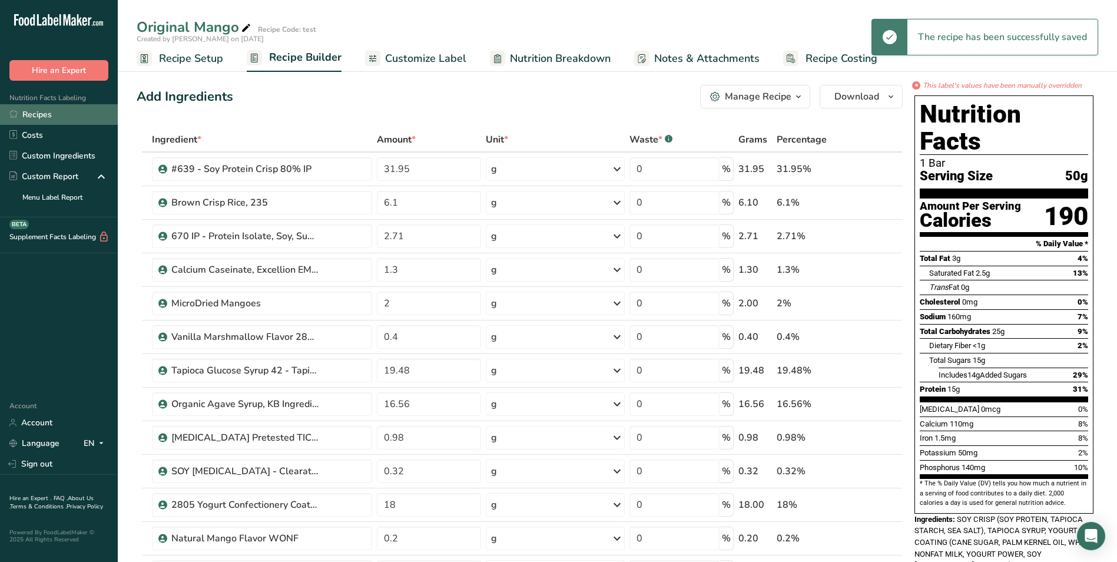
click at [45, 114] on link "Recipes" at bounding box center [59, 114] width 118 height 21
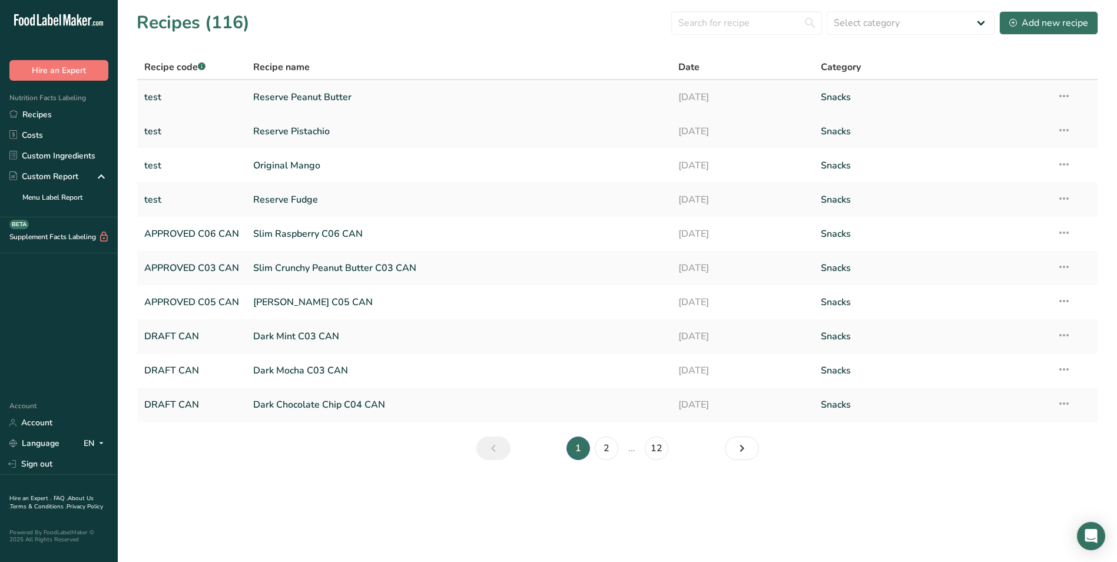
click at [302, 97] on link "Reserve Peanut Butter" at bounding box center [458, 97] width 411 height 25
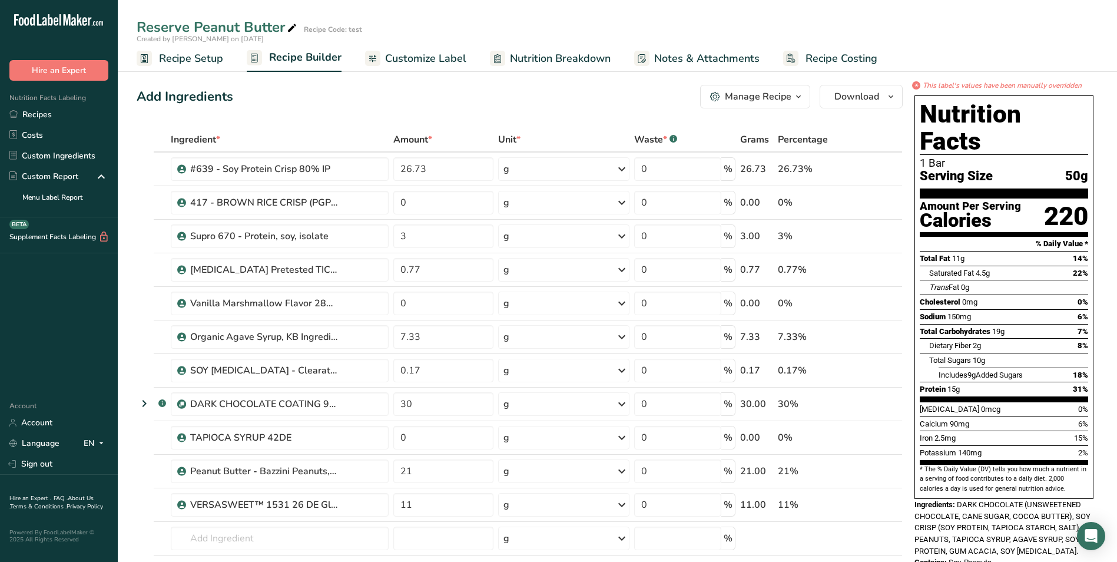
click at [529, 56] on span "Nutrition Breakdown" at bounding box center [560, 59] width 101 height 16
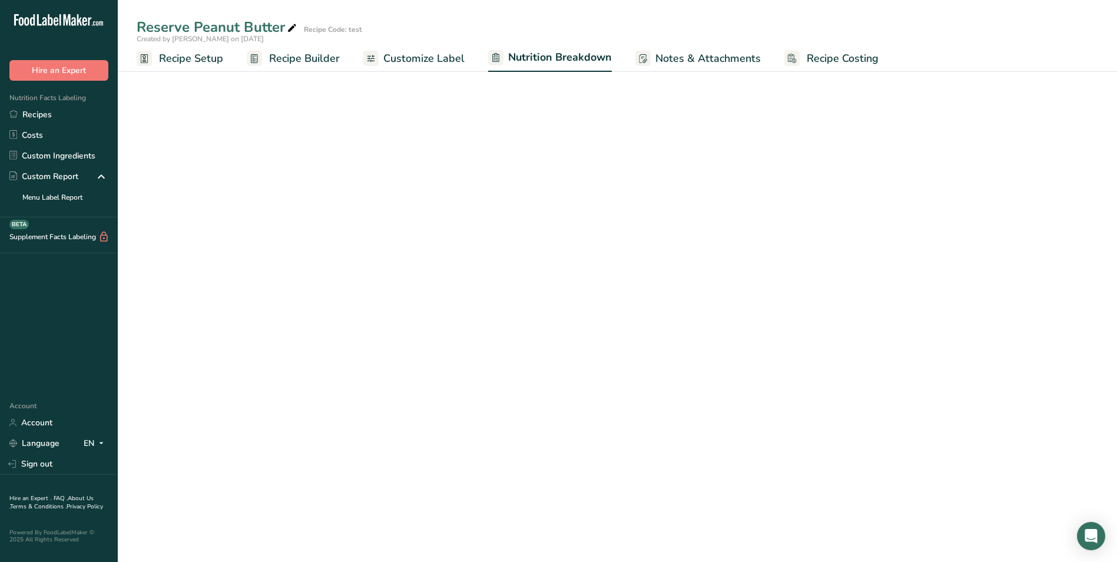
select select "Calories"
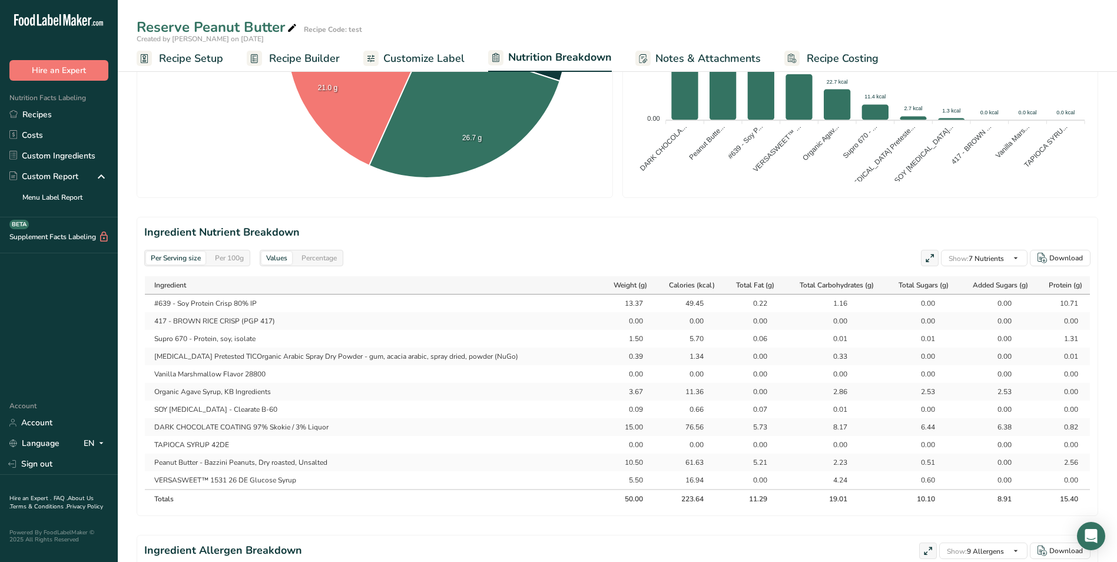
scroll to position [412, 0]
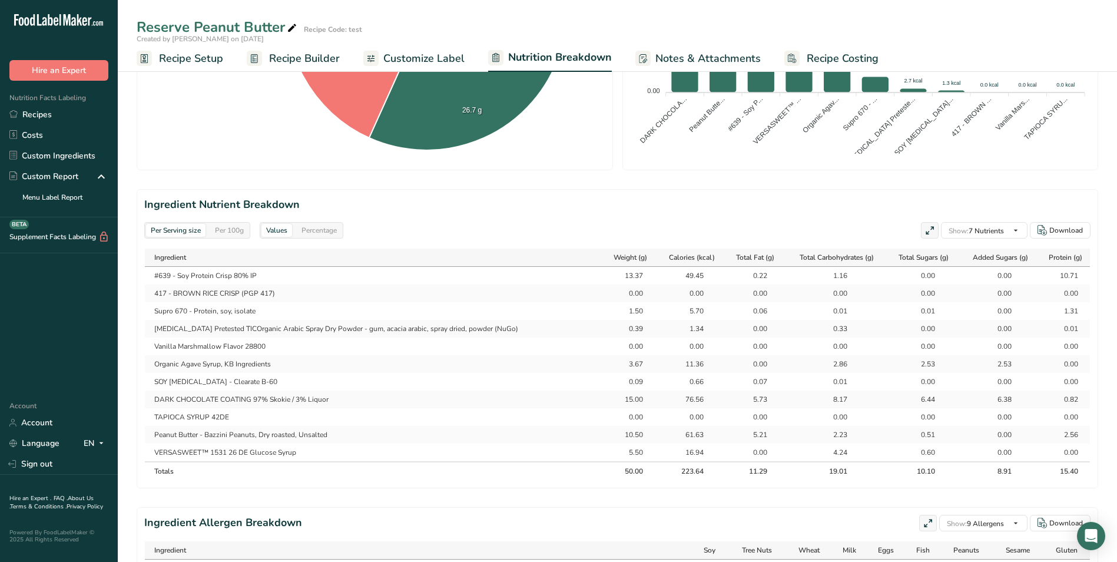
click at [278, 62] on span "Recipe Builder" at bounding box center [304, 59] width 71 height 16
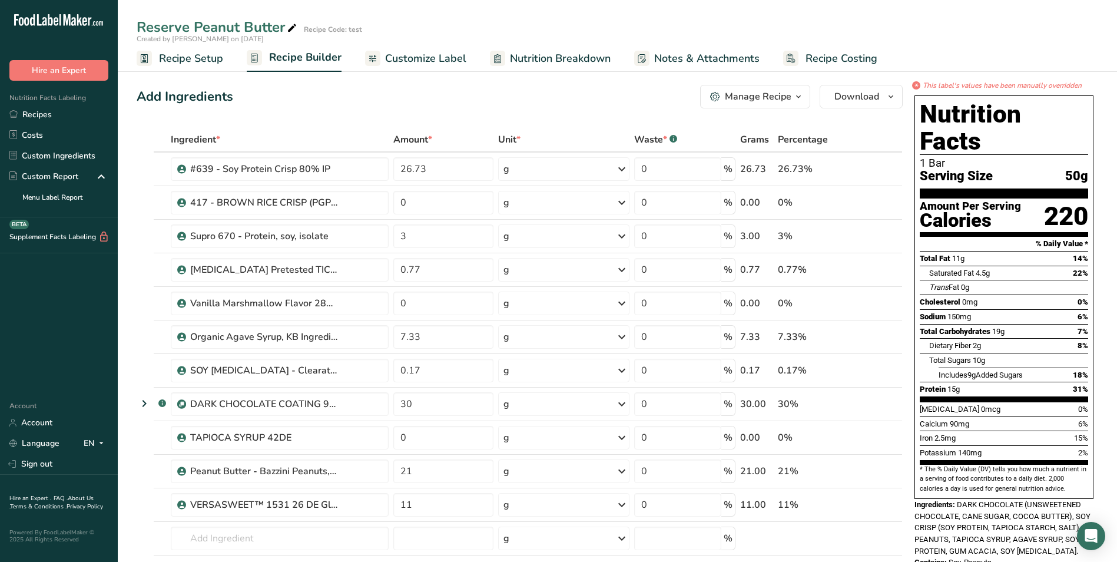
click at [799, 95] on icon "button" at bounding box center [798, 96] width 9 height 15
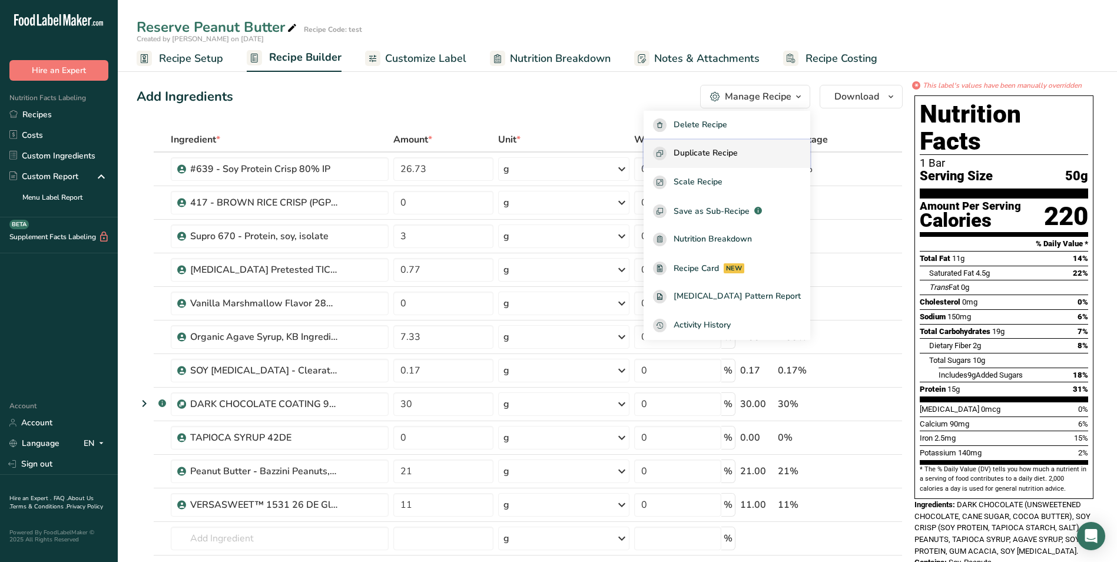
click at [709, 153] on span "Duplicate Recipe" at bounding box center [705, 154] width 64 height 14
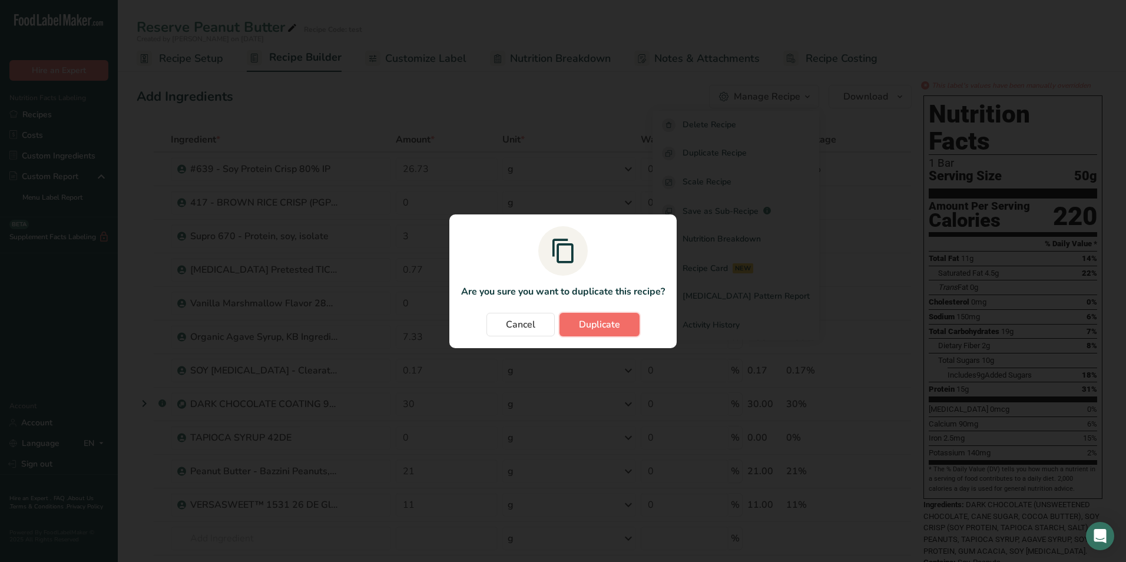
click at [586, 322] on span "Duplicate" at bounding box center [599, 324] width 41 height 14
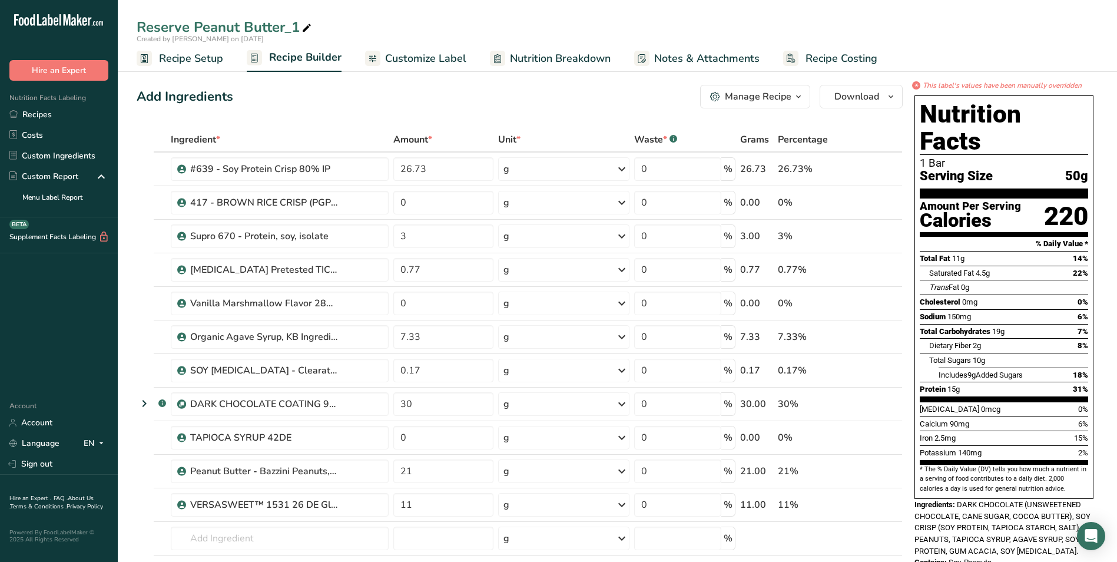
click at [447, 59] on span "Customize Label" at bounding box center [425, 59] width 81 height 16
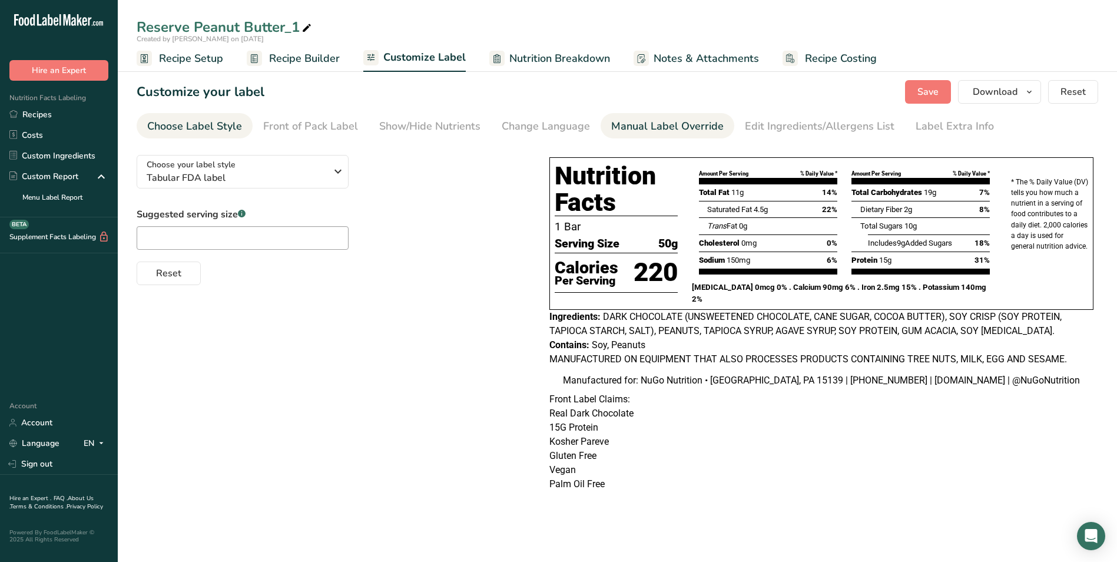
click at [630, 125] on div "Manual Label Override" at bounding box center [667, 126] width 112 height 16
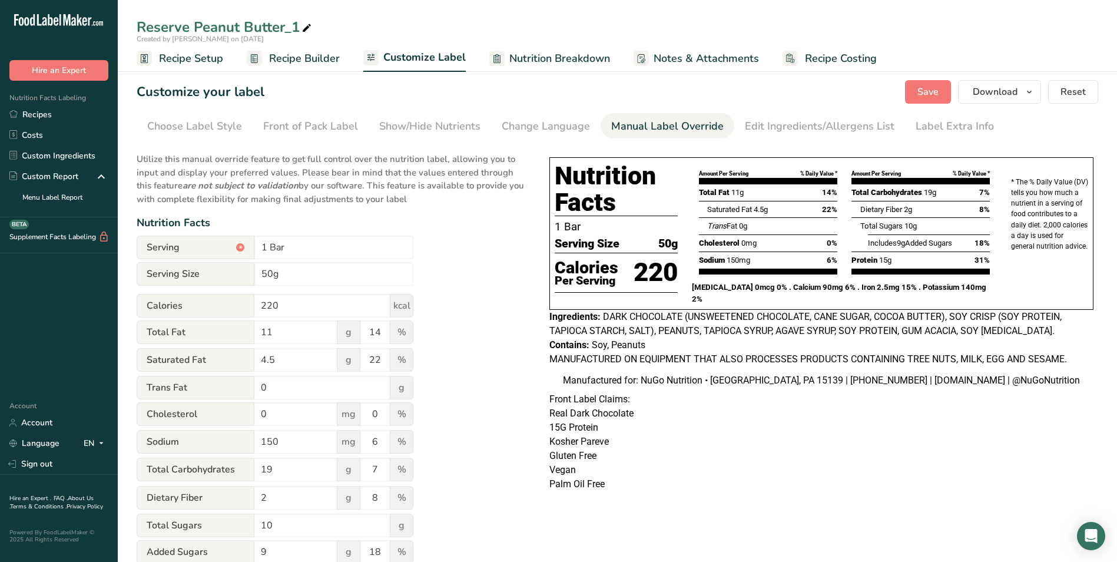
click at [630, 125] on div "Manual Label Override" at bounding box center [667, 126] width 112 height 16
click at [191, 59] on span "Recipe Setup" at bounding box center [191, 59] width 64 height 16
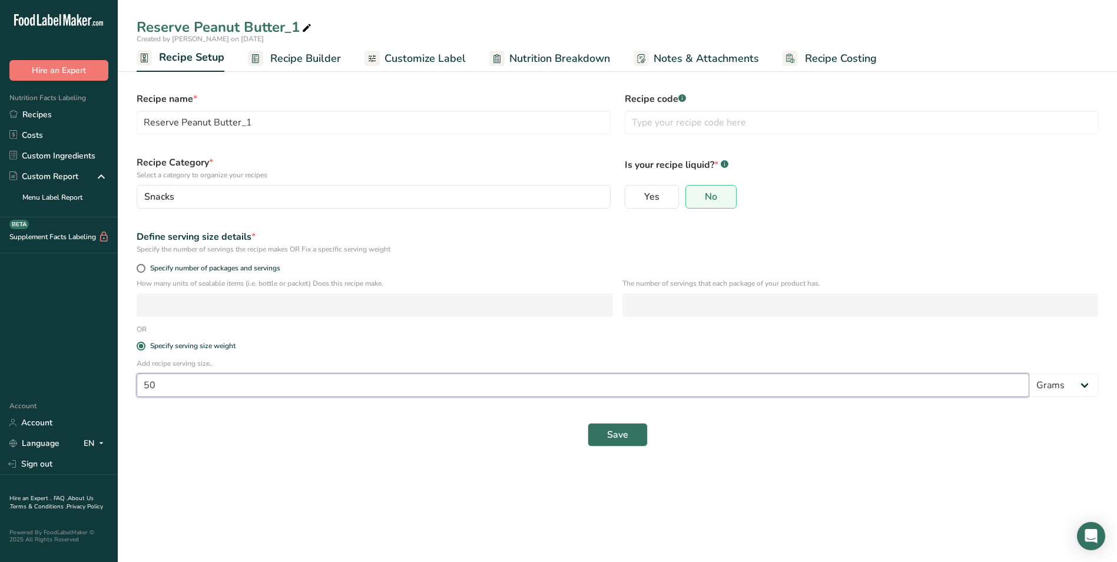
click at [155, 385] on input "50" at bounding box center [583, 385] width 892 height 24
type input "5"
type input "45"
click at [626, 431] on span "Save" at bounding box center [617, 434] width 21 height 14
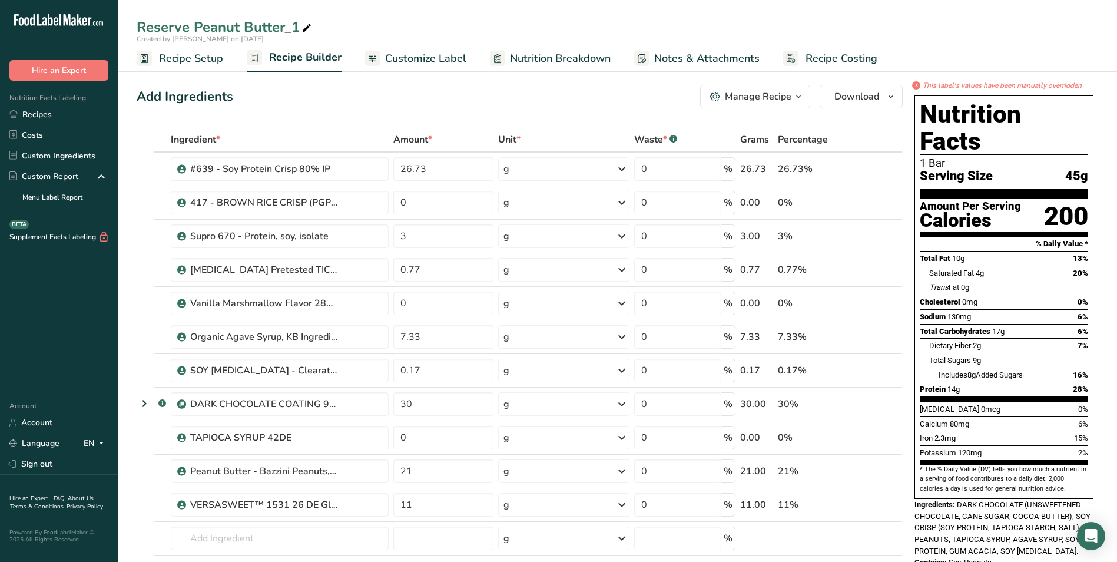
click at [533, 58] on span "Nutrition Breakdown" at bounding box center [560, 59] width 101 height 16
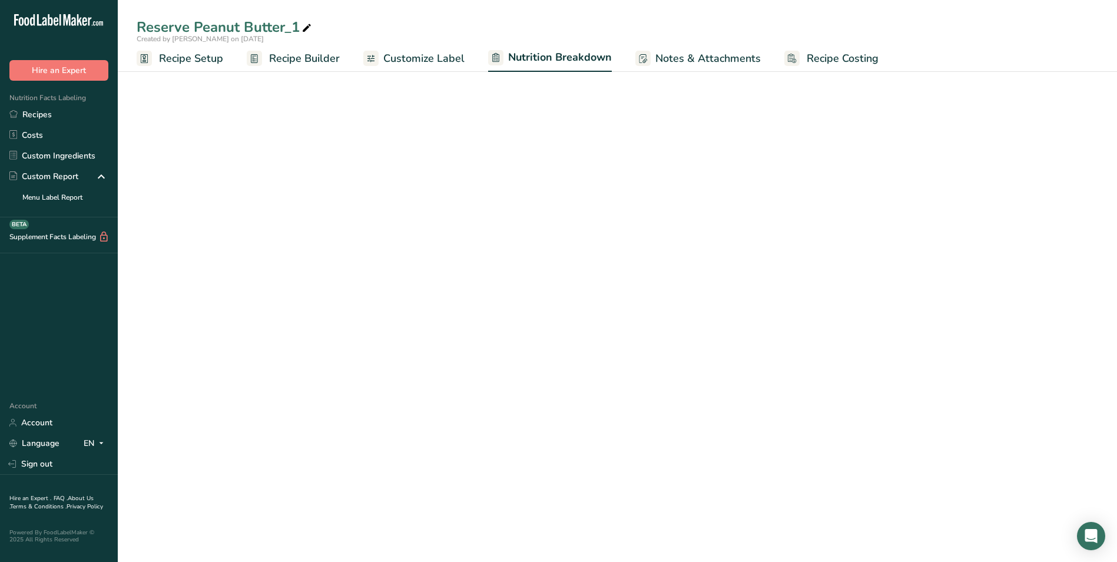
select select "Calories"
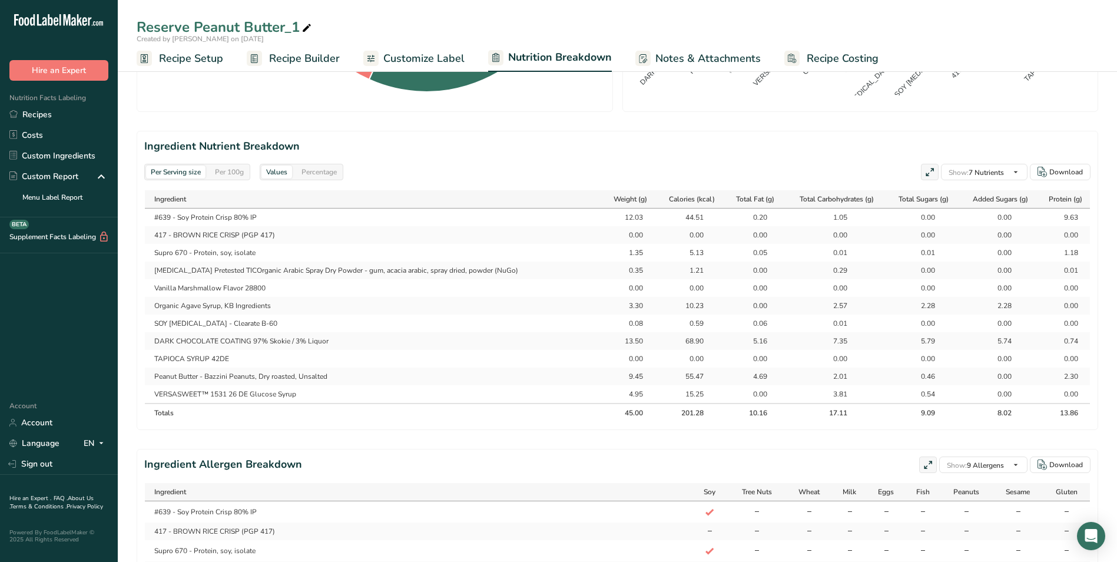
scroll to position [471, 0]
click at [184, 55] on span "Recipe Setup" at bounding box center [191, 59] width 64 height 16
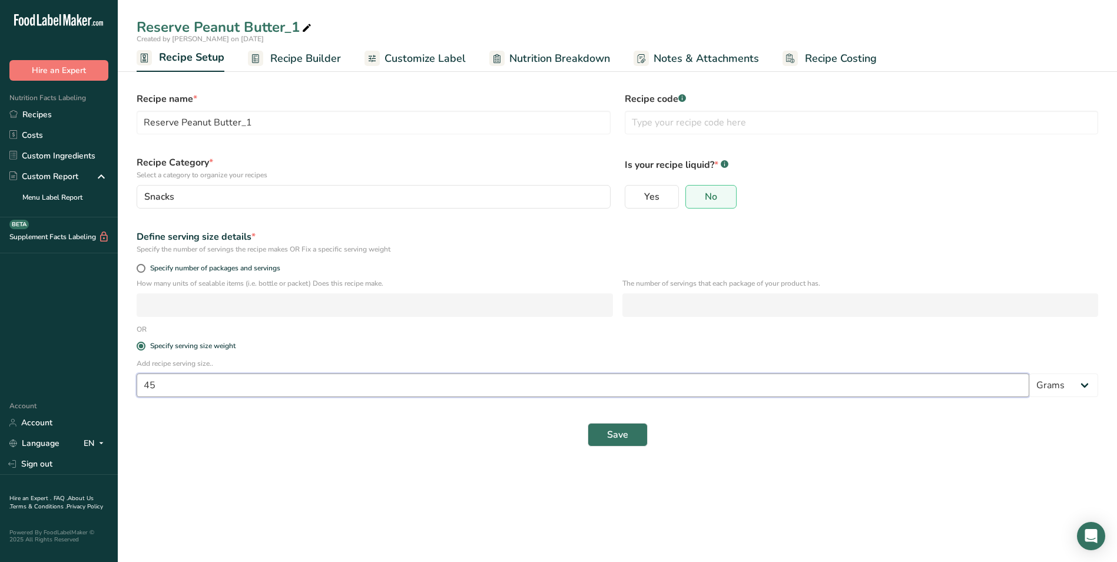
click at [159, 388] on input "45" at bounding box center [583, 385] width 892 height 24
type input "47"
click at [616, 430] on span "Save" at bounding box center [617, 434] width 21 height 14
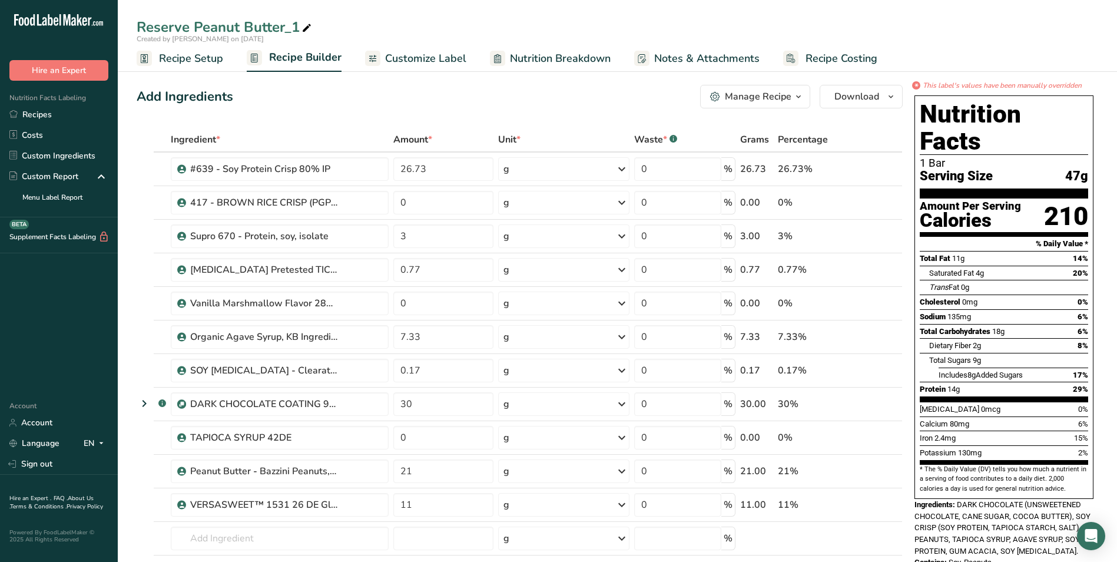
click at [585, 57] on span "Nutrition Breakdown" at bounding box center [560, 59] width 101 height 16
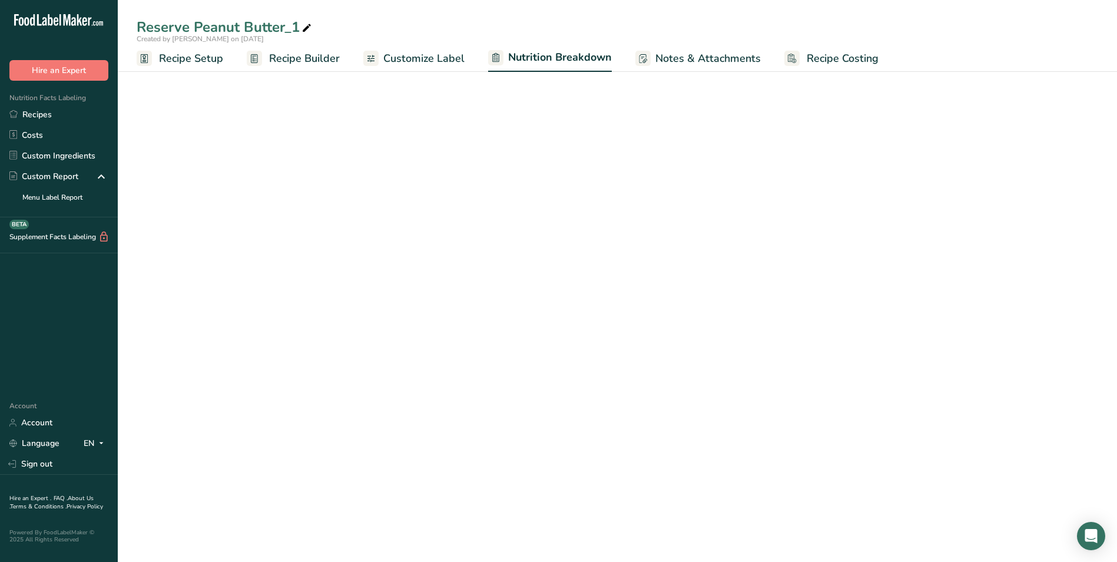
select select "Calories"
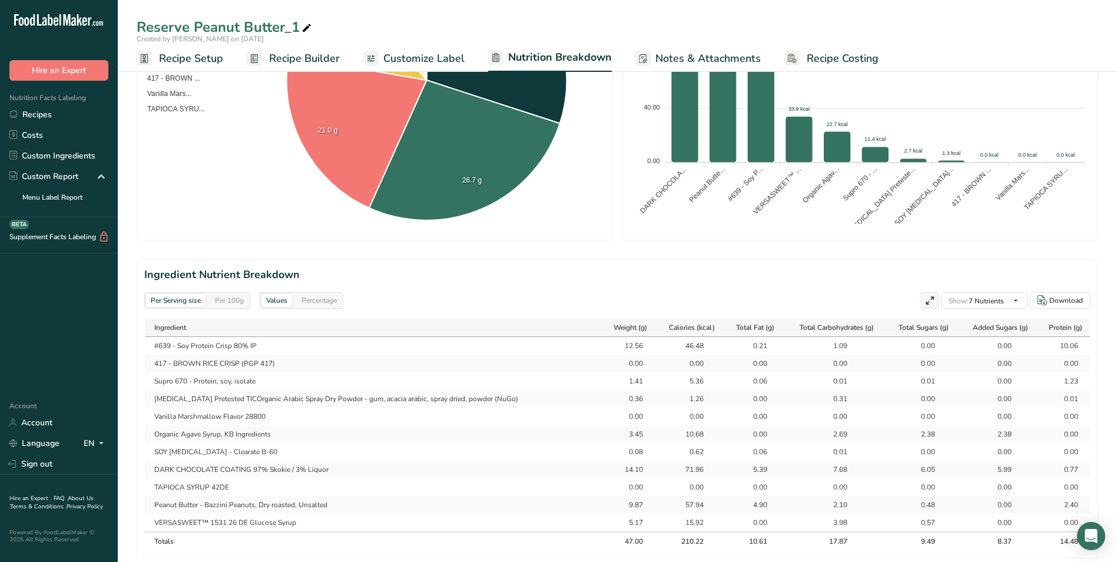
scroll to position [353, 0]
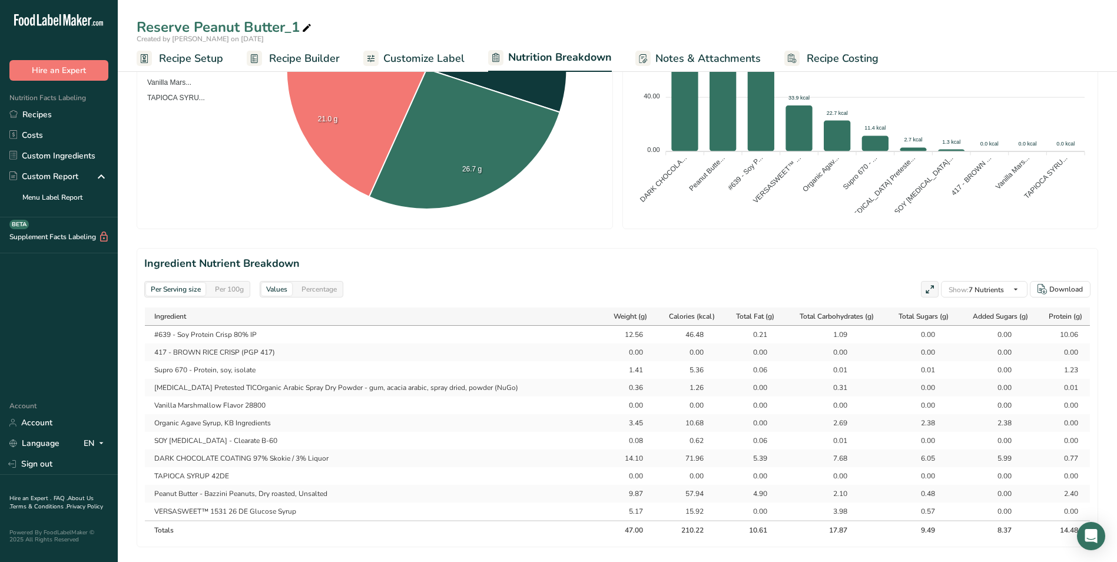
click at [197, 60] on span "Recipe Setup" at bounding box center [191, 59] width 64 height 16
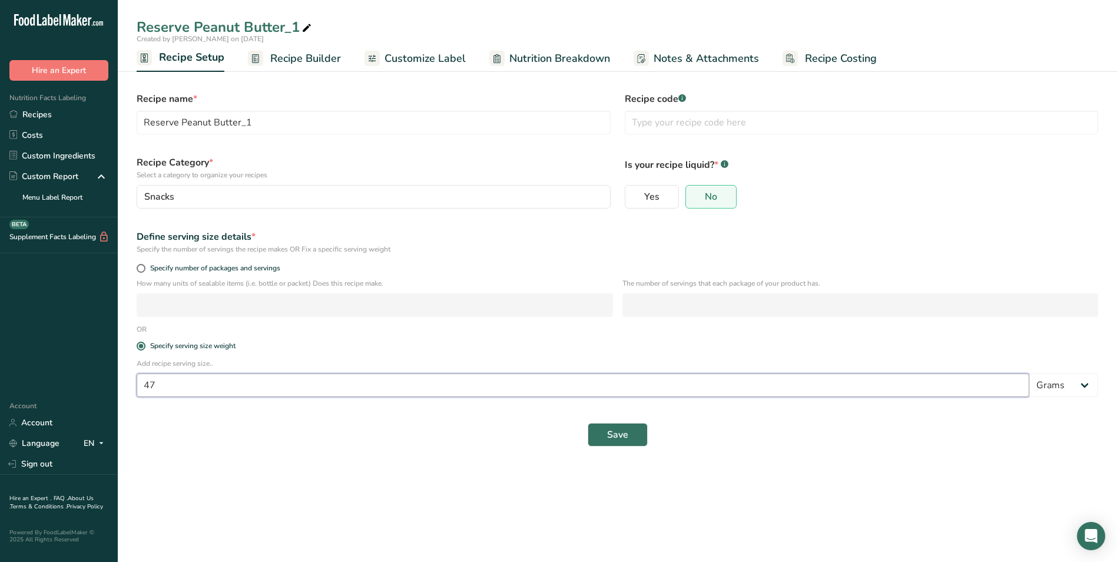
click at [162, 387] on input "47" at bounding box center [583, 385] width 892 height 24
type input "48"
click at [624, 427] on span "Save" at bounding box center [617, 434] width 21 height 14
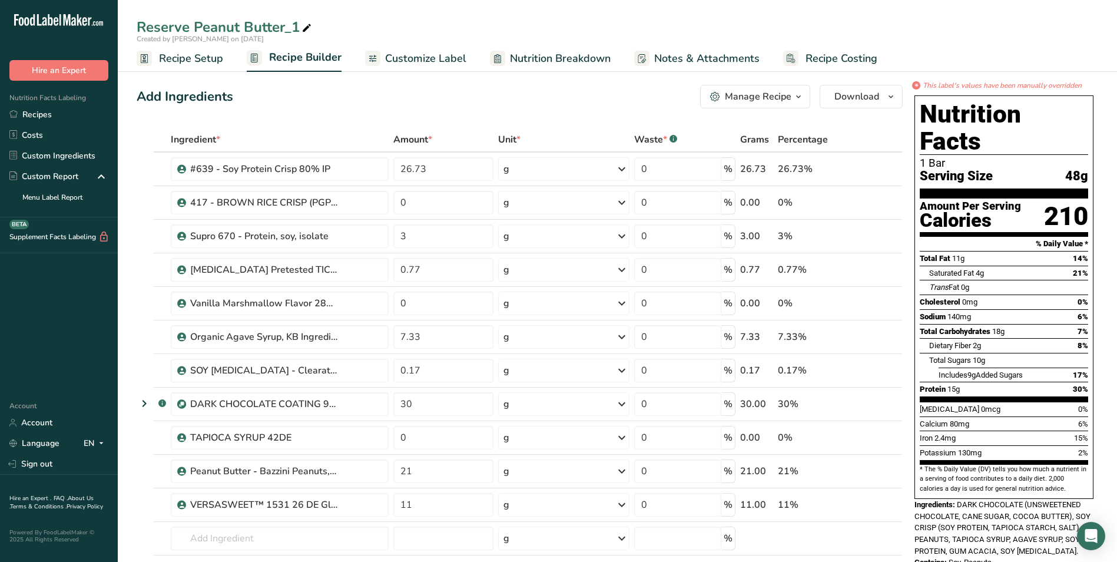
click at [536, 61] on span "Nutrition Breakdown" at bounding box center [560, 59] width 101 height 16
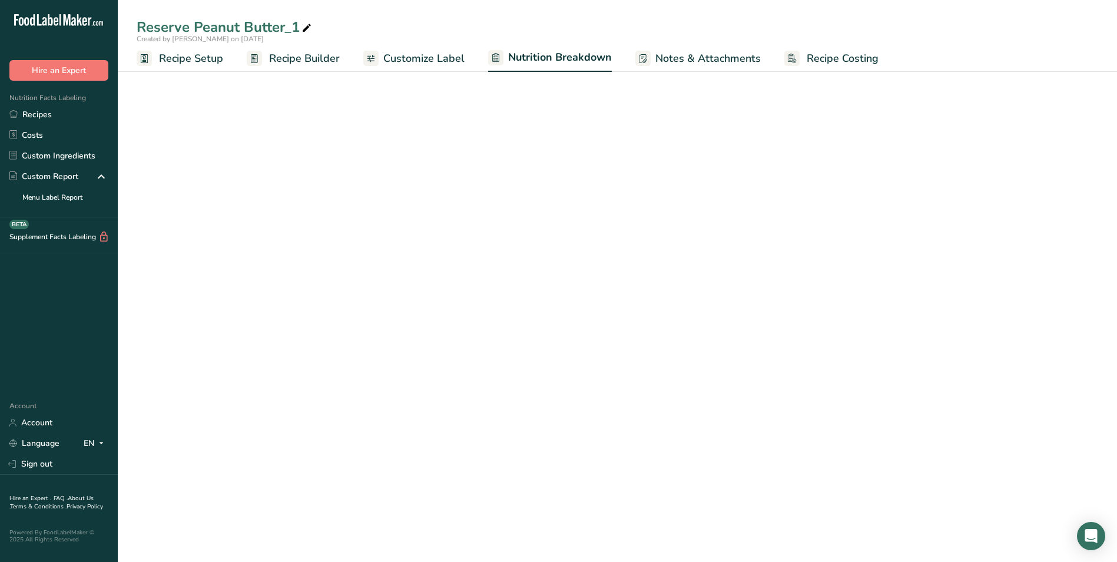
select select "Calories"
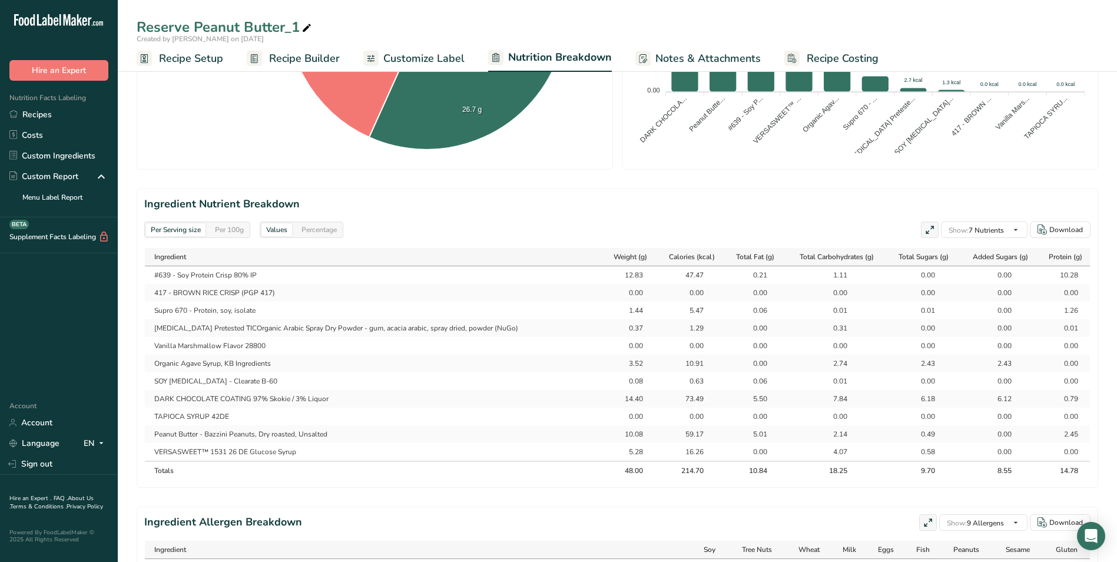
scroll to position [412, 0]
click at [32, 112] on link "Recipes" at bounding box center [59, 114] width 118 height 21
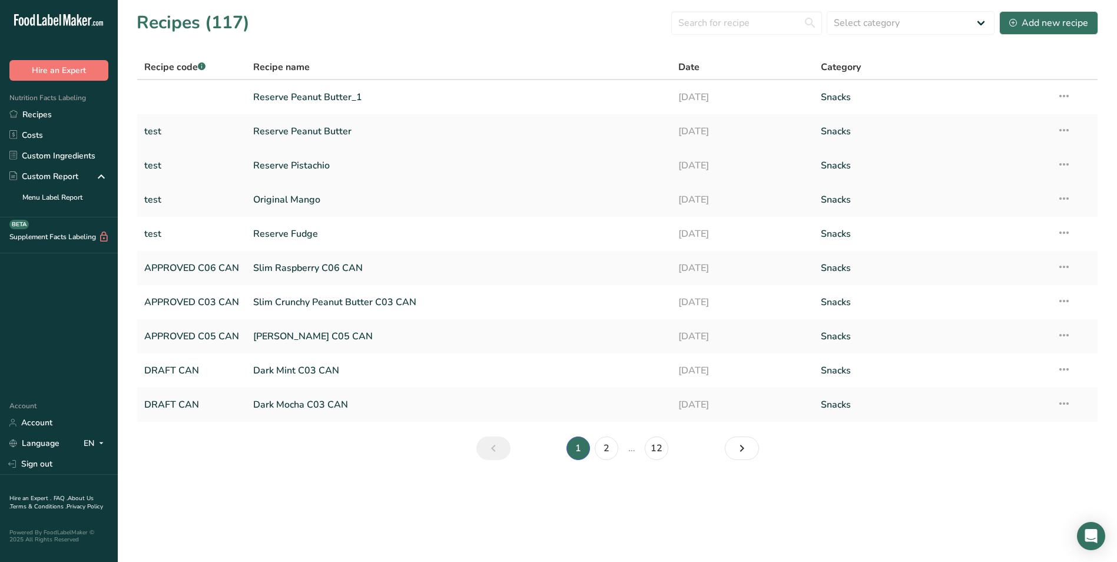
click at [263, 165] on link "Reserve Pistachio" at bounding box center [458, 165] width 411 height 25
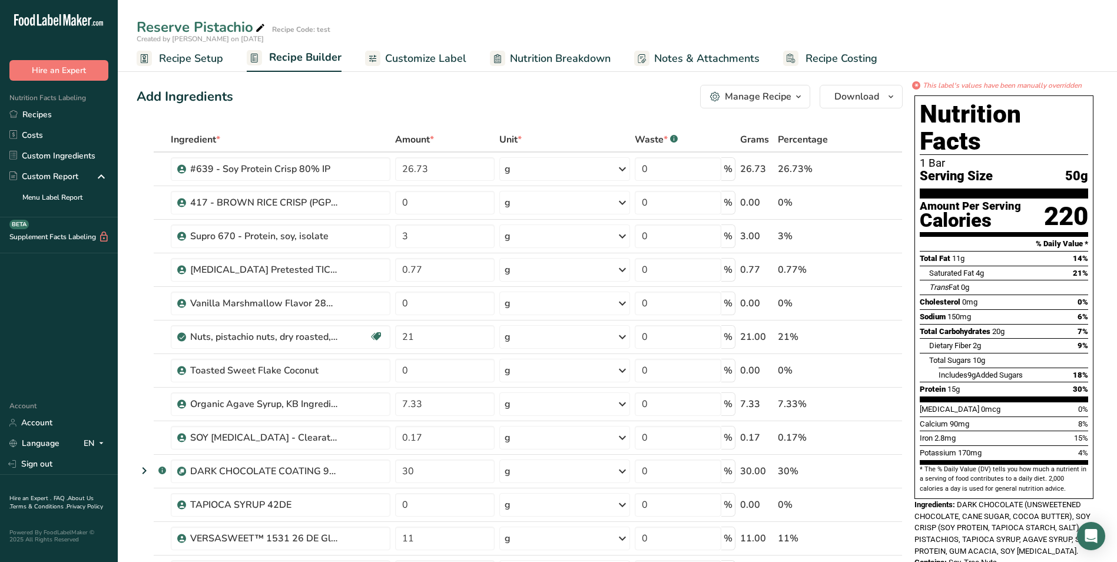
click at [799, 97] on icon "button" at bounding box center [798, 96] width 9 height 15
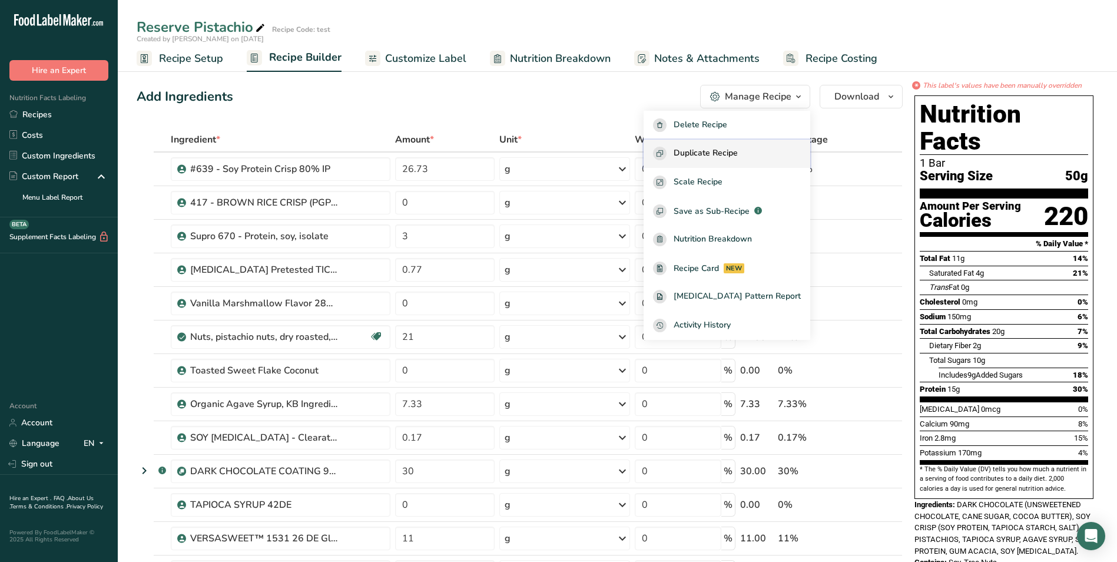
click at [702, 147] on span "Duplicate Recipe" at bounding box center [705, 154] width 64 height 14
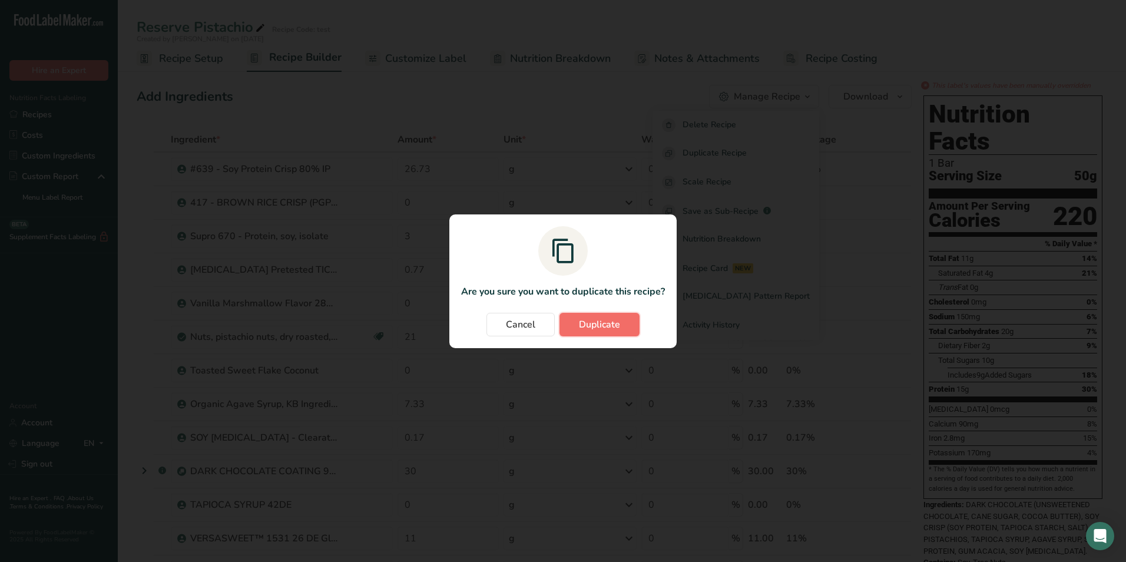
click at [603, 324] on span "Duplicate" at bounding box center [599, 324] width 41 height 14
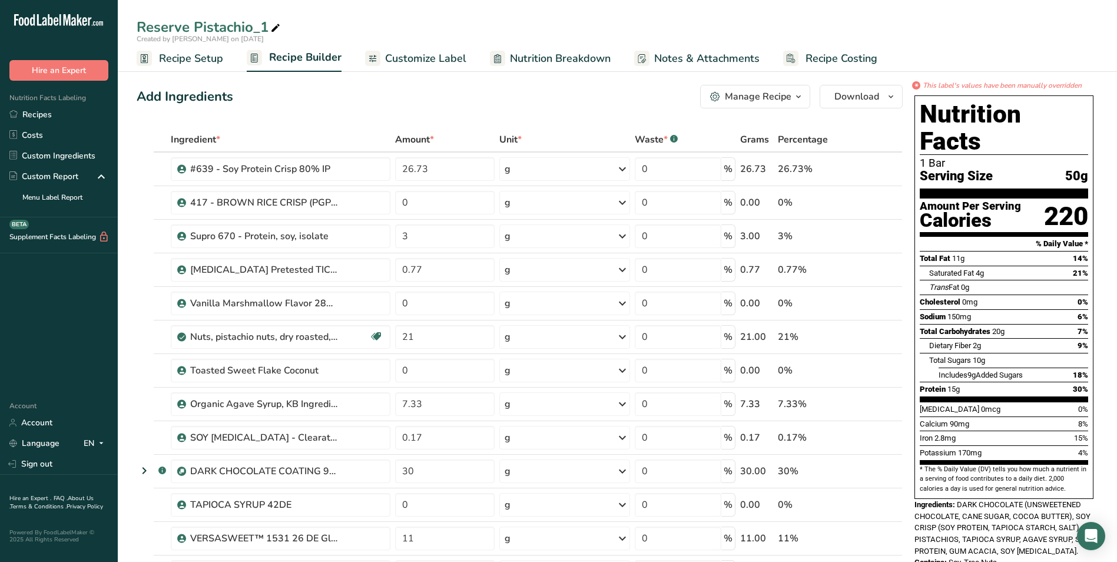
click at [429, 60] on span "Customize Label" at bounding box center [425, 59] width 81 height 16
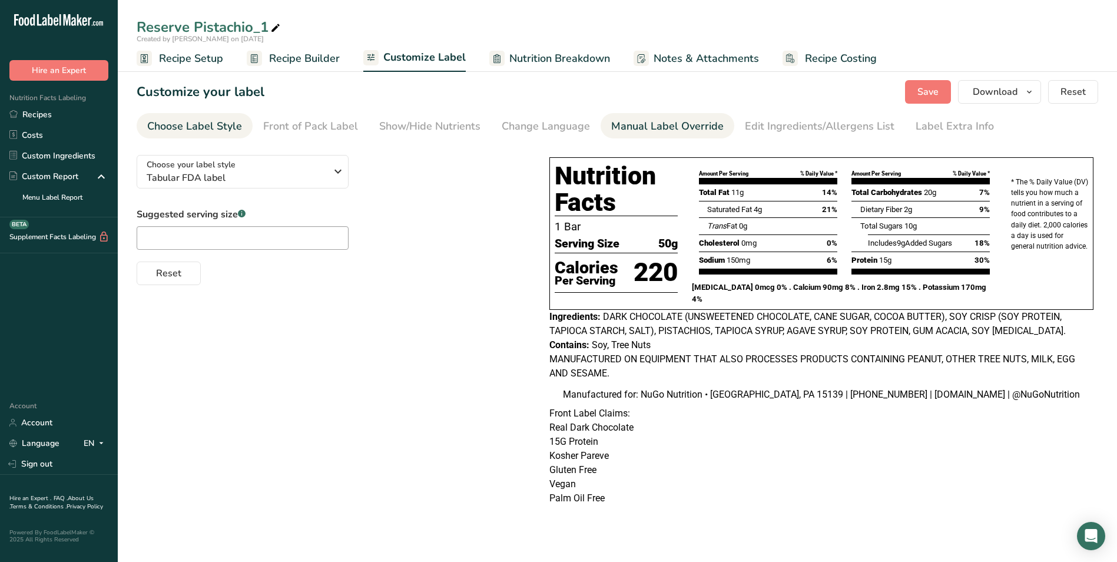
click at [657, 127] on div "Manual Label Override" at bounding box center [667, 126] width 112 height 16
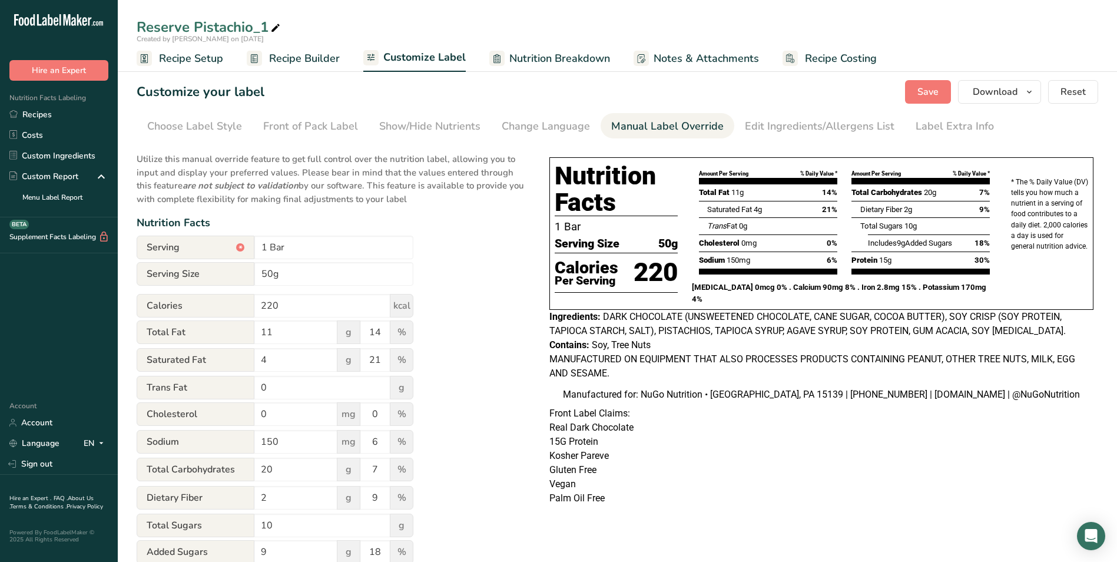
click at [572, 58] on span "Nutrition Breakdown" at bounding box center [559, 59] width 101 height 16
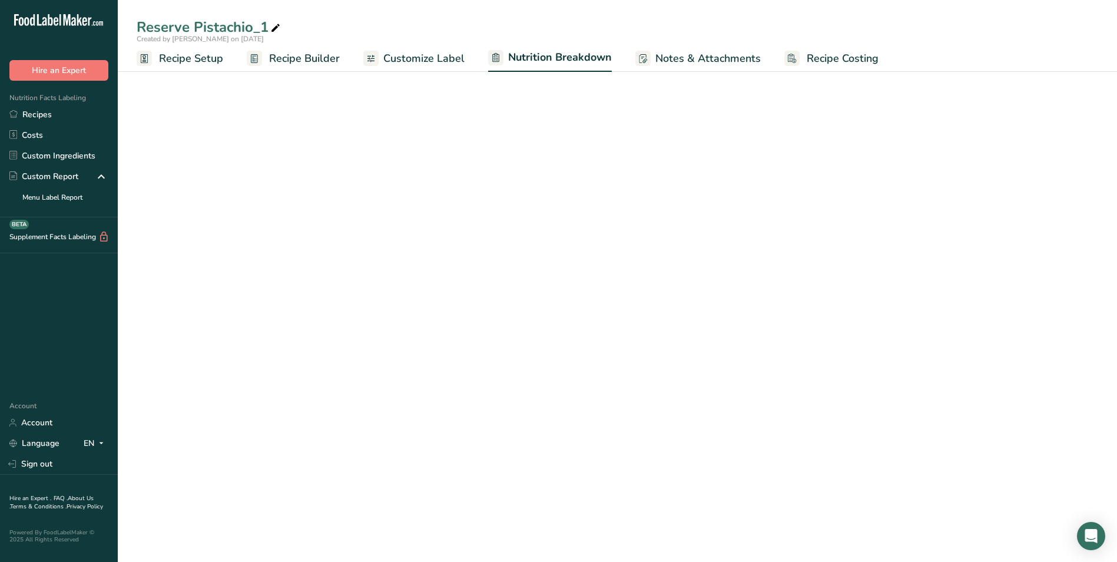
select select "Calories"
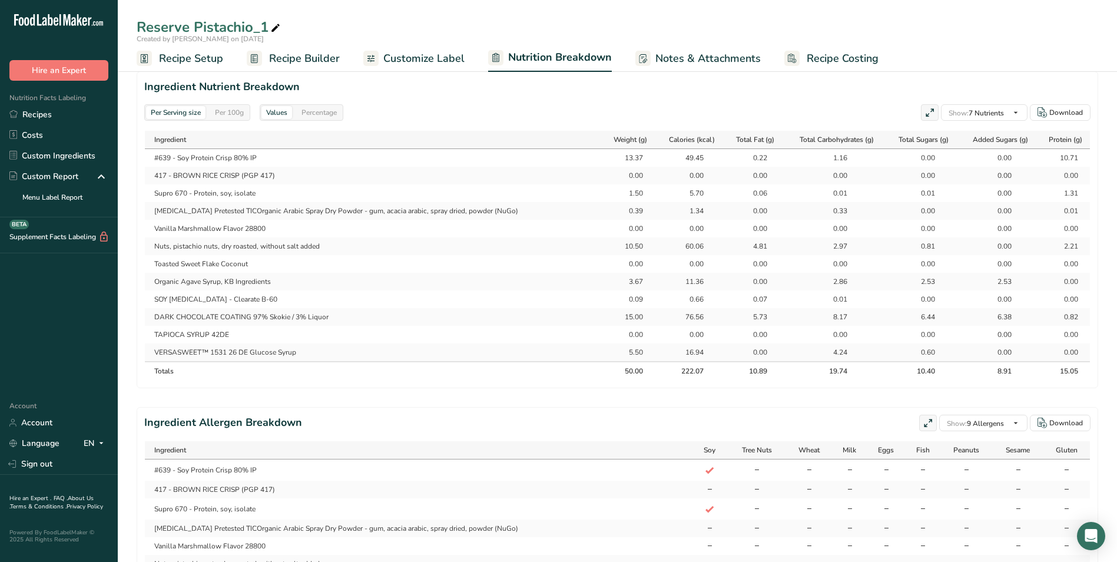
scroll to position [471, 0]
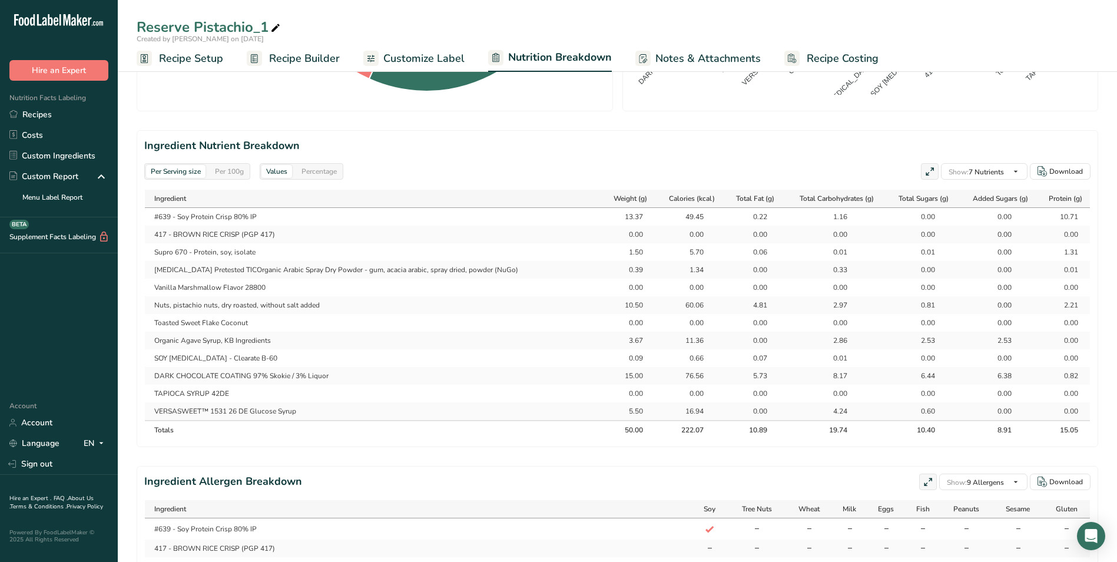
click at [180, 57] on span "Recipe Setup" at bounding box center [191, 59] width 64 height 16
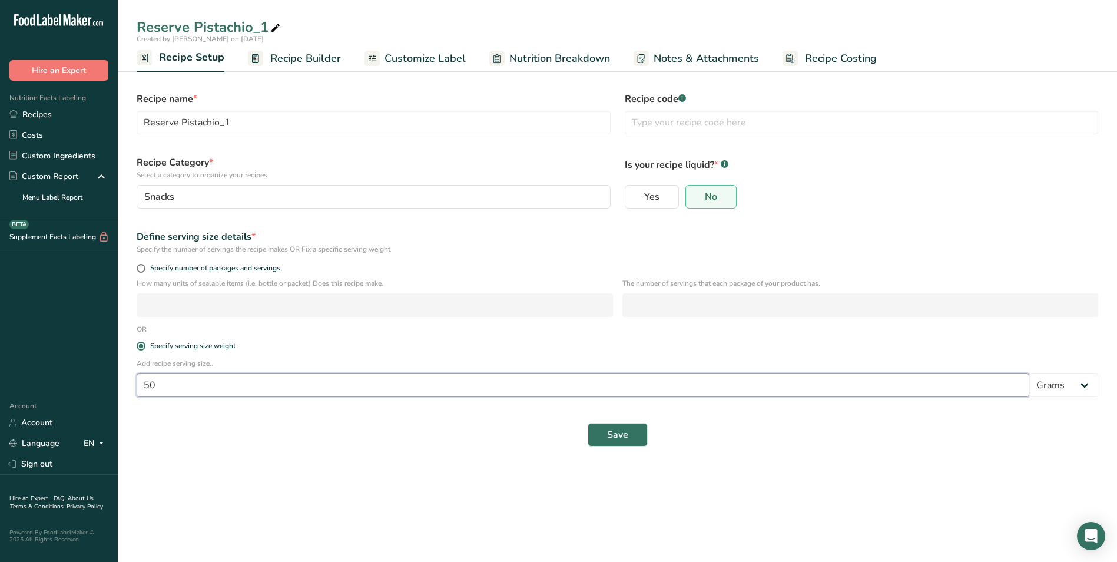
click at [161, 383] on input "50" at bounding box center [583, 385] width 892 height 24
type input "5"
type input "47"
click at [628, 435] on span "Save" at bounding box center [617, 434] width 21 height 14
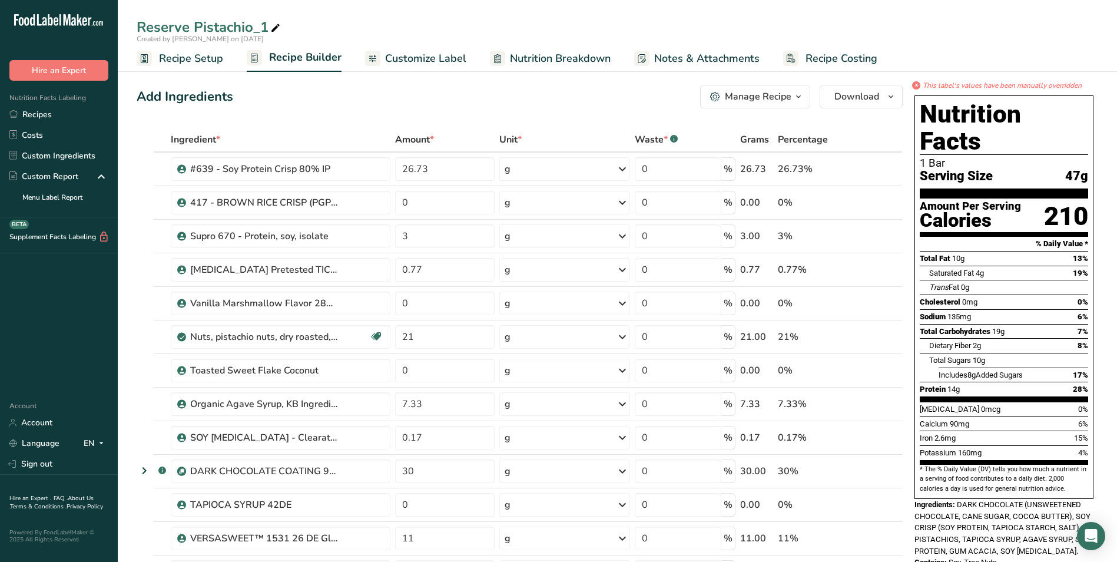
click at [576, 58] on span "Nutrition Breakdown" at bounding box center [560, 59] width 101 height 16
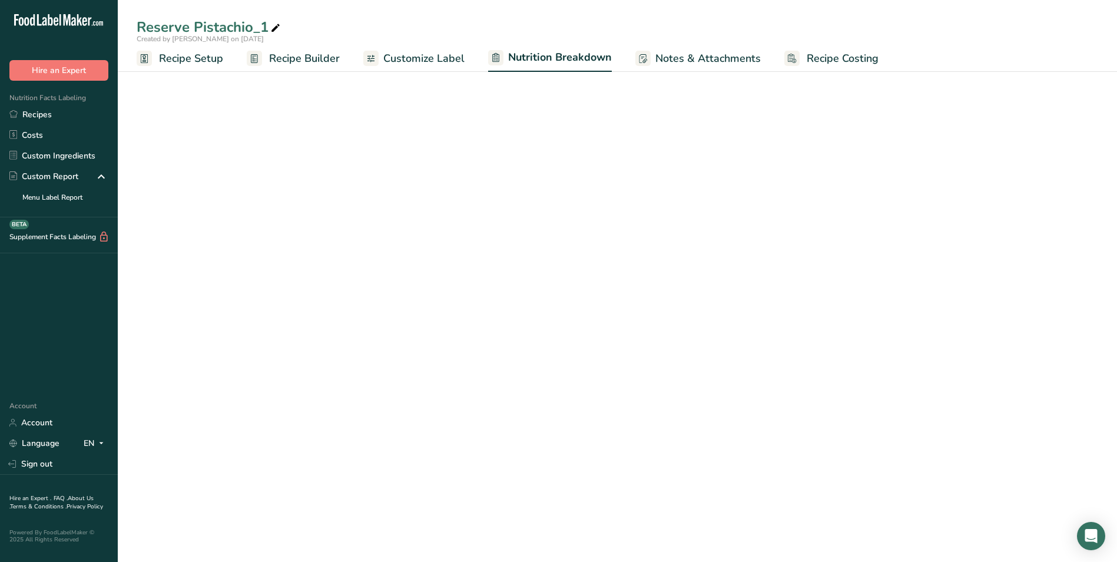
select select "Calories"
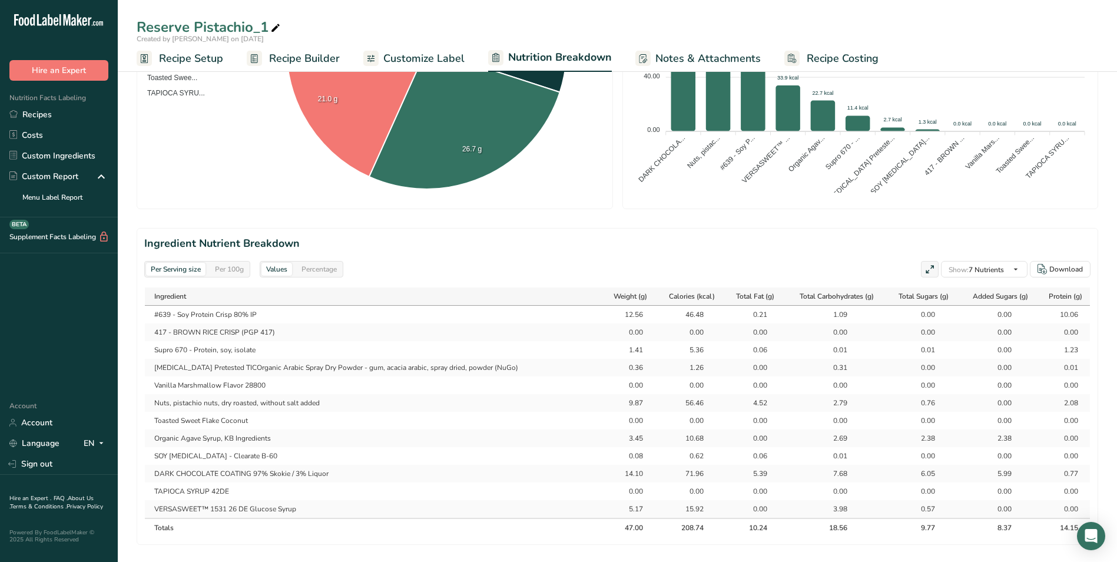
scroll to position [353, 0]
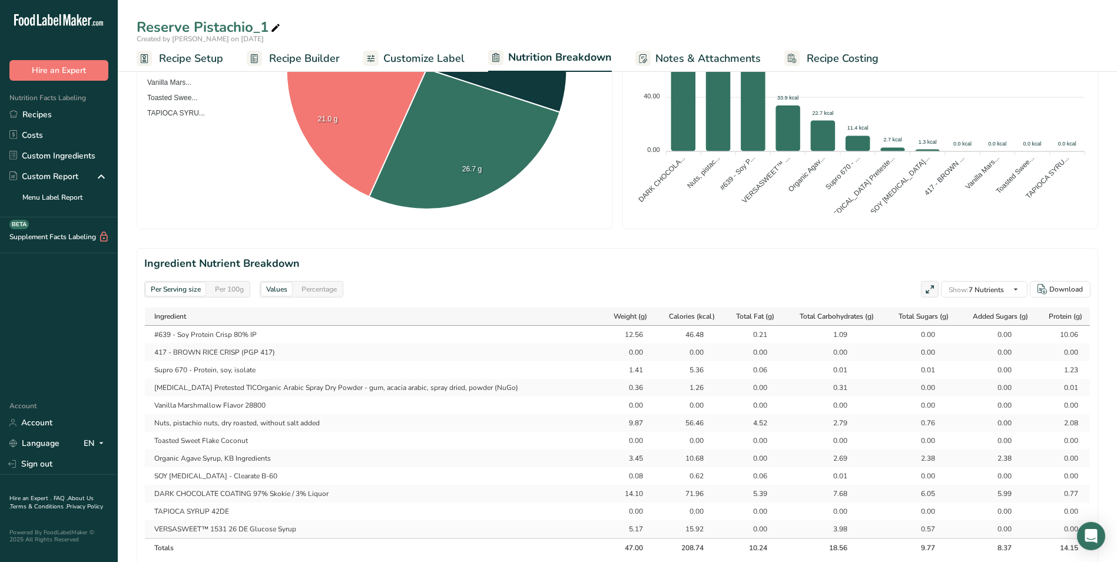
click at [186, 58] on span "Recipe Setup" at bounding box center [191, 59] width 64 height 16
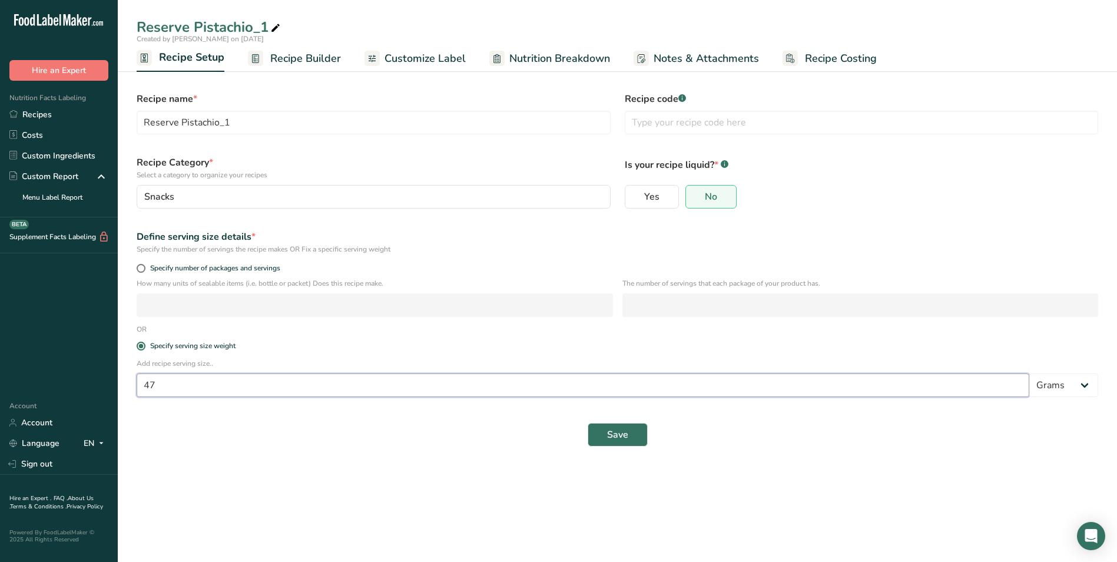
click at [154, 384] on input "47" at bounding box center [583, 385] width 892 height 24
type input "48"
click at [602, 431] on button "Save" at bounding box center [618, 435] width 60 height 24
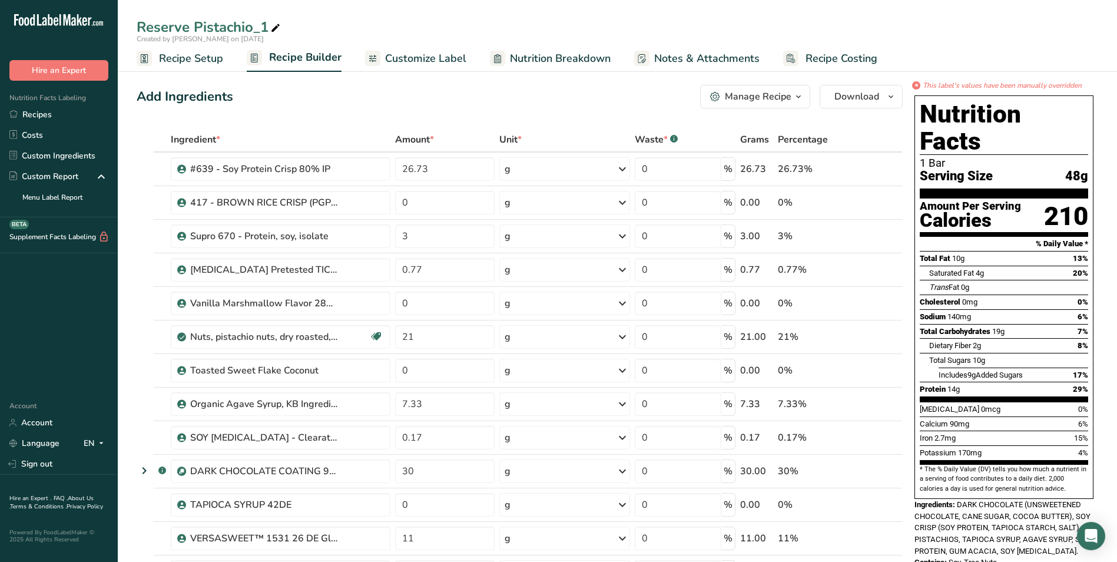
click at [537, 58] on span "Nutrition Breakdown" at bounding box center [560, 59] width 101 height 16
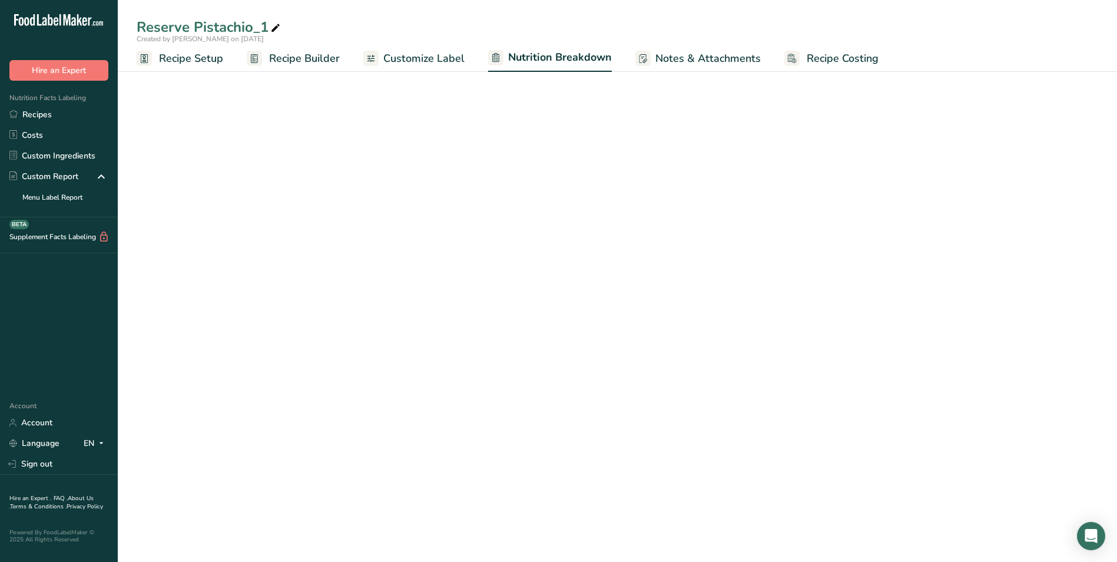
select select "Calories"
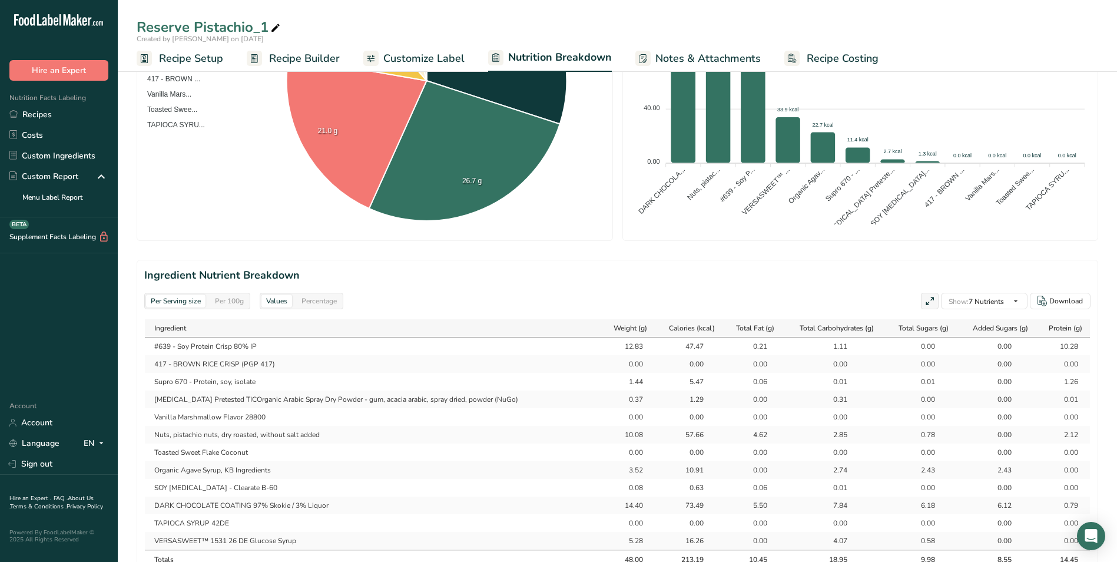
scroll to position [412, 0]
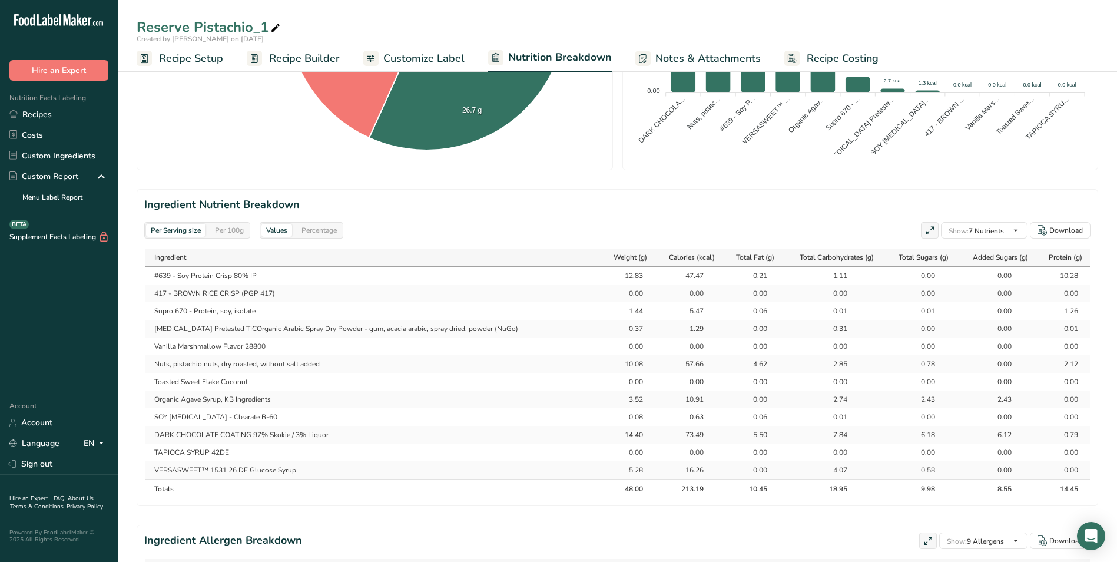
click at [207, 61] on span "Recipe Setup" at bounding box center [191, 59] width 64 height 16
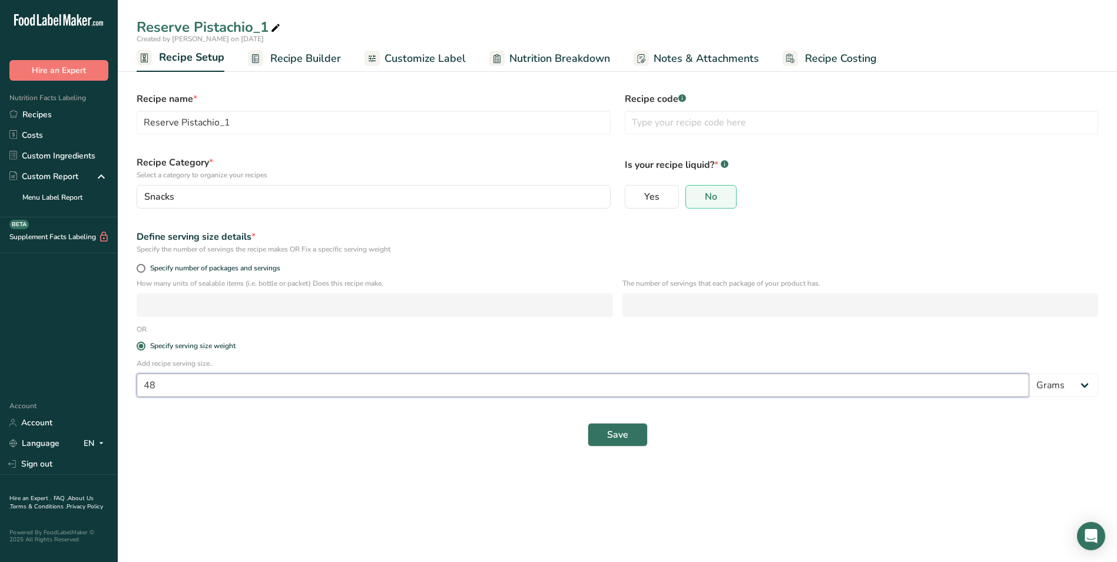
drag, startPoint x: 157, startPoint y: 387, endPoint x: 169, endPoint y: 388, distance: 11.8
click at [158, 387] on input "48" at bounding box center [583, 385] width 892 height 24
type input "45"
click at [620, 433] on span "Save" at bounding box center [617, 434] width 21 height 14
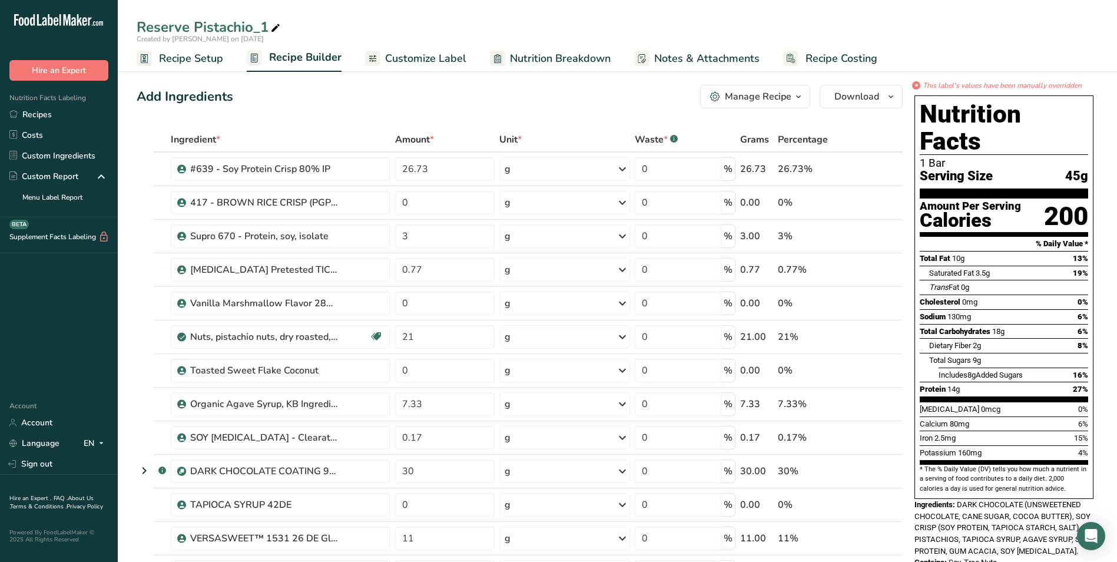
click at [529, 55] on span "Nutrition Breakdown" at bounding box center [560, 59] width 101 height 16
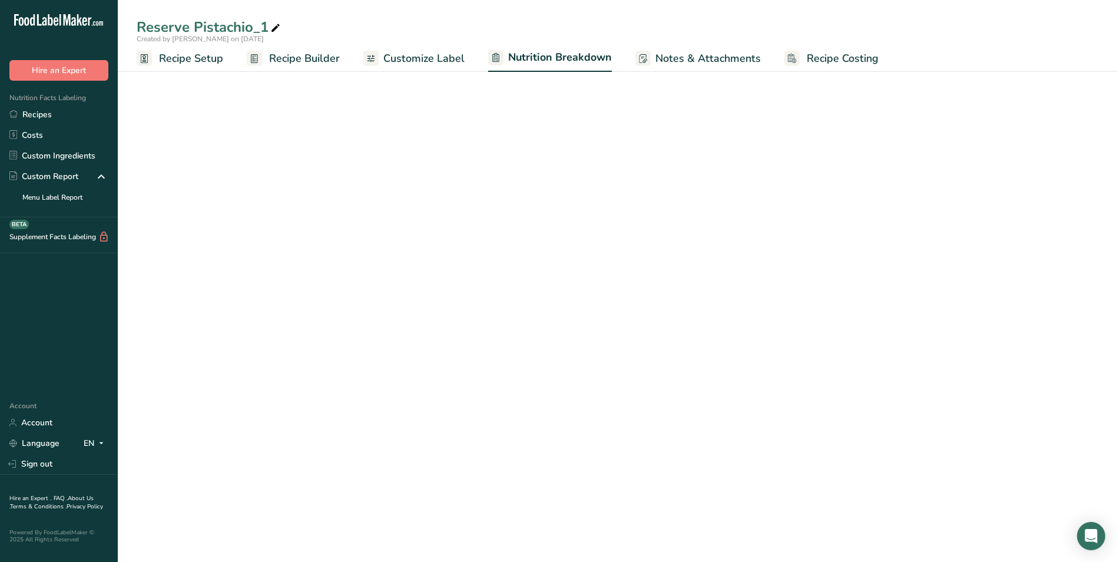
select select "Calories"
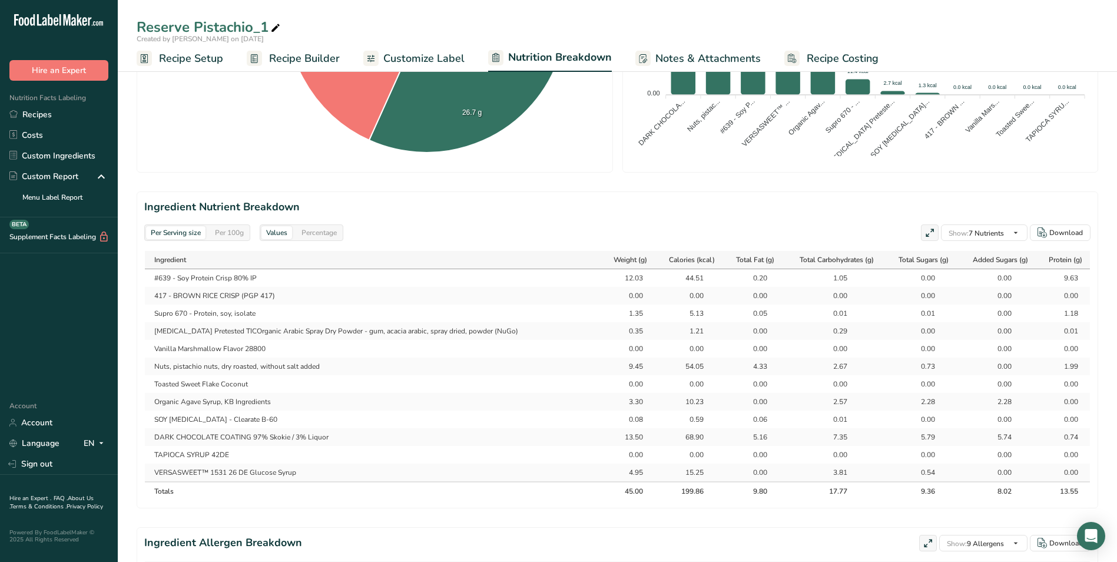
scroll to position [412, 0]
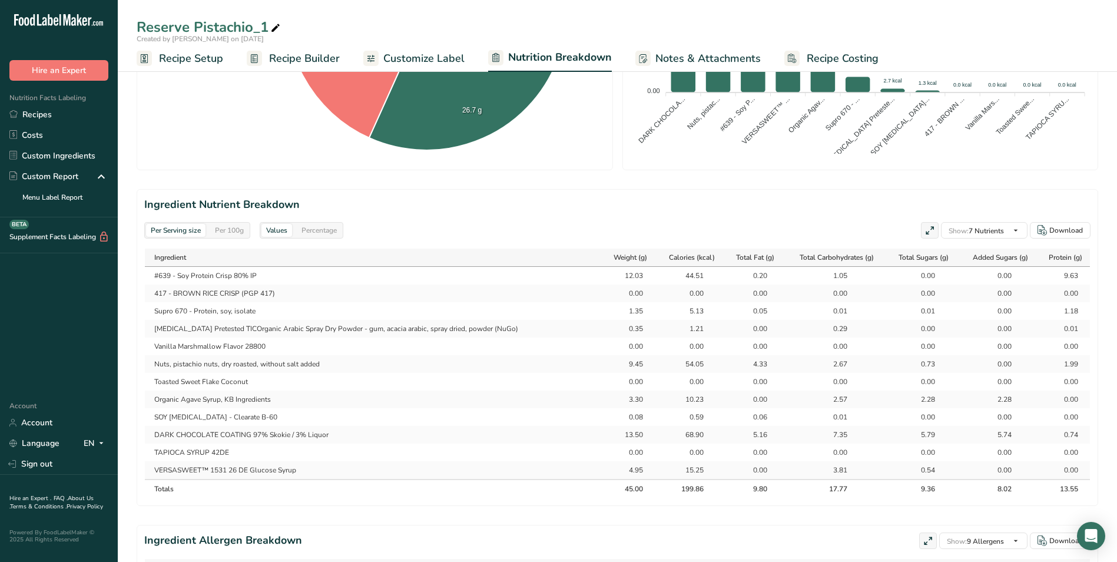
click at [175, 59] on span "Recipe Setup" at bounding box center [191, 59] width 64 height 16
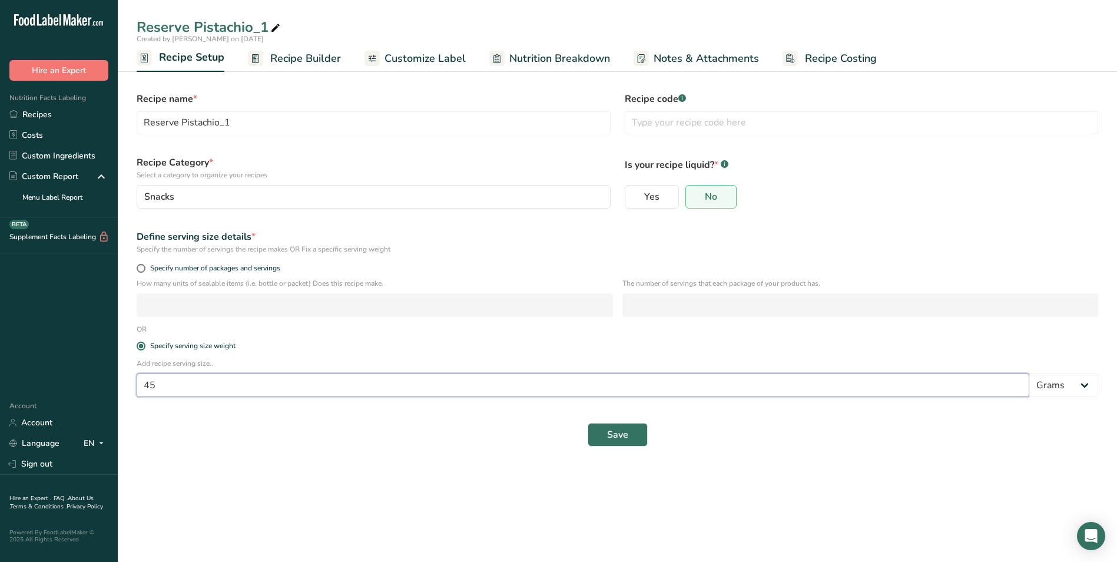
click at [160, 383] on input "45" at bounding box center [583, 385] width 892 height 24
type input "46"
click at [619, 435] on span "Save" at bounding box center [617, 434] width 21 height 14
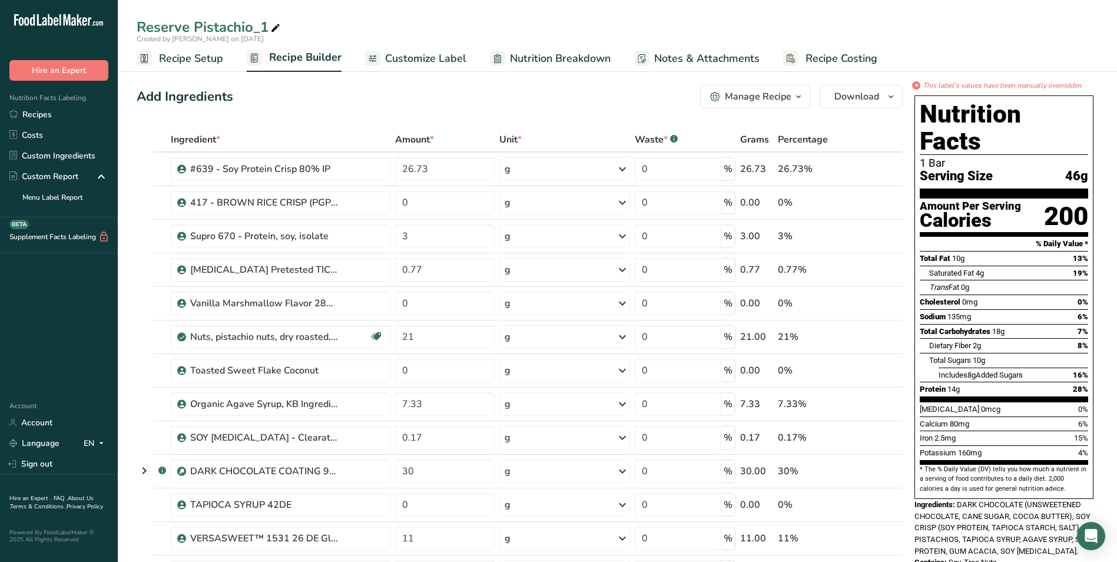
click at [522, 55] on span "Nutrition Breakdown" at bounding box center [560, 59] width 101 height 16
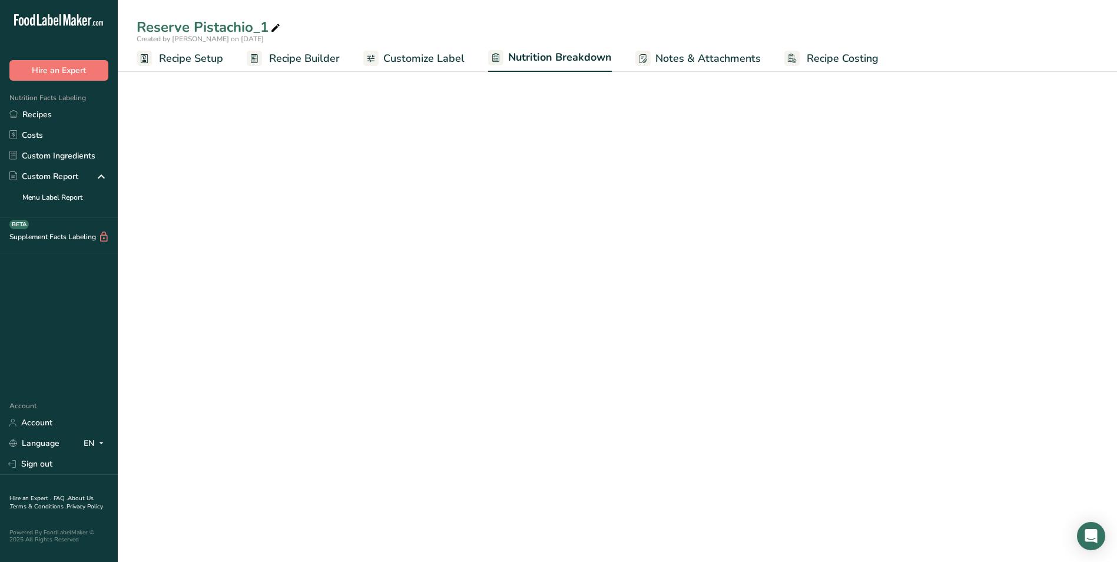
select select "Calories"
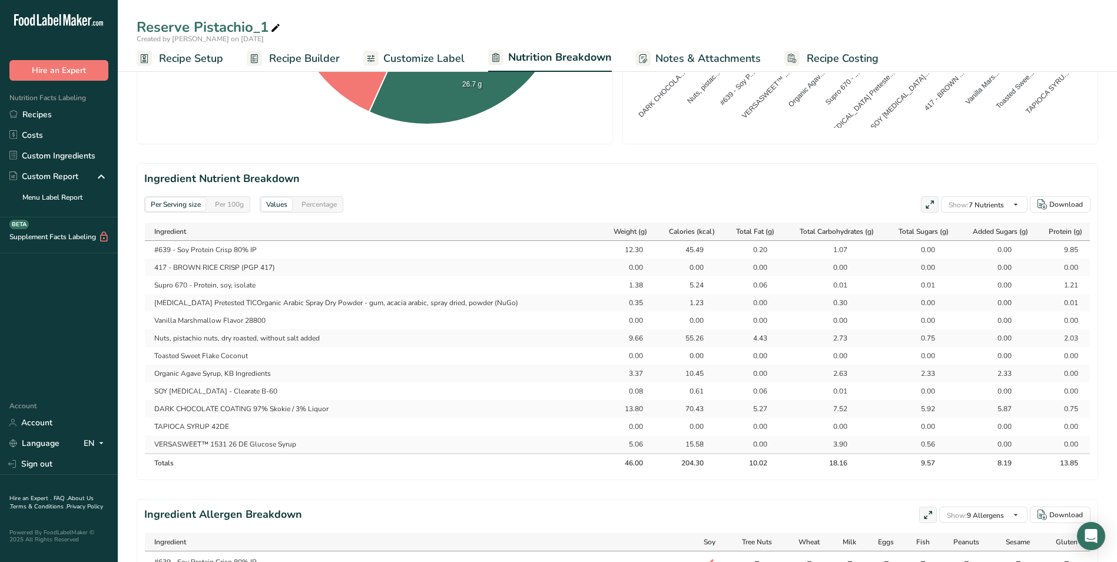
scroll to position [412, 0]
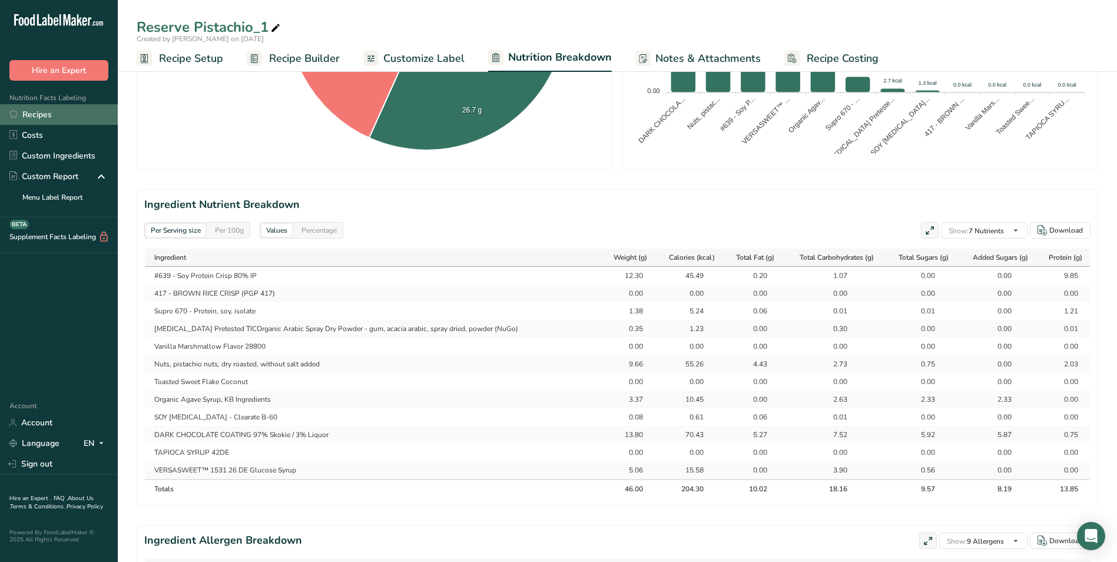
click at [47, 114] on link "Recipes" at bounding box center [59, 114] width 118 height 21
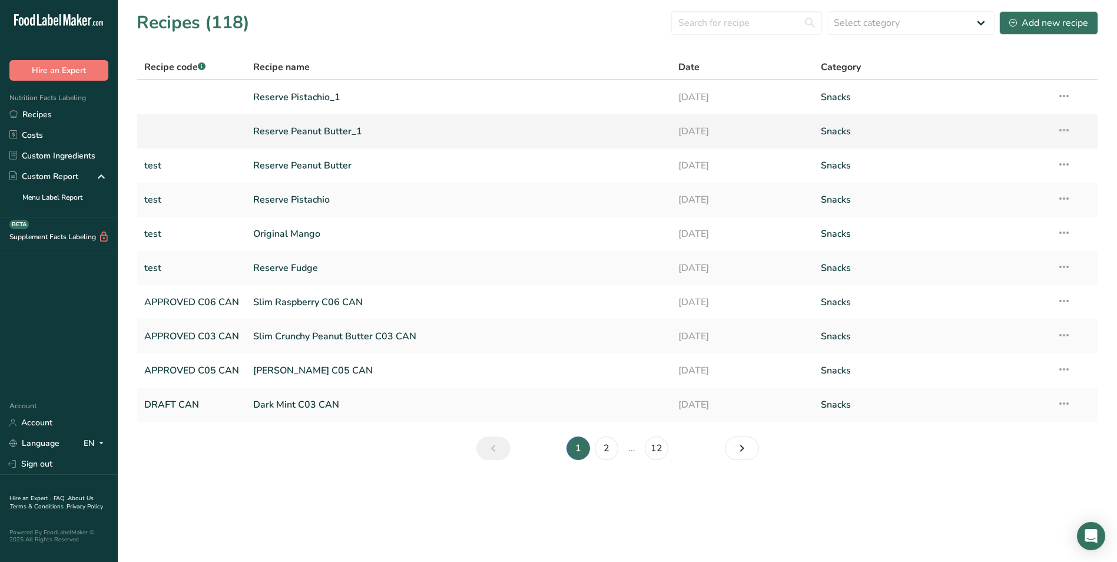
click at [317, 131] on link "Reserve Peanut Butter_1" at bounding box center [458, 131] width 411 height 25
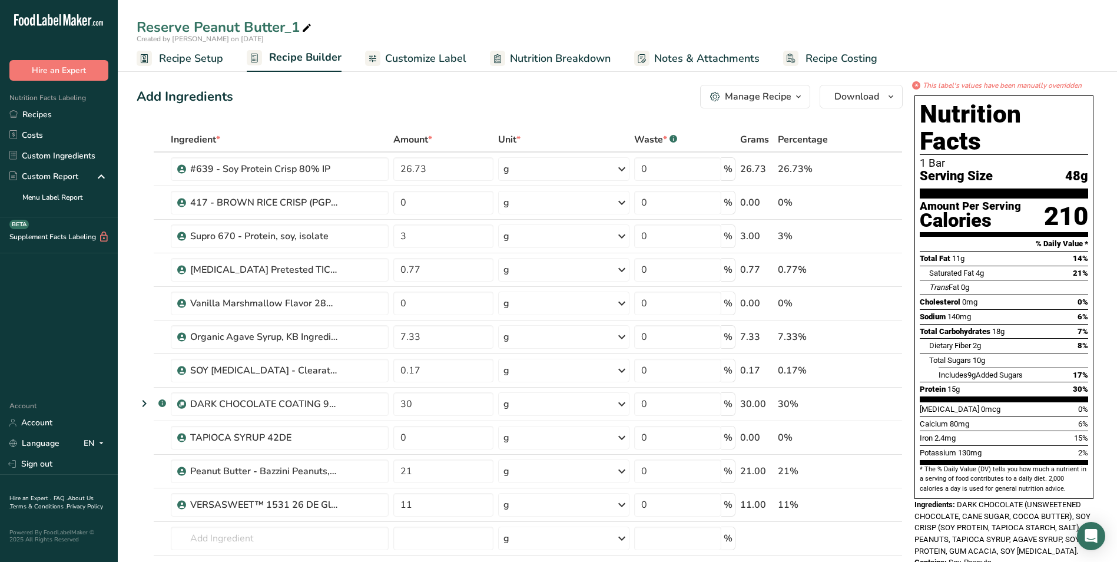
click at [209, 57] on span "Recipe Setup" at bounding box center [191, 59] width 64 height 16
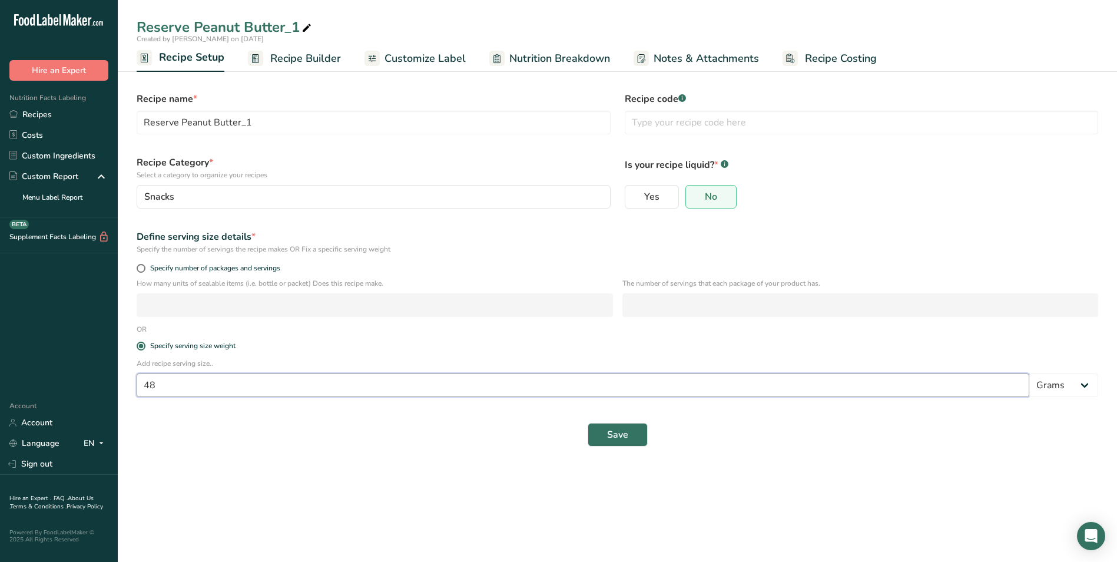
click at [161, 386] on input "48" at bounding box center [583, 385] width 892 height 24
type input "46"
click at [615, 428] on span "Save" at bounding box center [617, 434] width 21 height 14
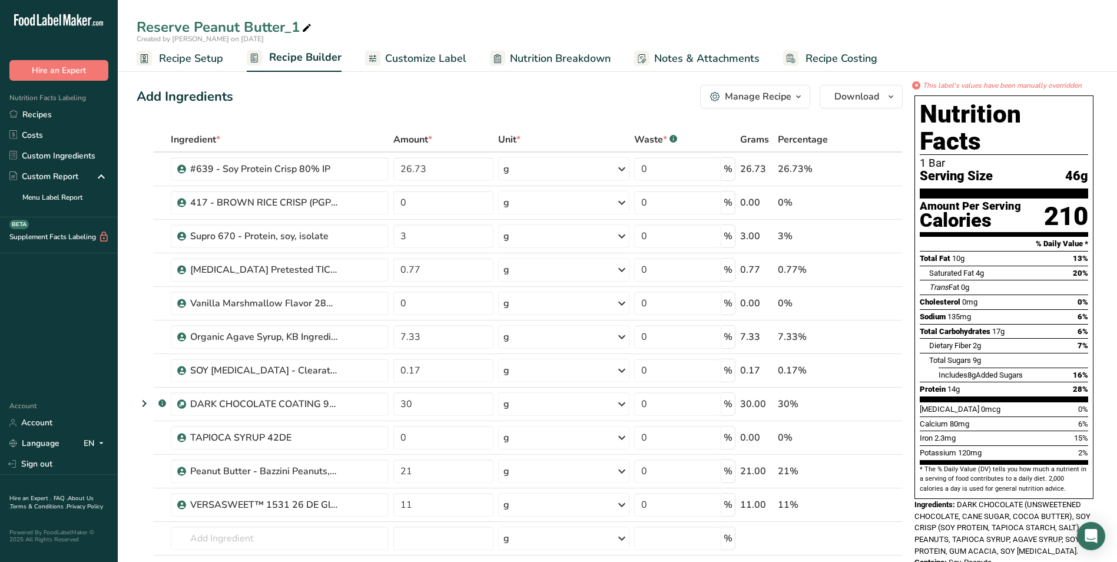
click at [555, 59] on span "Nutrition Breakdown" at bounding box center [560, 59] width 101 height 16
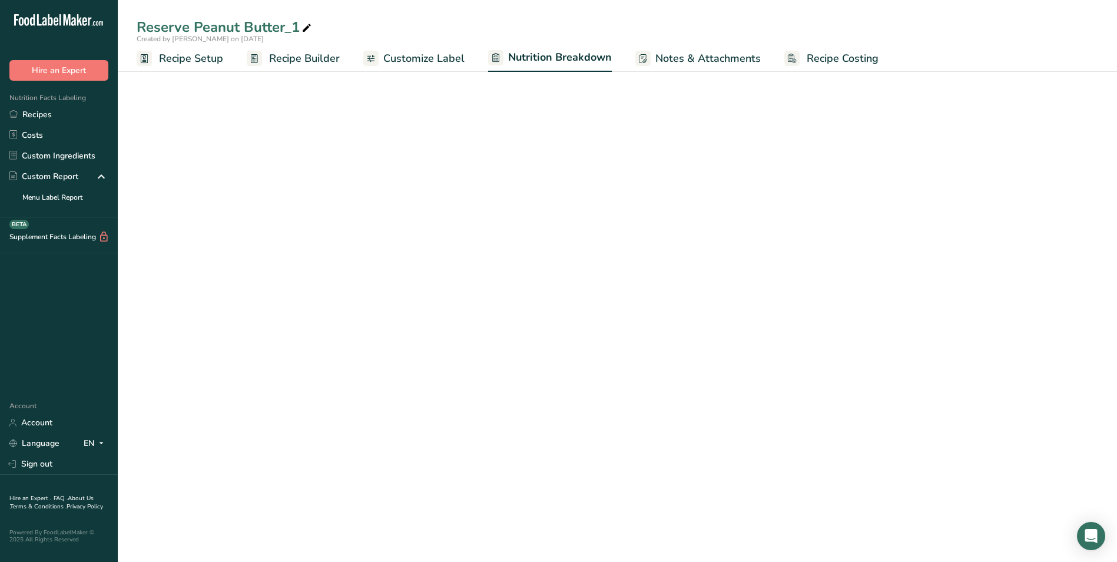
select select "Calories"
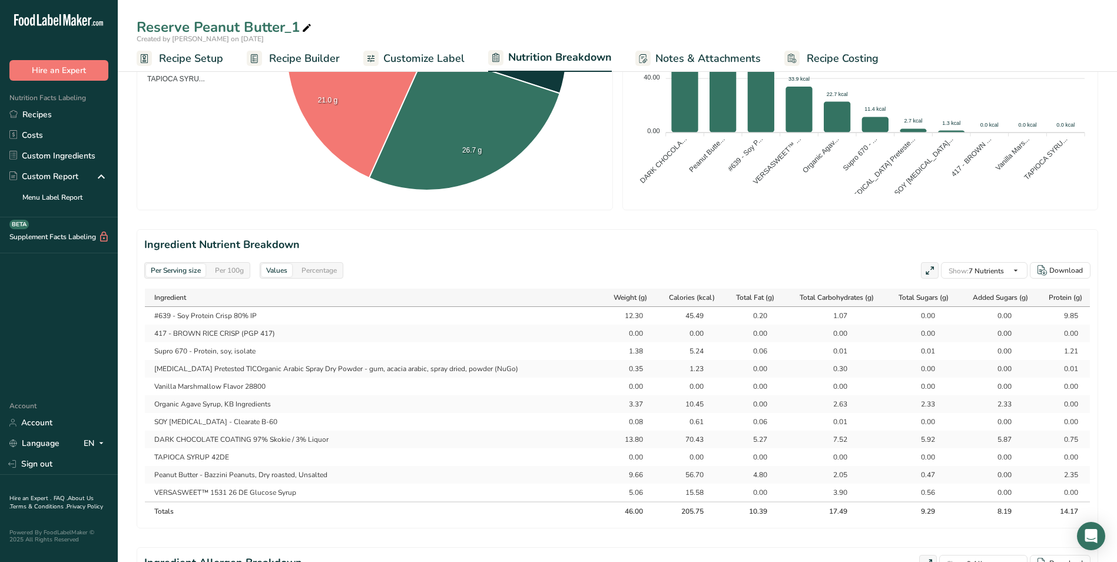
scroll to position [412, 0]
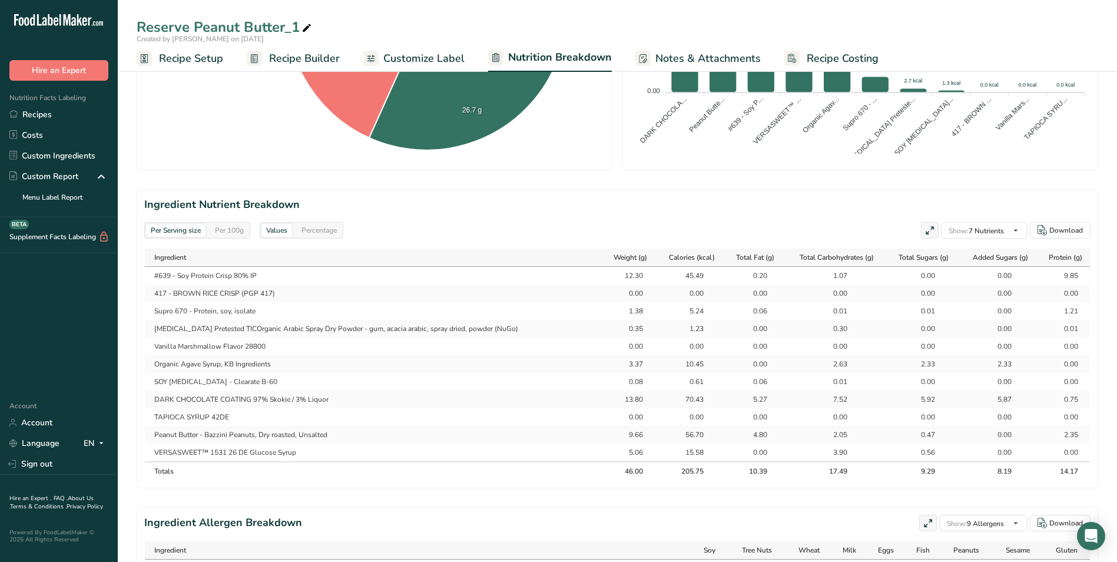
click at [193, 63] on span "Recipe Setup" at bounding box center [191, 59] width 64 height 16
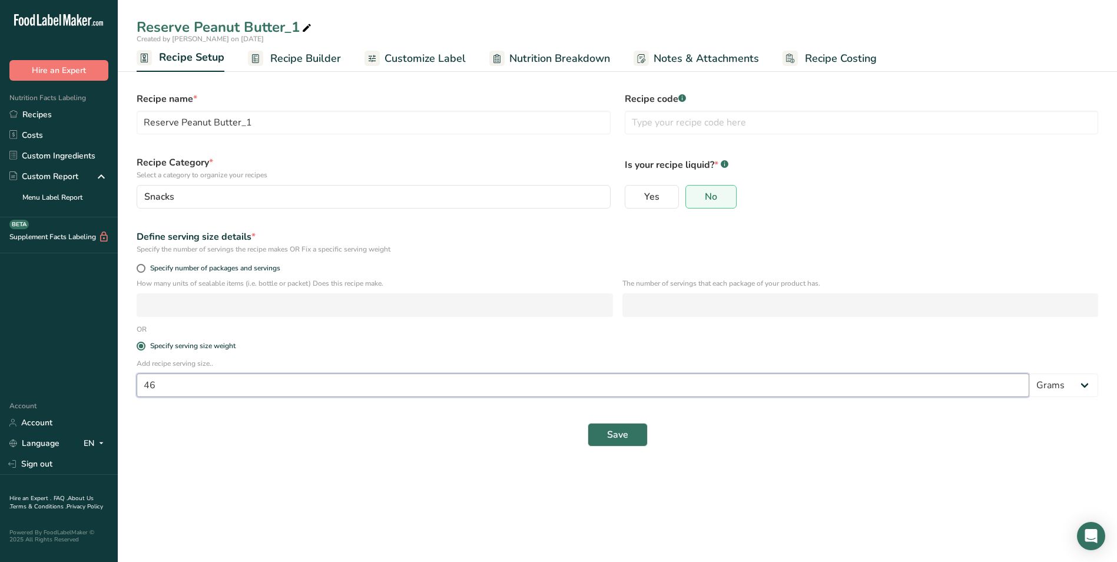
click at [182, 382] on input "46" at bounding box center [583, 385] width 892 height 24
type input "45"
click at [611, 432] on span "Save" at bounding box center [617, 434] width 21 height 14
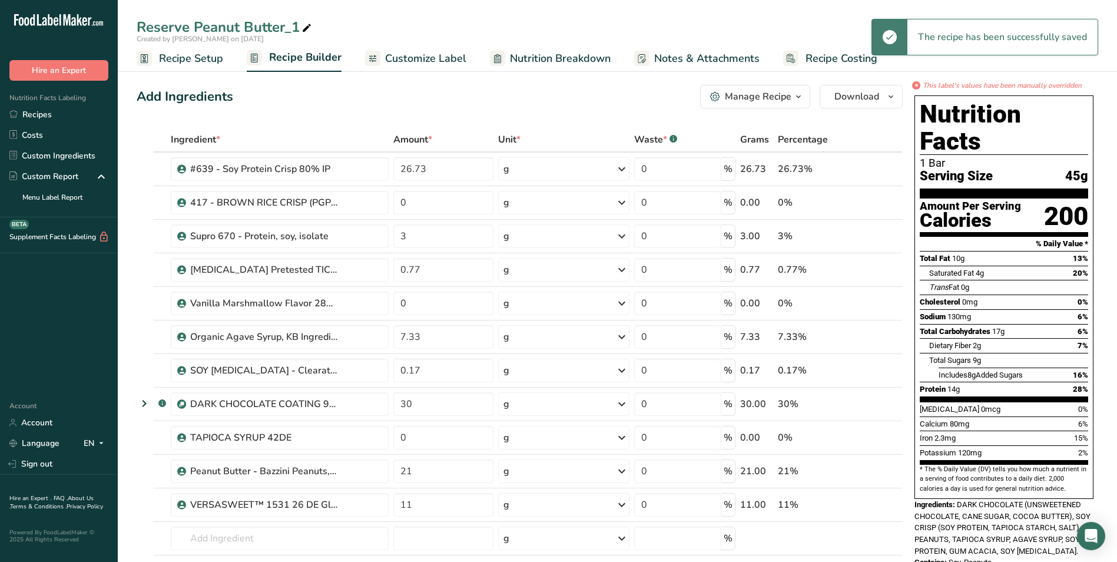
click at [522, 61] on span "Nutrition Breakdown" at bounding box center [560, 59] width 101 height 16
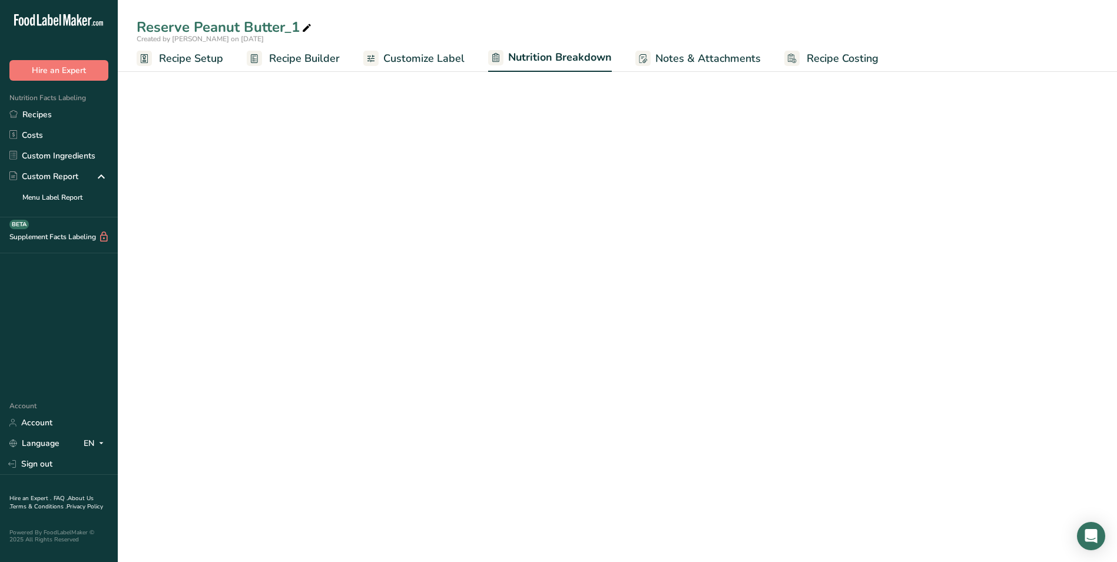
select select "Calories"
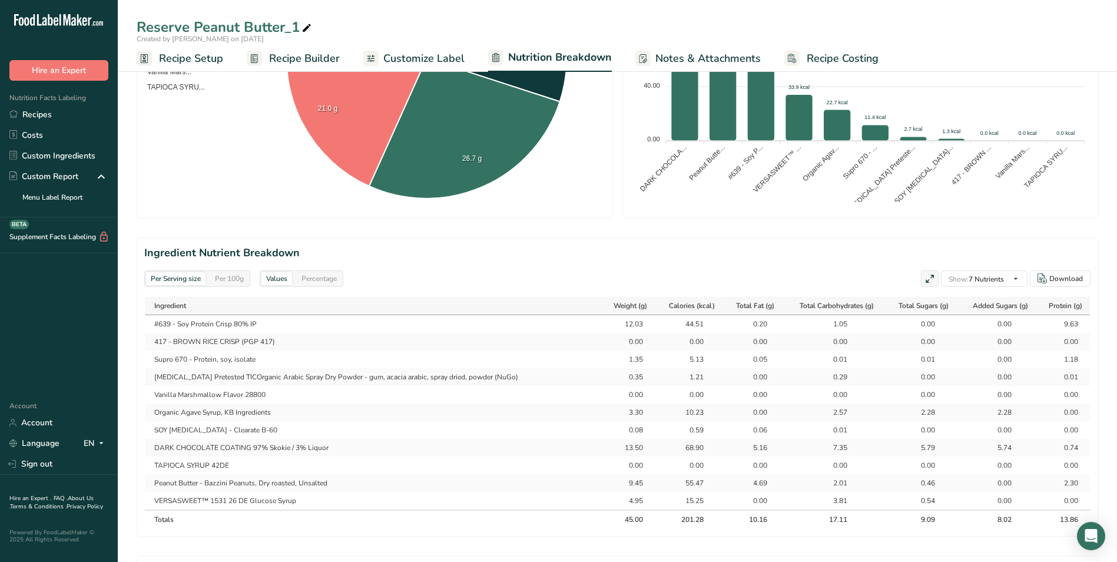
scroll to position [412, 0]
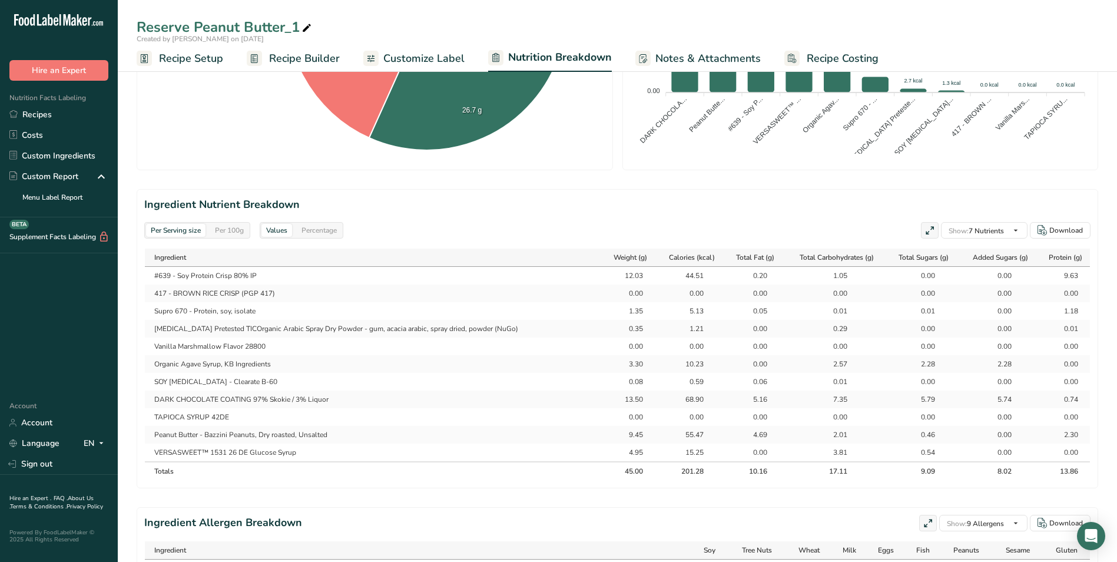
click at [172, 60] on span "Recipe Setup" at bounding box center [191, 59] width 64 height 16
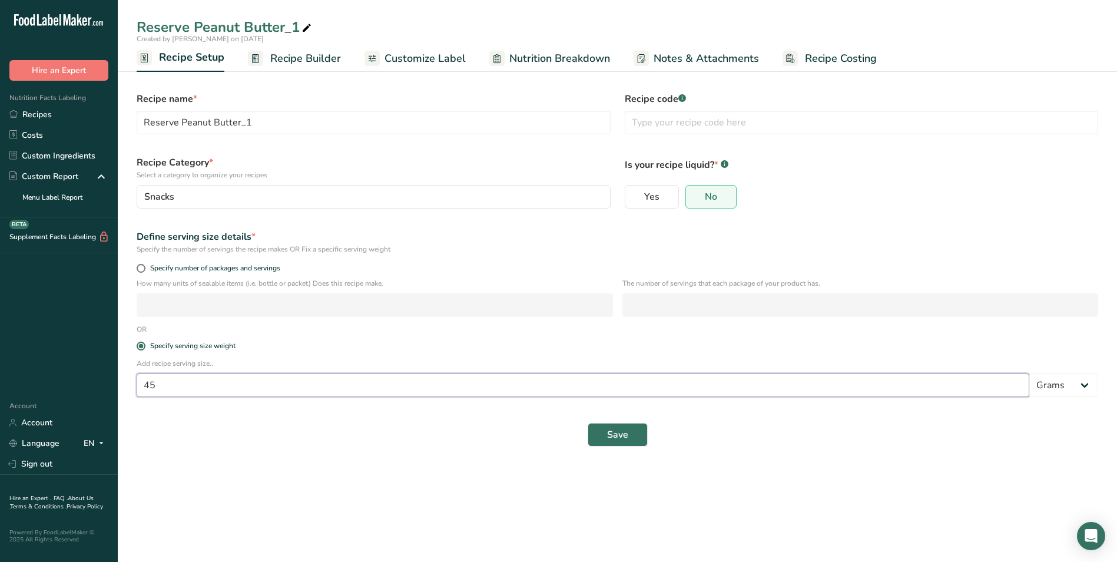
click at [155, 388] on input "45" at bounding box center [583, 385] width 892 height 24
type input "49"
click at [608, 429] on span "Save" at bounding box center [617, 434] width 21 height 14
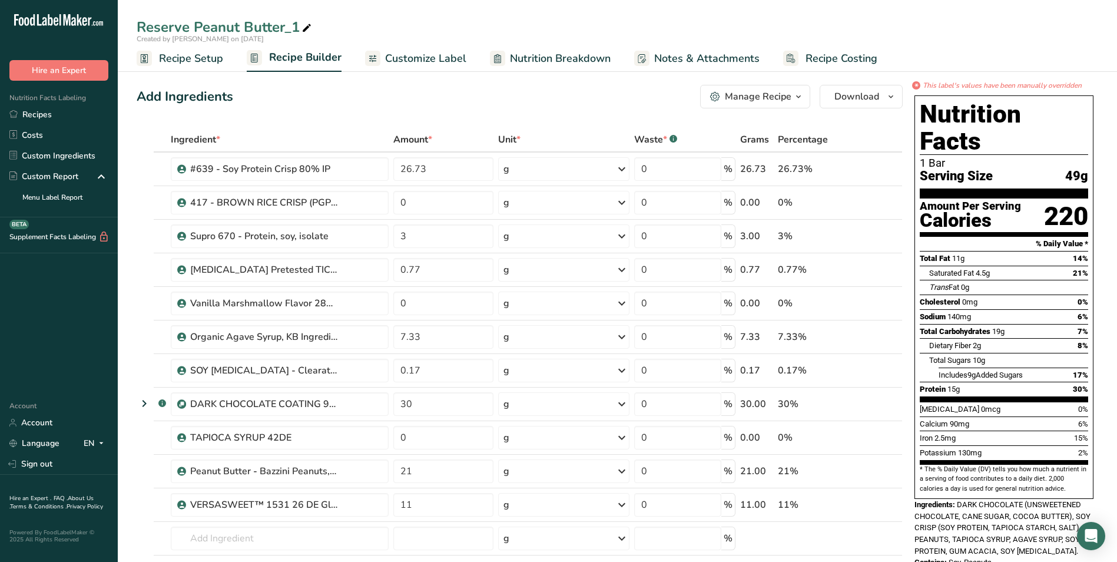
click at [559, 55] on span "Nutrition Breakdown" at bounding box center [560, 59] width 101 height 16
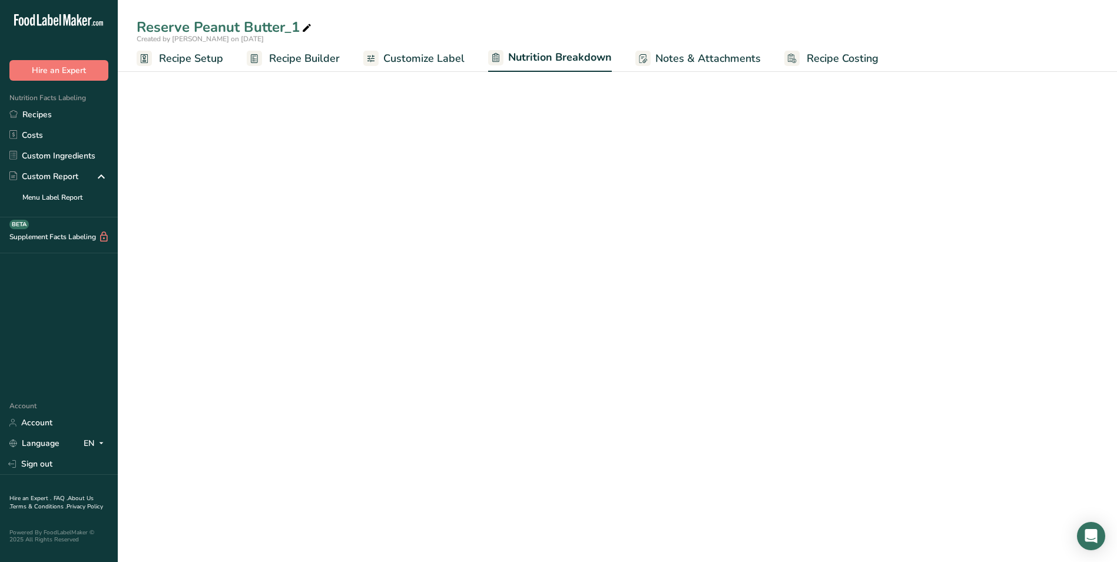
select select "Calories"
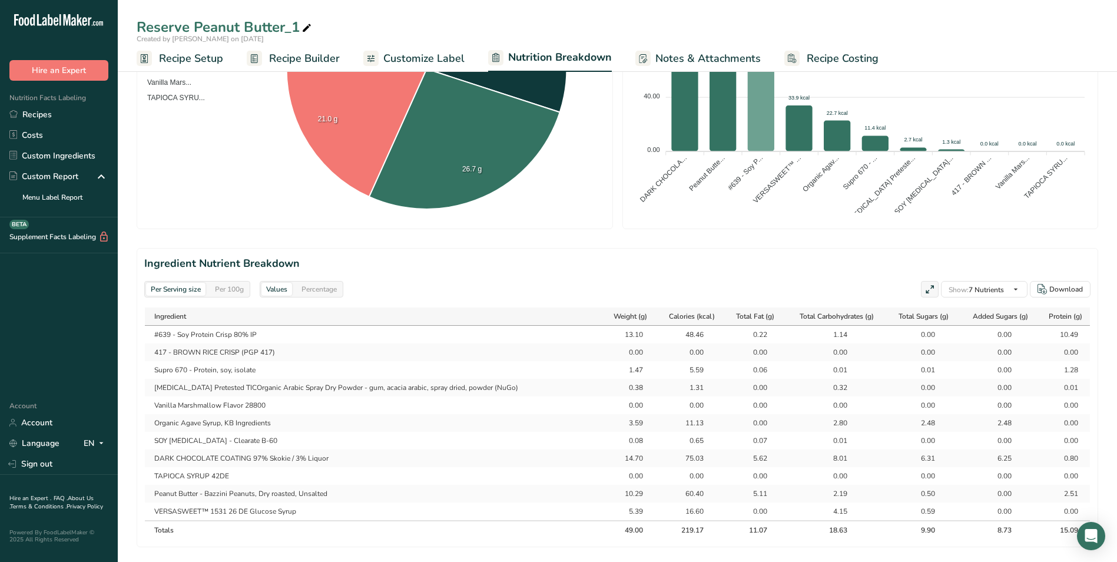
scroll to position [412, 0]
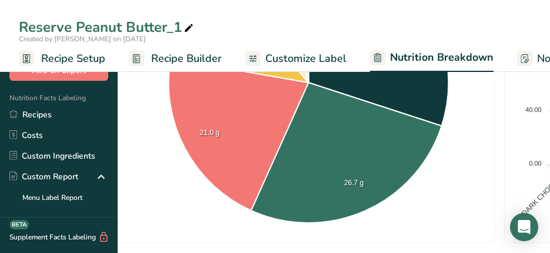
select select "Calories"
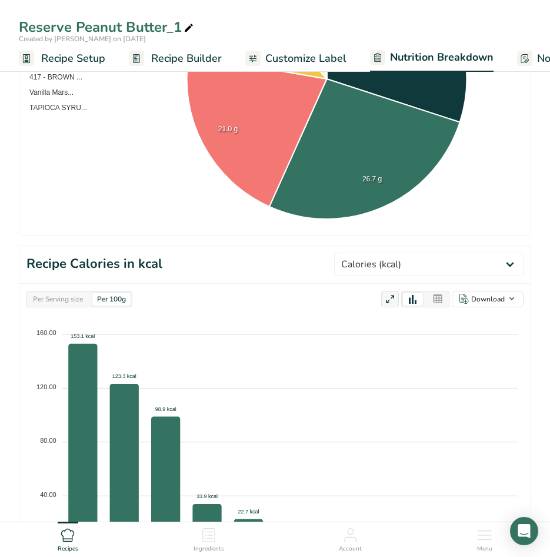
select select "Calories"
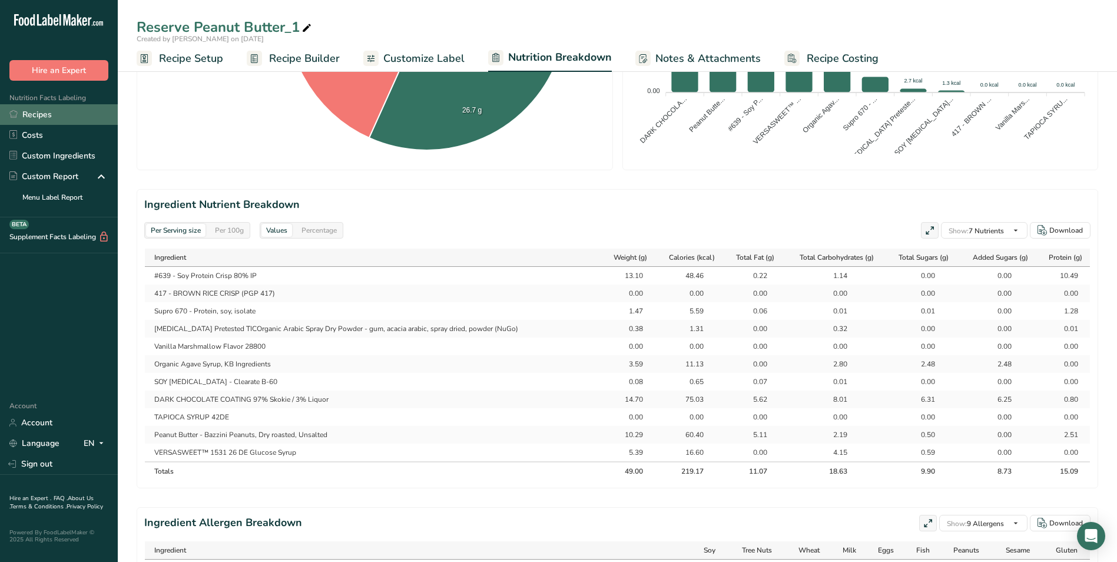
click at [45, 112] on link "Recipes" at bounding box center [59, 114] width 118 height 21
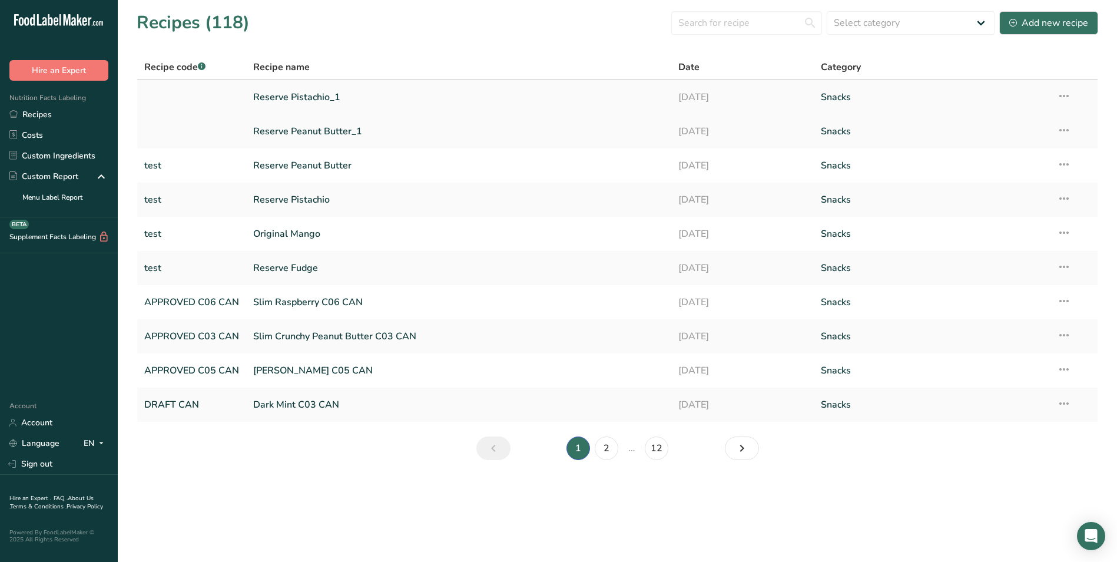
click at [315, 94] on link "Reserve Pistachio_1" at bounding box center [458, 97] width 411 height 25
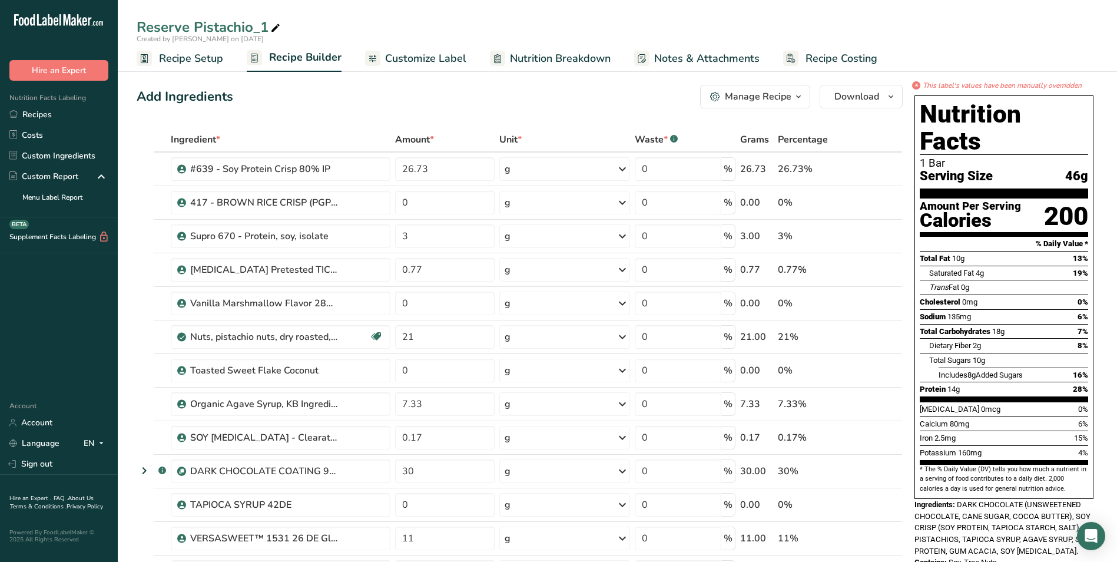
click at [210, 58] on span "Recipe Setup" at bounding box center [191, 59] width 64 height 16
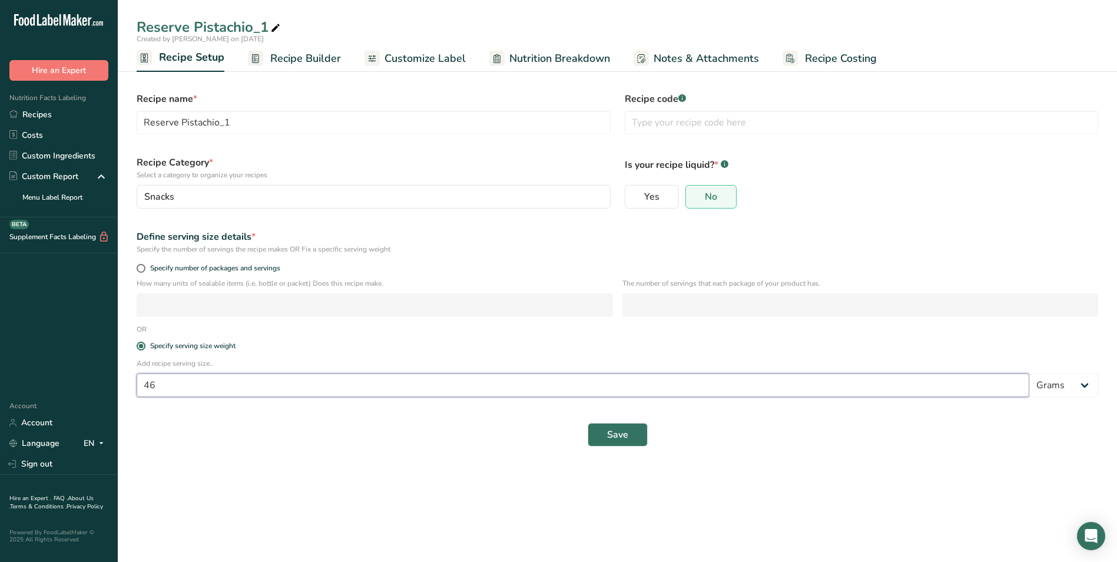
click at [165, 383] on input "46" at bounding box center [583, 385] width 892 height 24
type input "49"
click at [600, 438] on button "Save" at bounding box center [618, 435] width 60 height 24
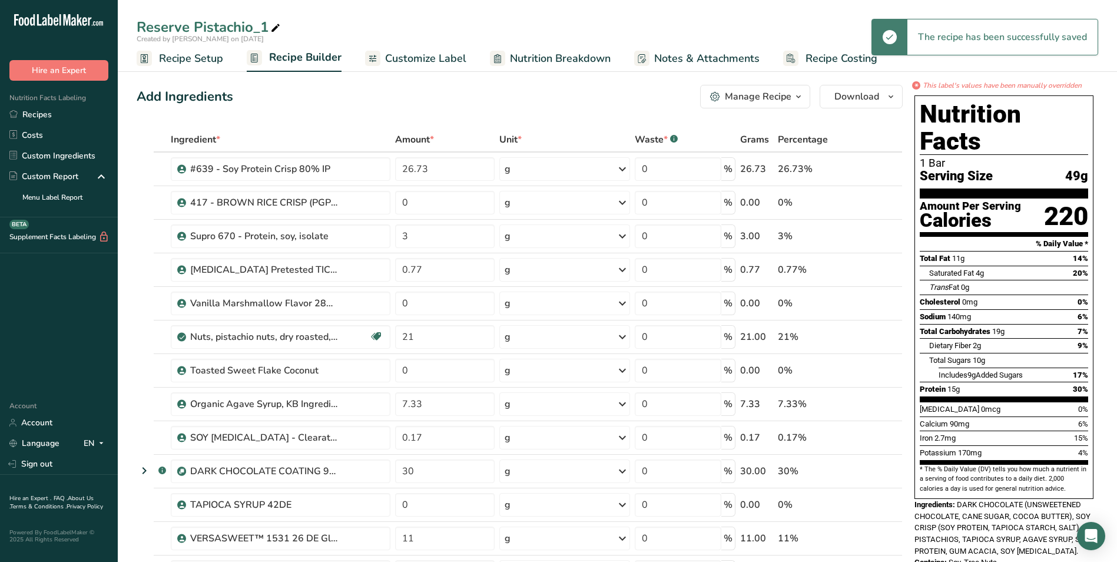
click at [583, 57] on span "Nutrition Breakdown" at bounding box center [560, 59] width 101 height 16
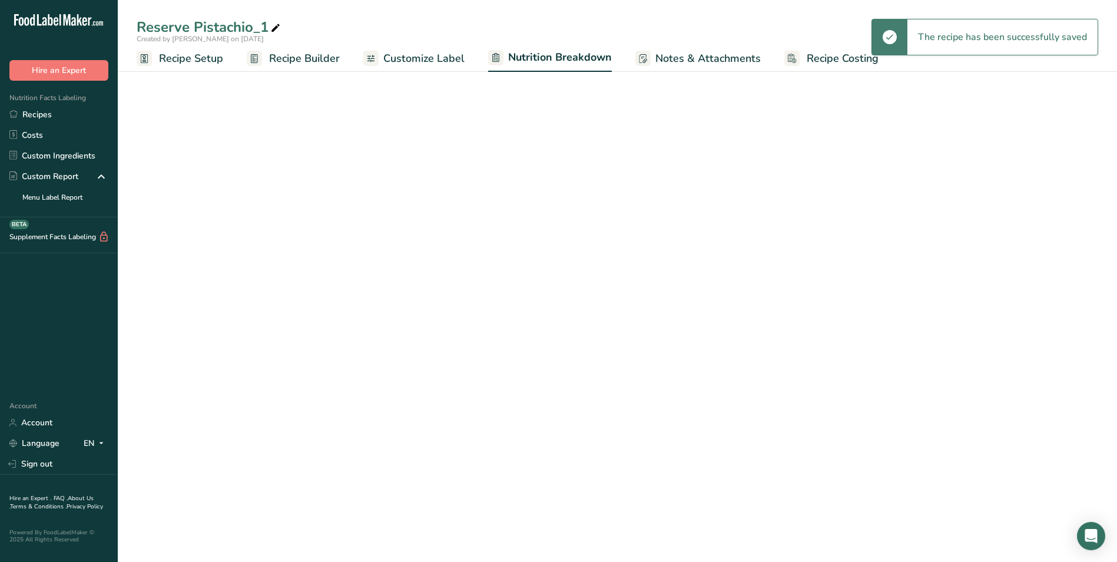
select select "Calories"
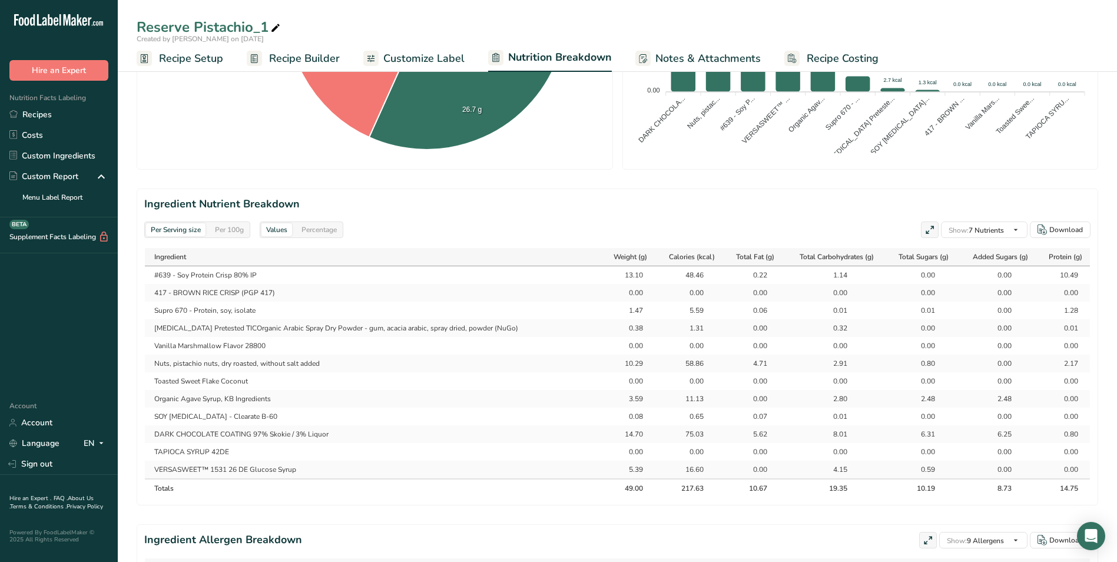
scroll to position [412, 0]
